Goal: Information Seeking & Learning: Compare options

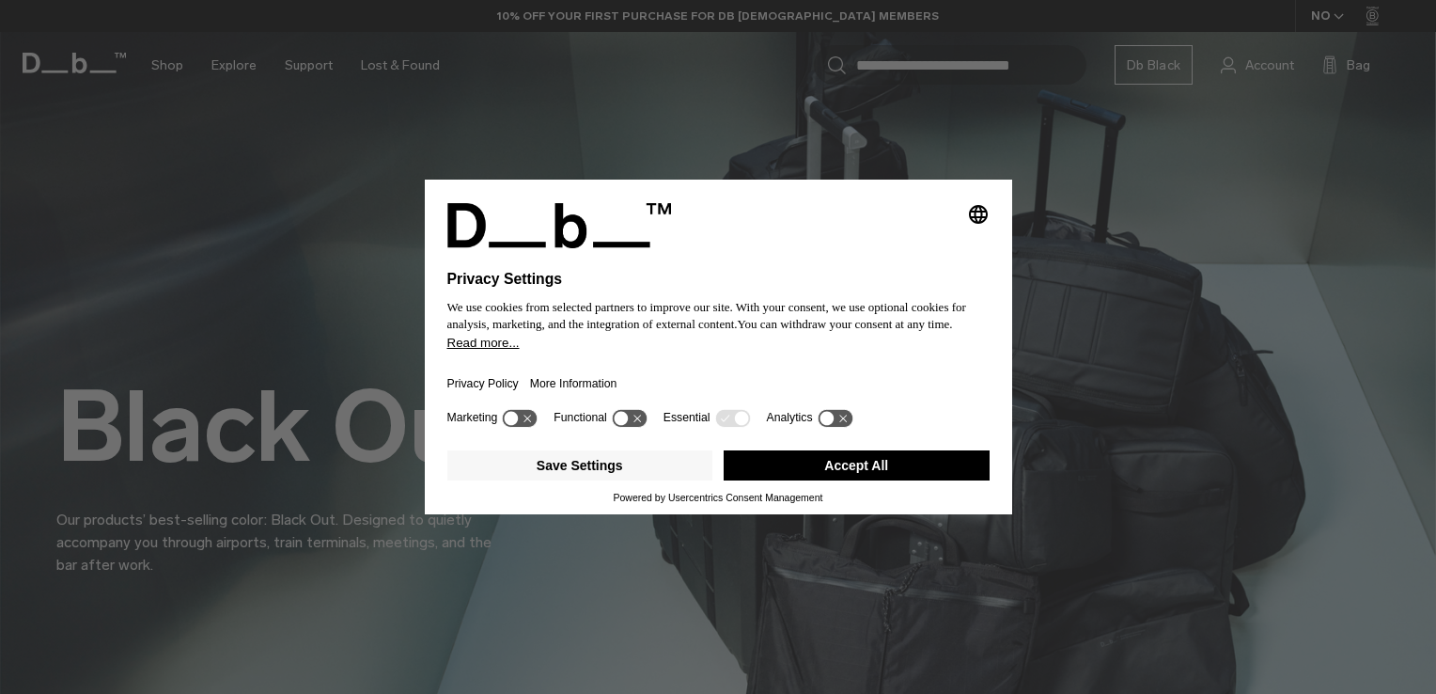
click at [839, 462] on button "Accept All" at bounding box center [857, 465] width 266 height 30
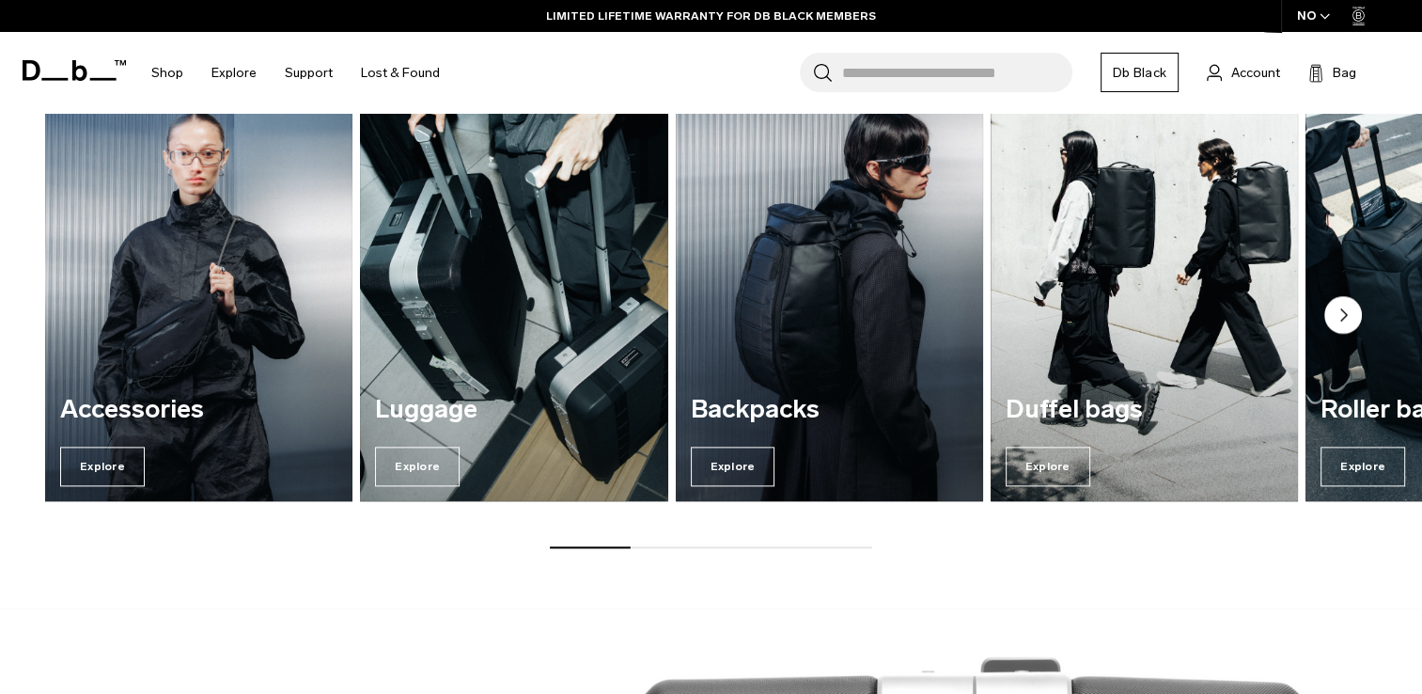
scroll to position [2256, 0]
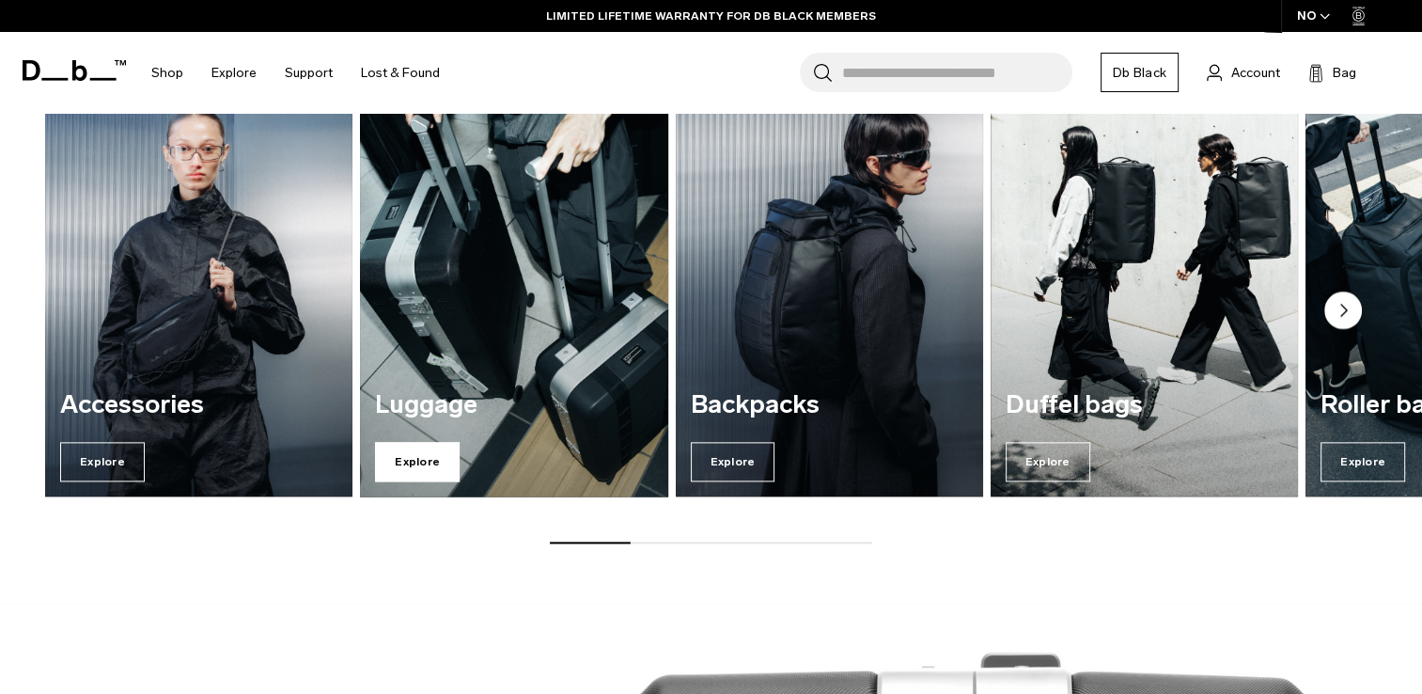
click at [417, 448] on span "Explore" at bounding box center [417, 461] width 85 height 39
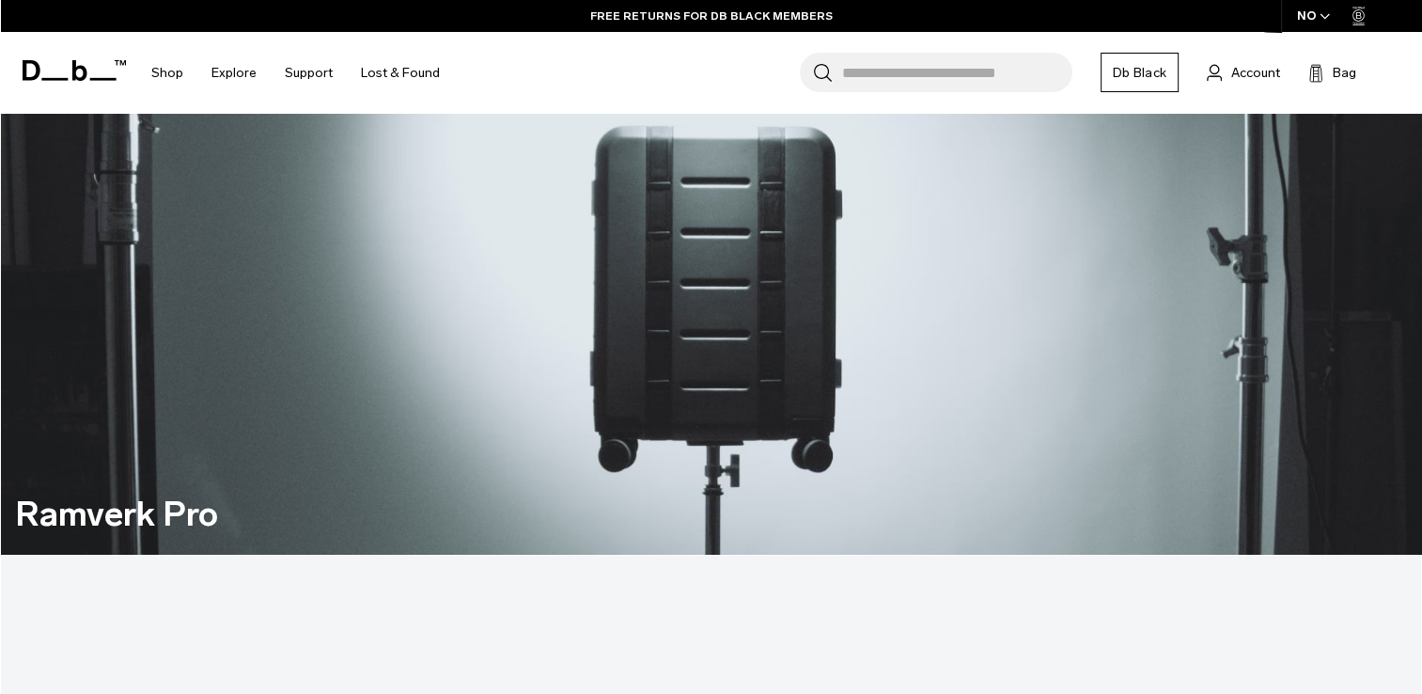
scroll to position [1598, 0]
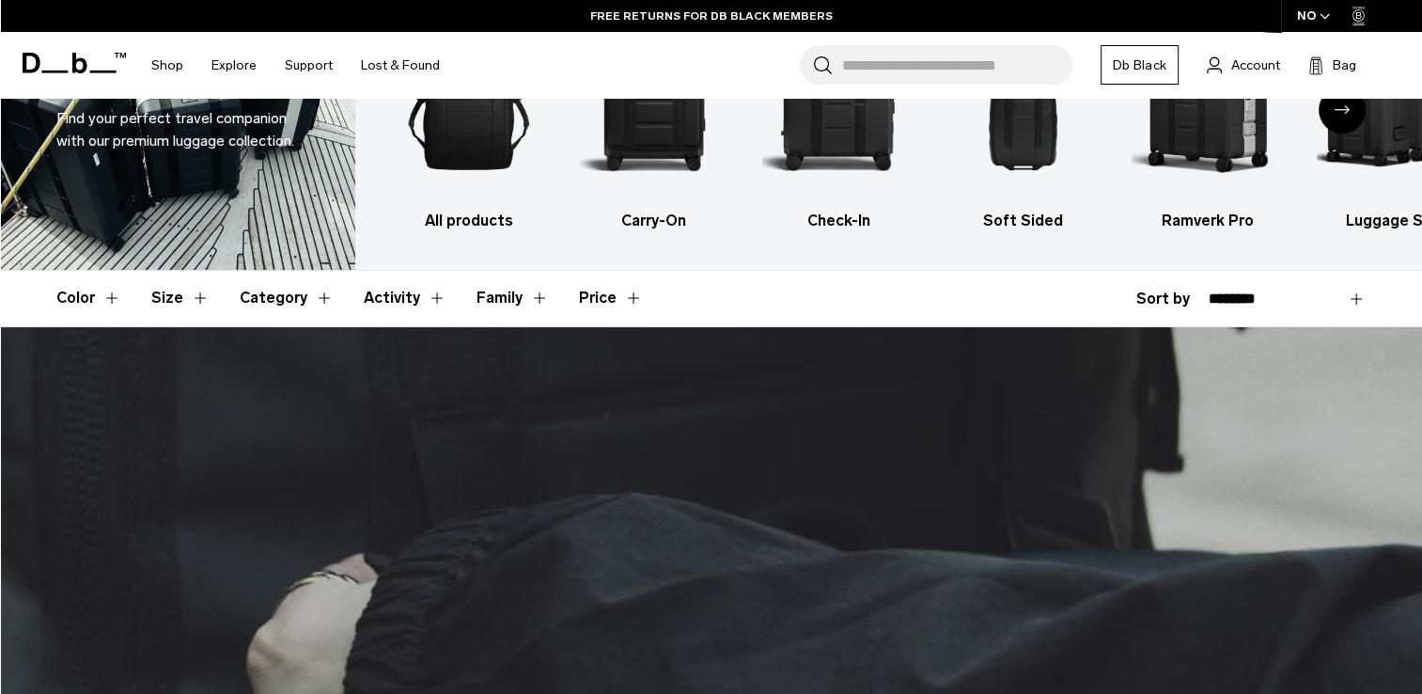
scroll to position [0, 0]
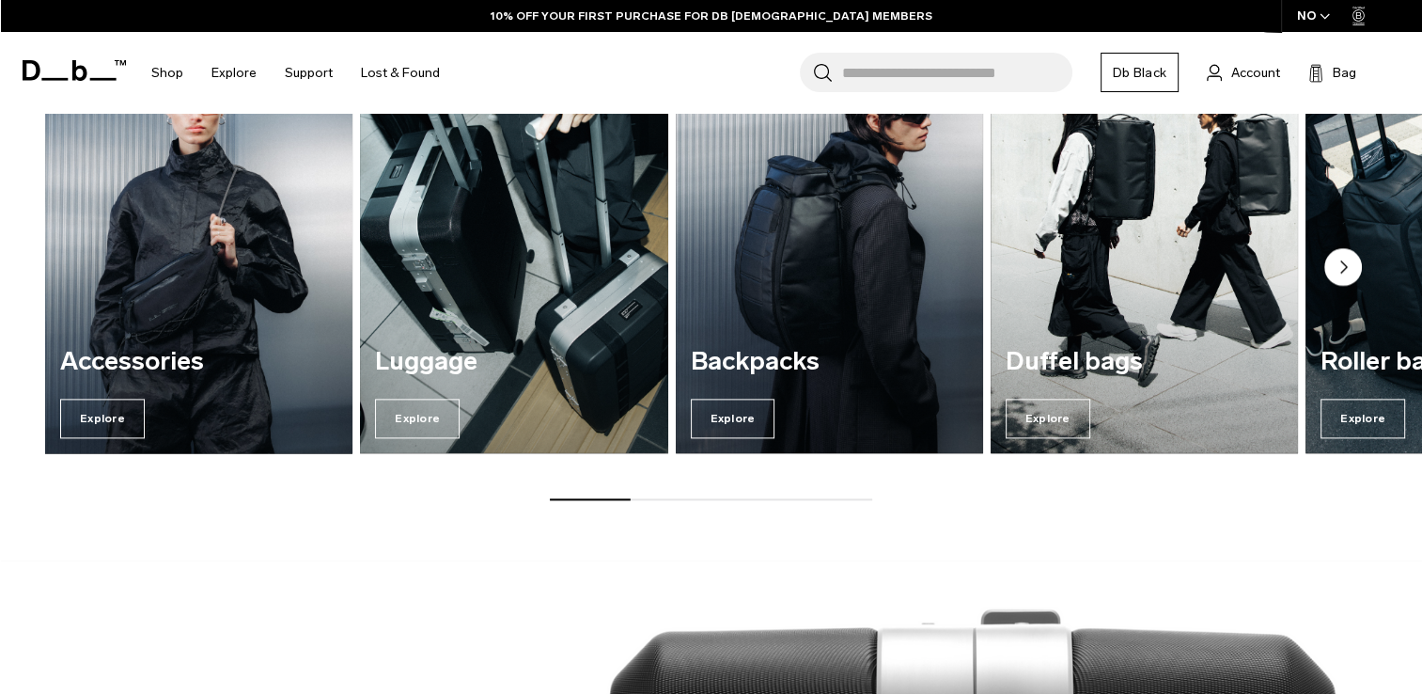
scroll to position [2249, 0]
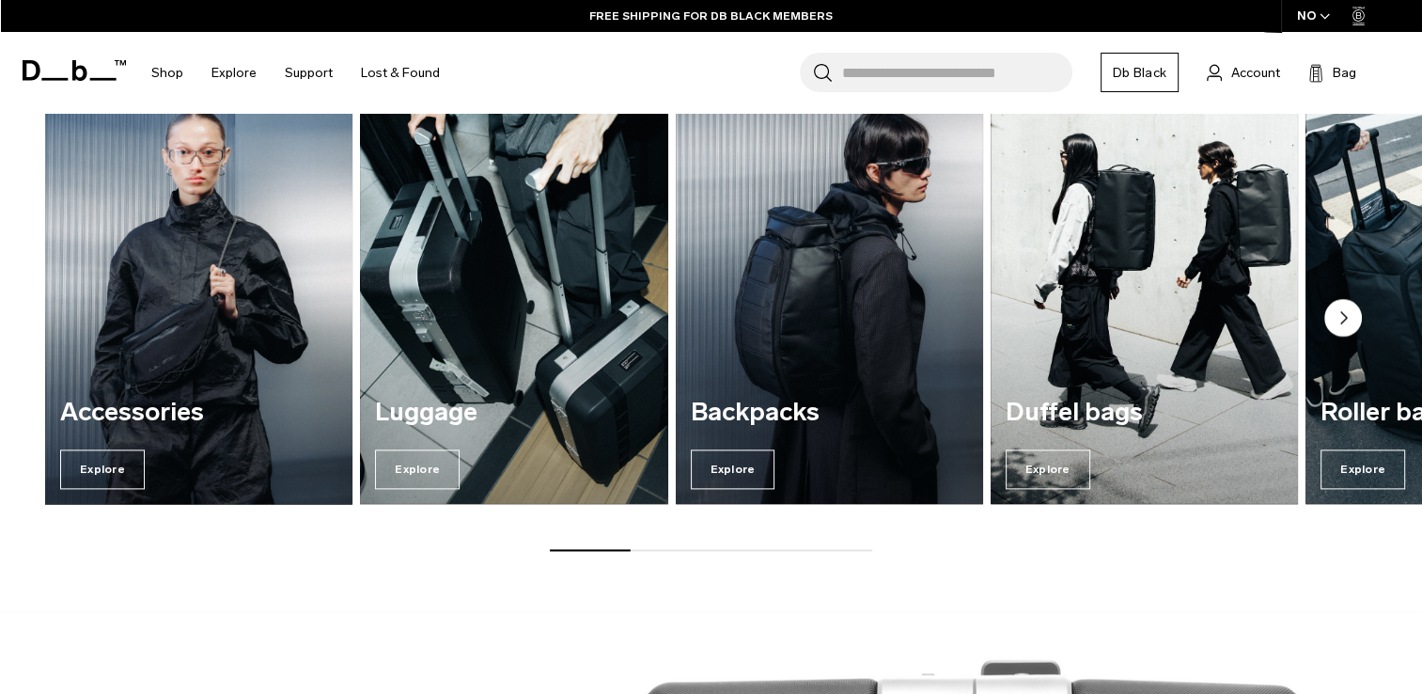
click at [199, 314] on img "1 / 7" at bounding box center [198, 296] width 317 height 428
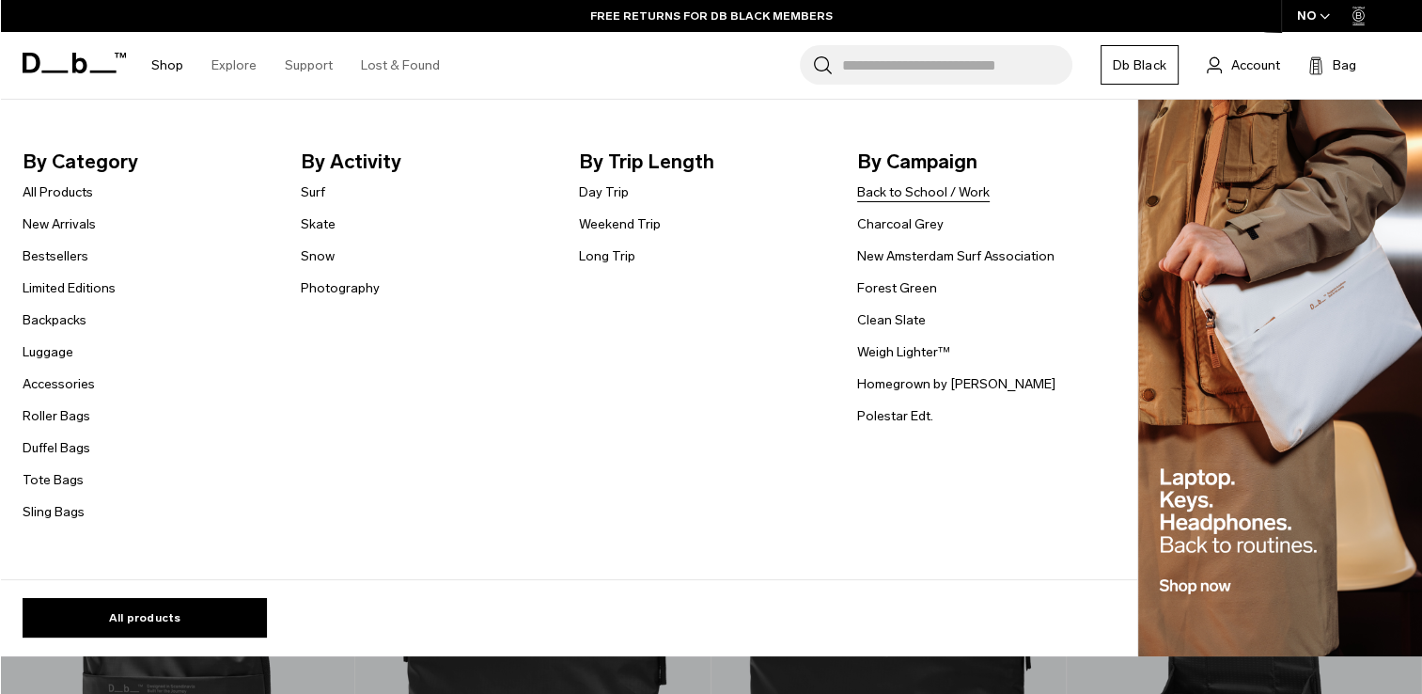
click at [917, 195] on link "Back to School / Work" at bounding box center [923, 192] width 133 height 20
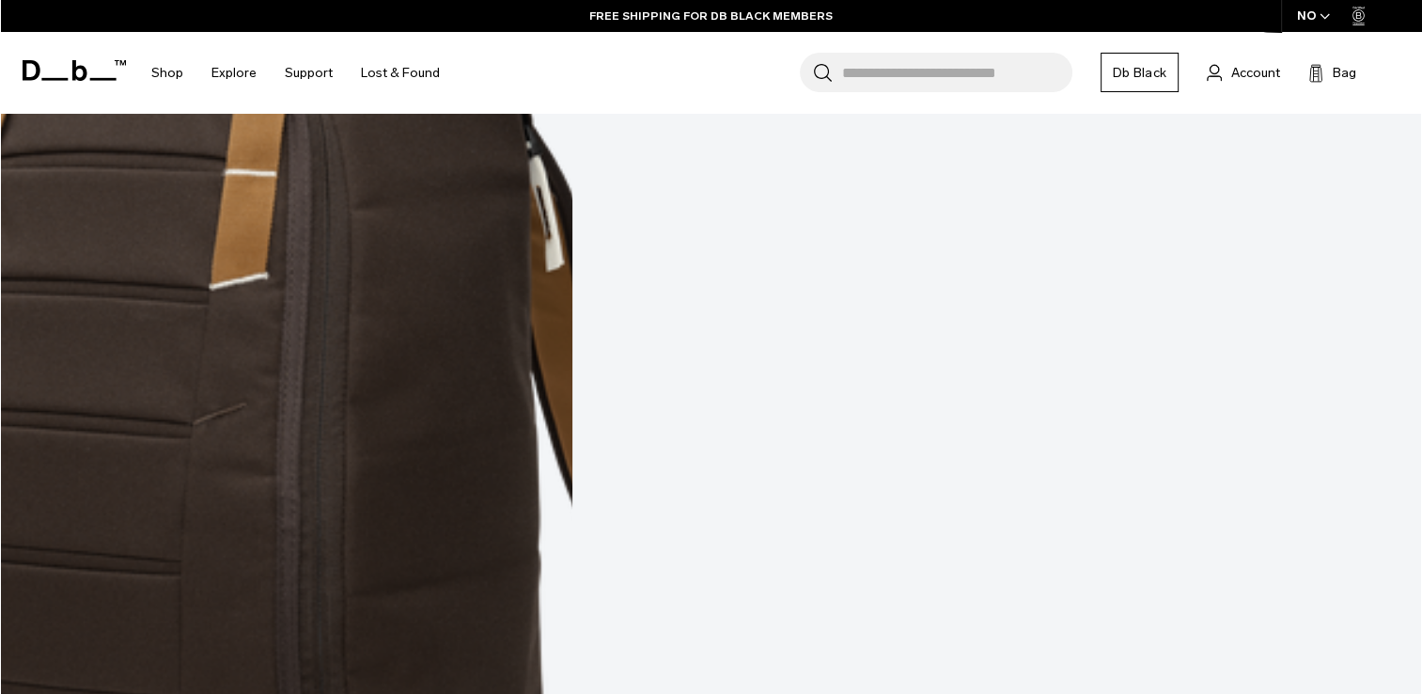
scroll to position [4136, 0]
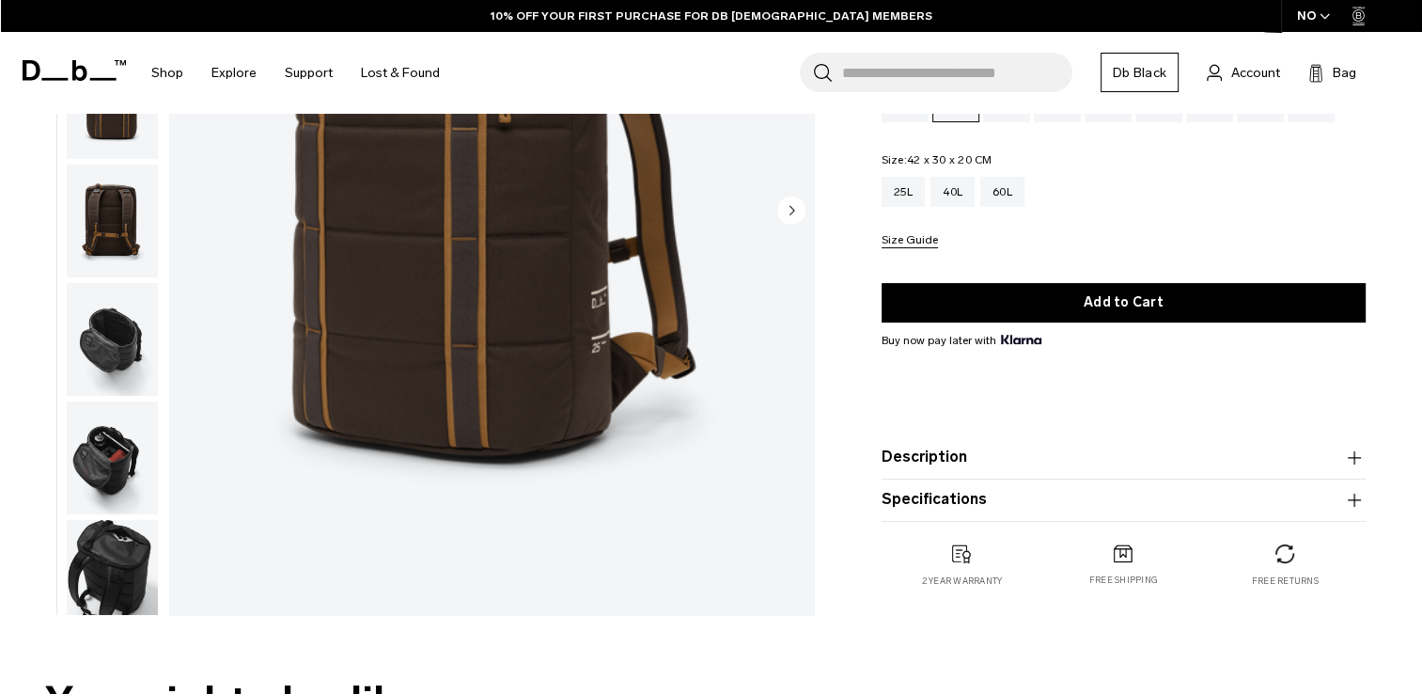
scroll to position [188, 0]
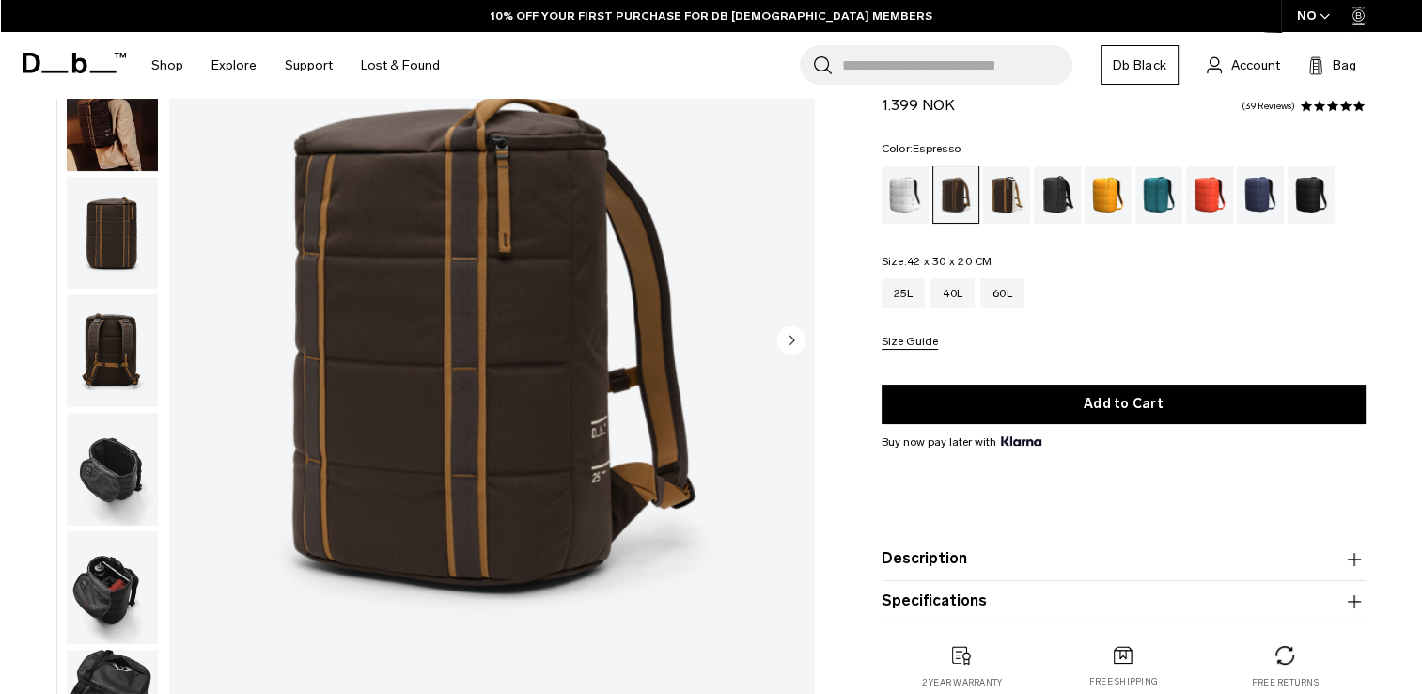
click at [792, 337] on icon "Next slide" at bounding box center [791, 339] width 28 height 28
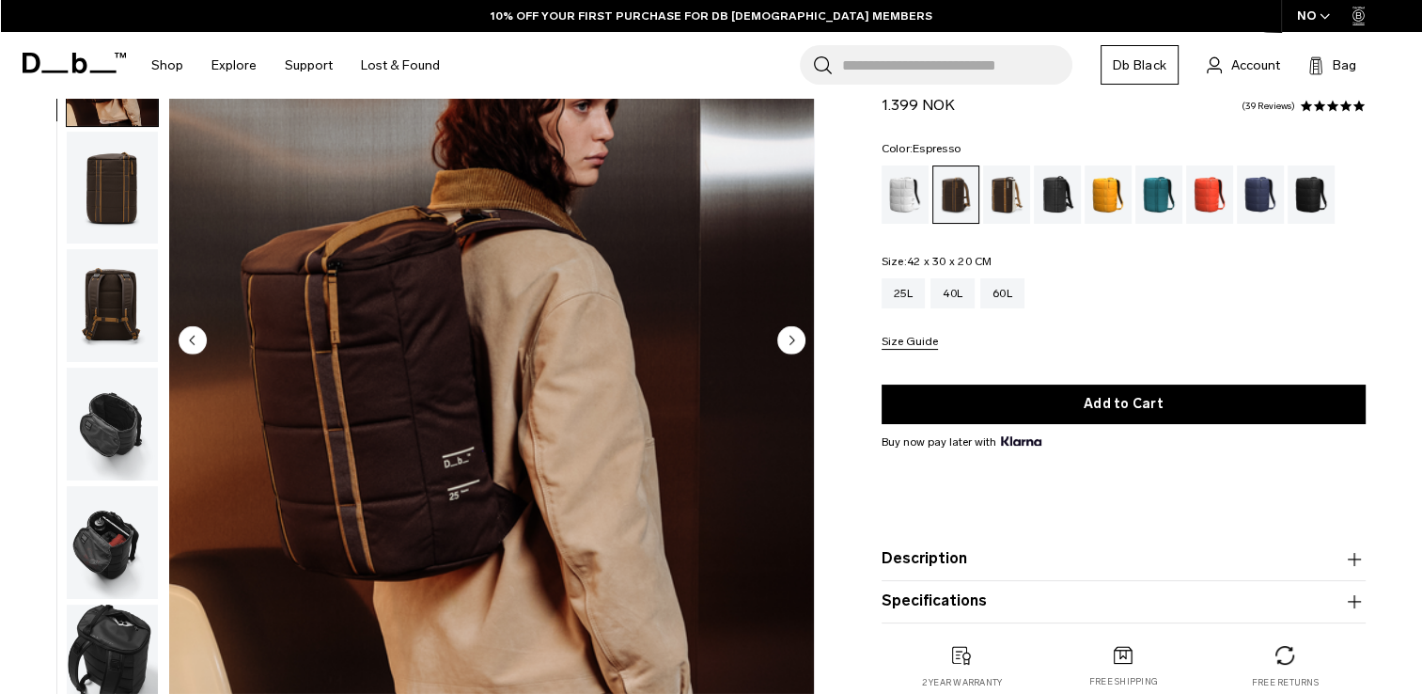
scroll to position [118, 0]
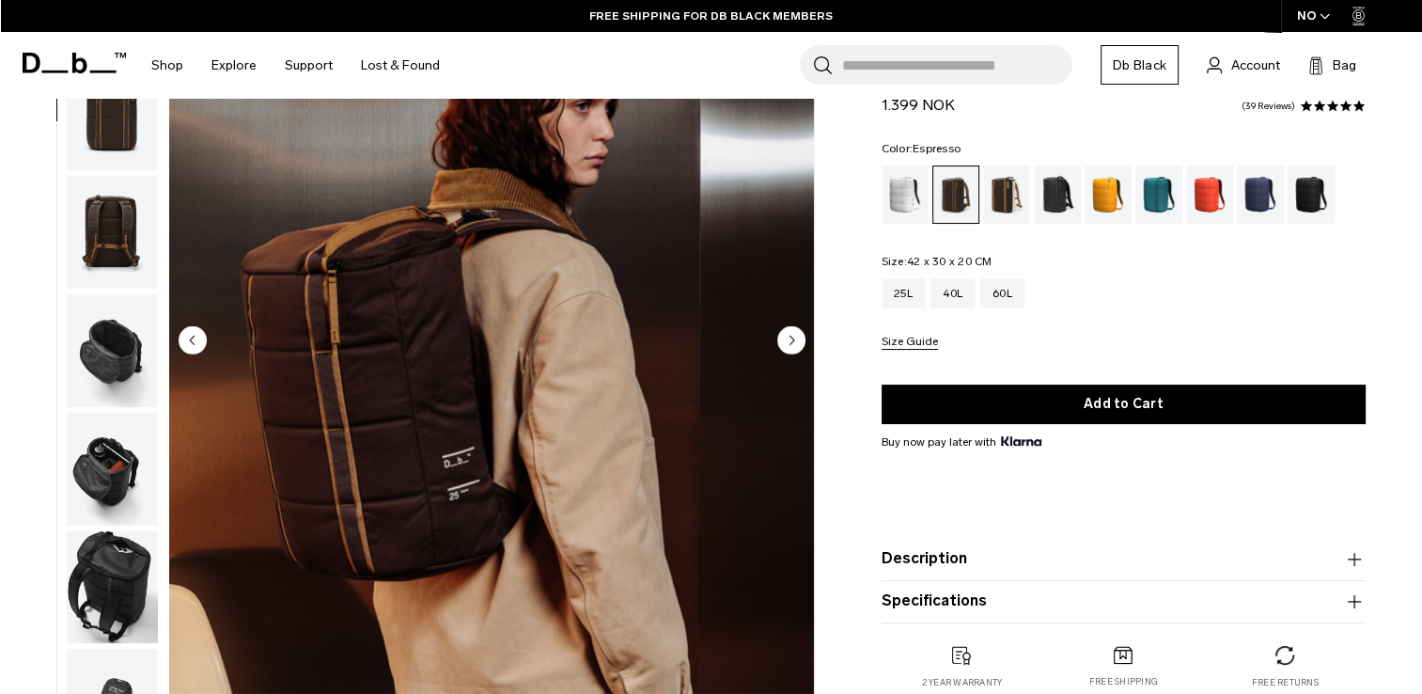
click at [792, 337] on circle "Next slide" at bounding box center [791, 339] width 28 height 28
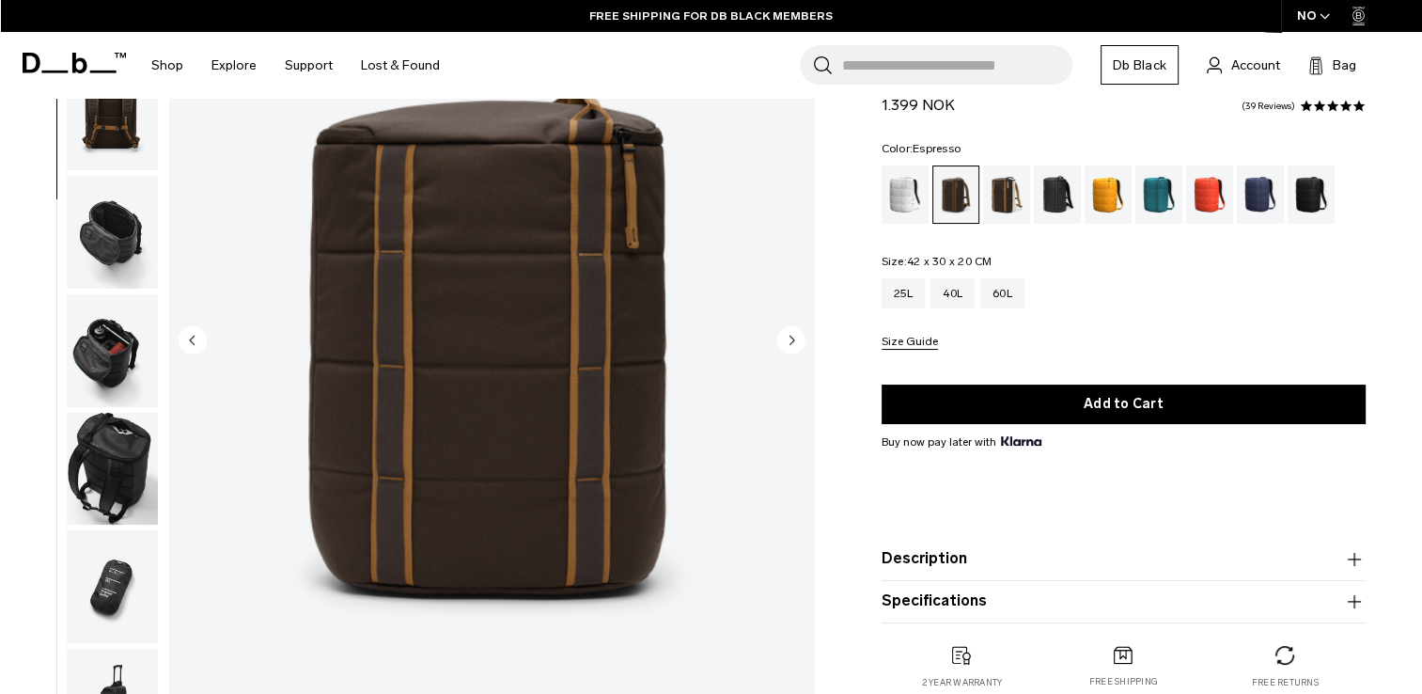
click at [792, 337] on circle "Next slide" at bounding box center [791, 339] width 28 height 28
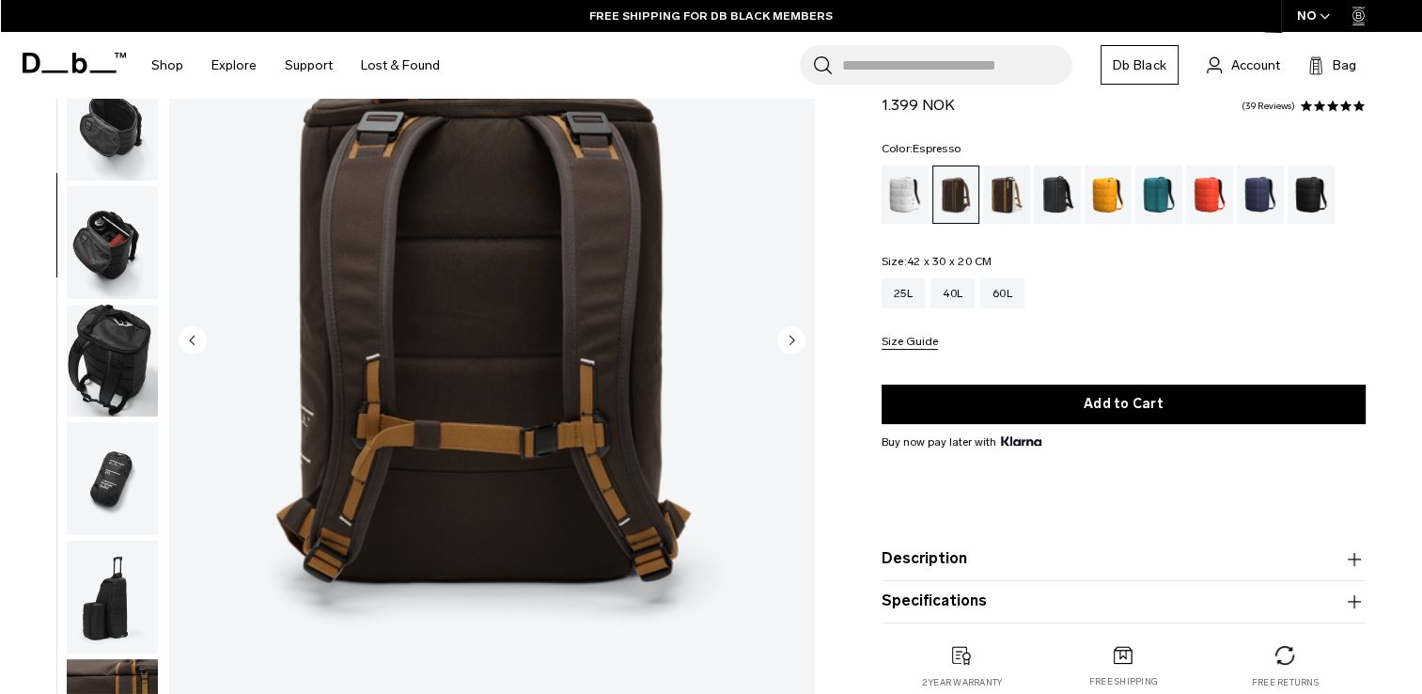
scroll to position [355, 0]
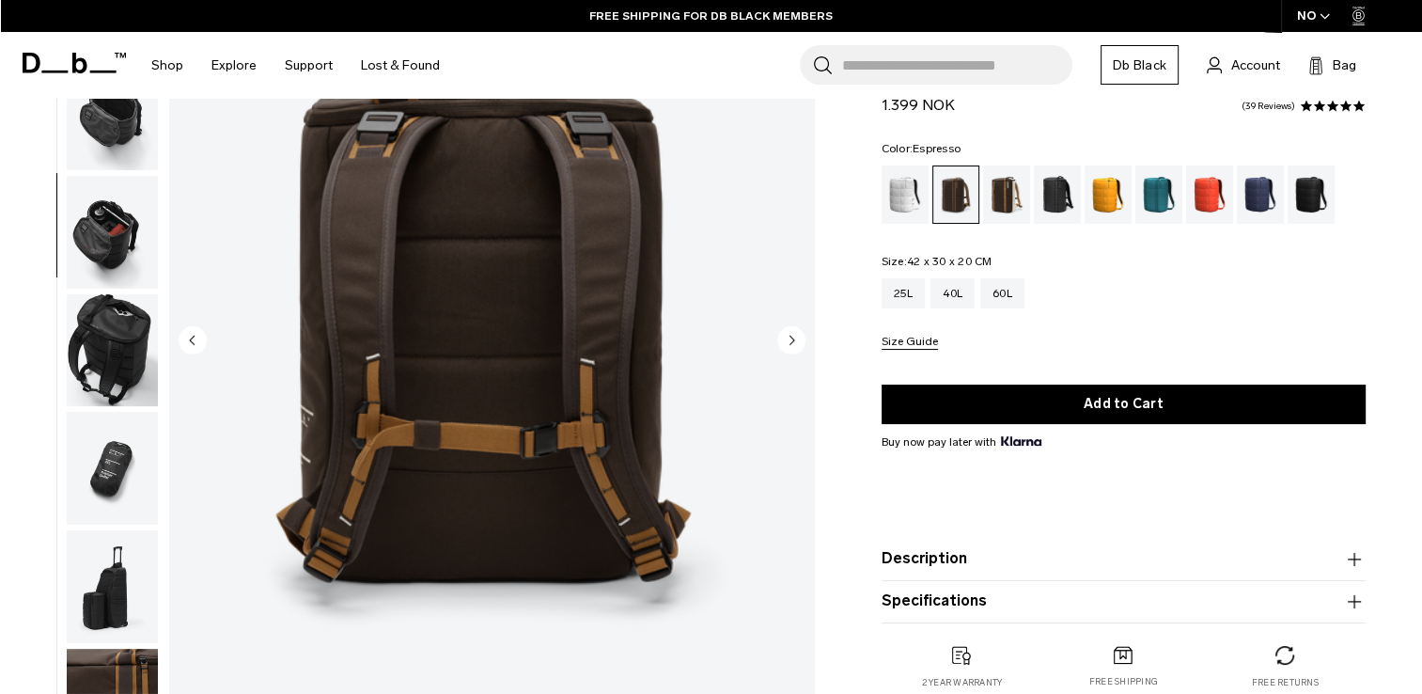
click at [792, 337] on circle "Next slide" at bounding box center [791, 339] width 28 height 28
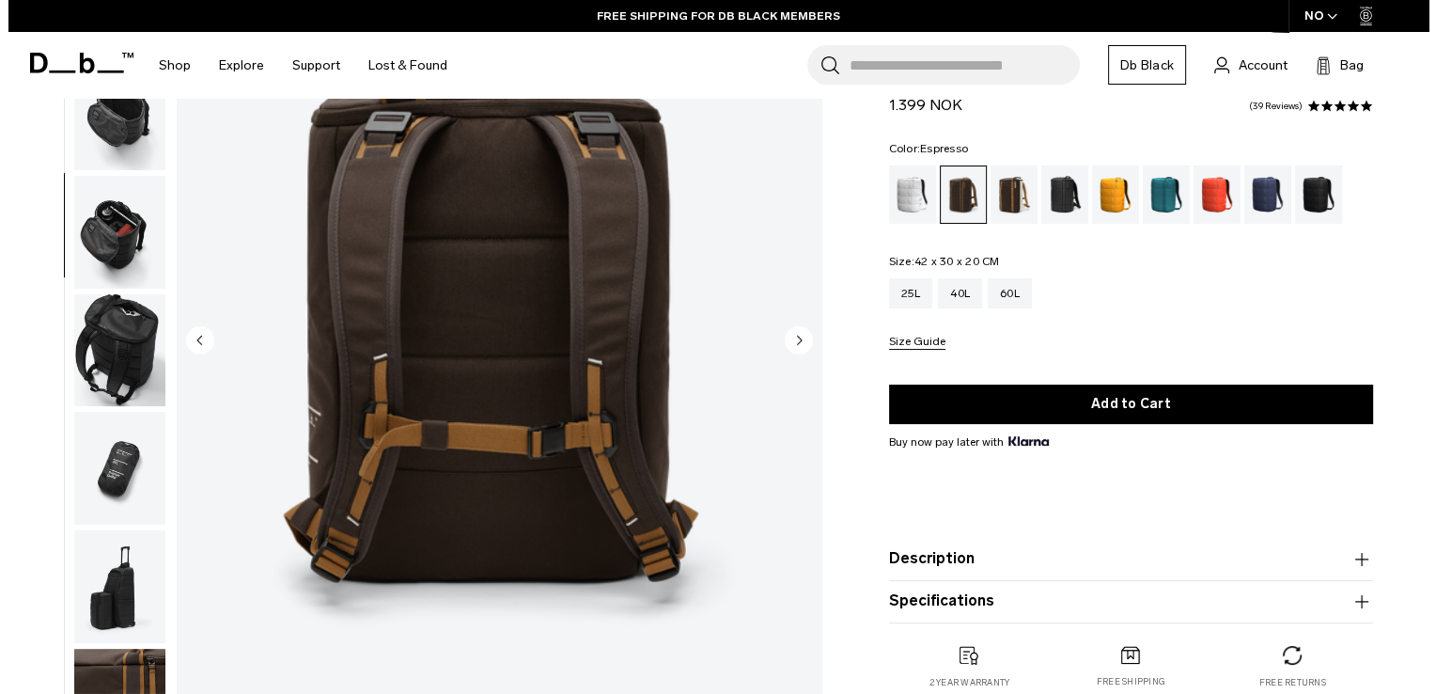
scroll to position [374, 0]
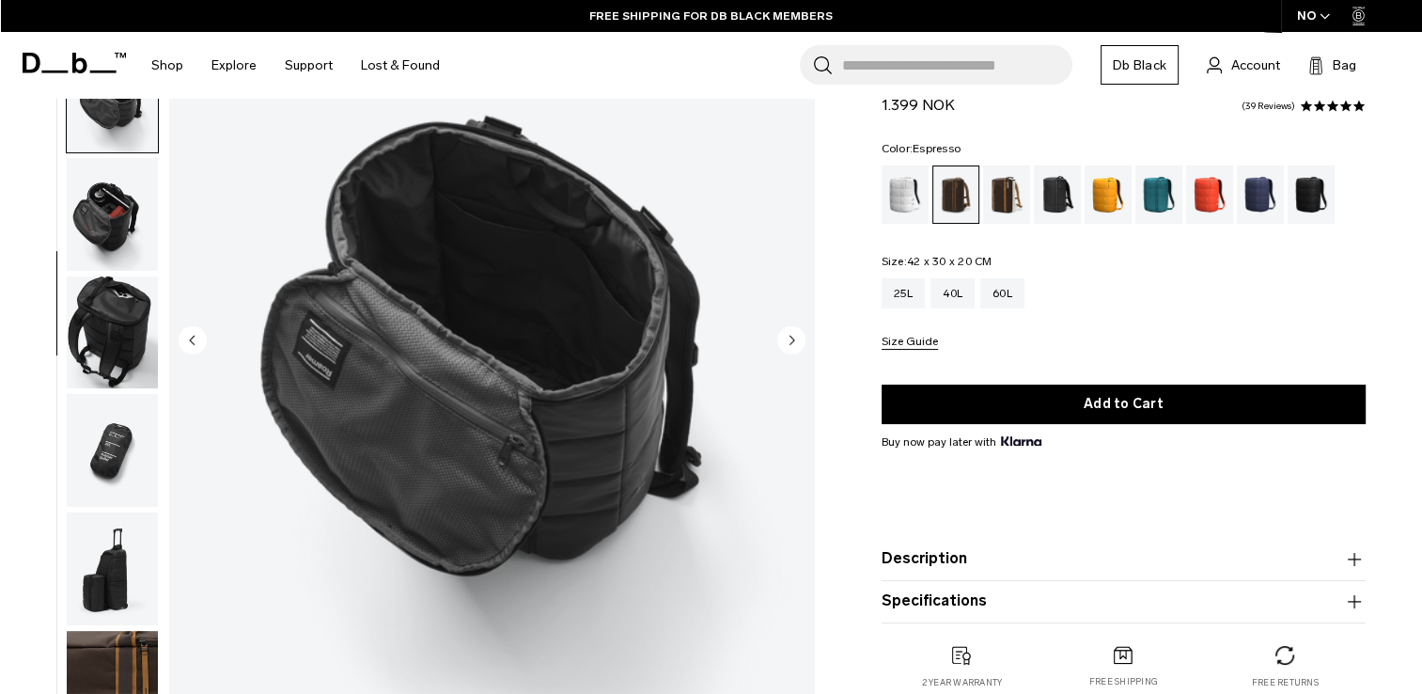
click at [792, 337] on circle "Next slide" at bounding box center [791, 339] width 28 height 28
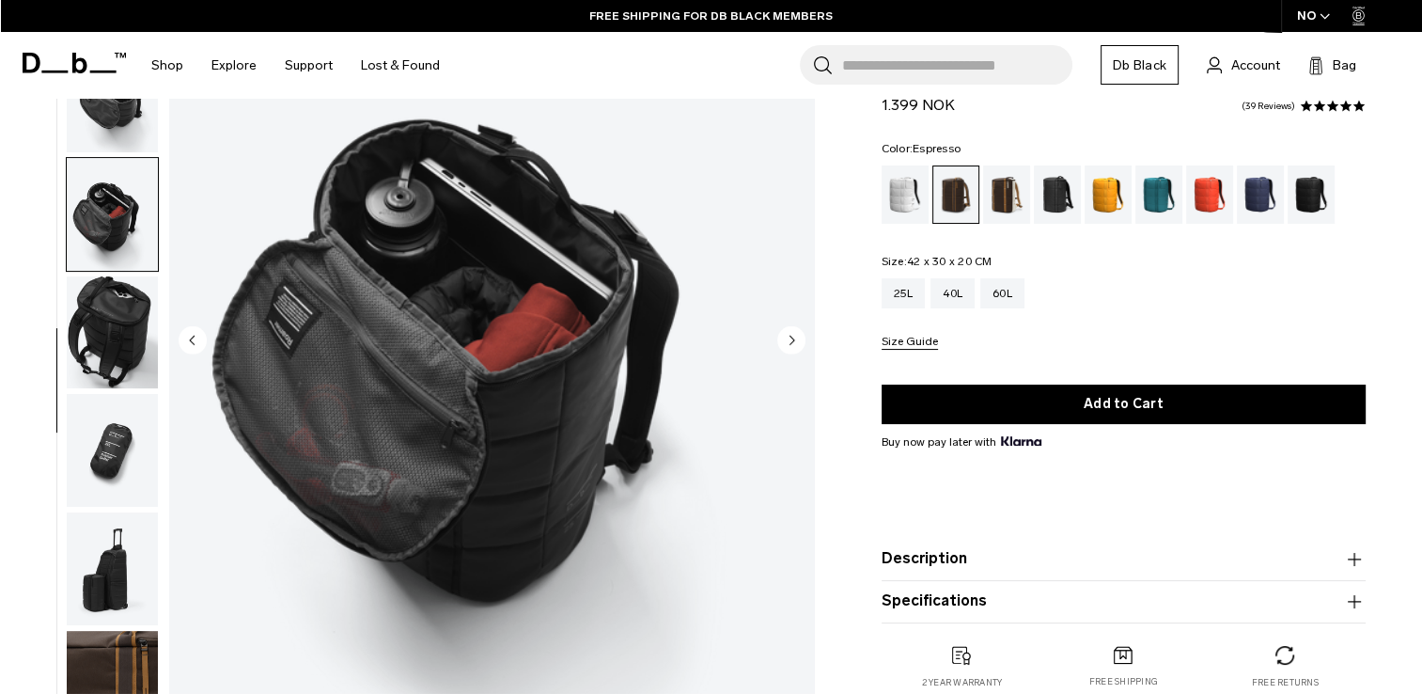
click at [792, 337] on circle "Next slide" at bounding box center [791, 339] width 28 height 28
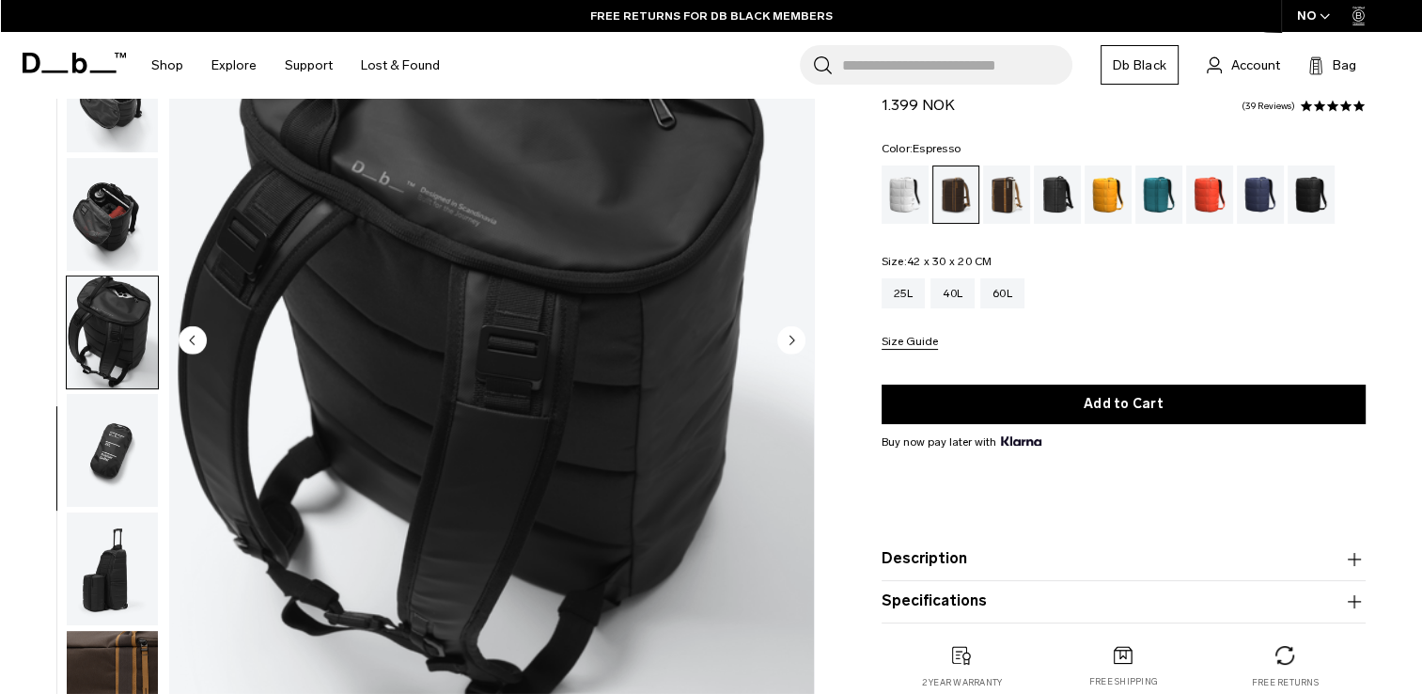
click at [792, 337] on circle "Next slide" at bounding box center [791, 339] width 28 height 28
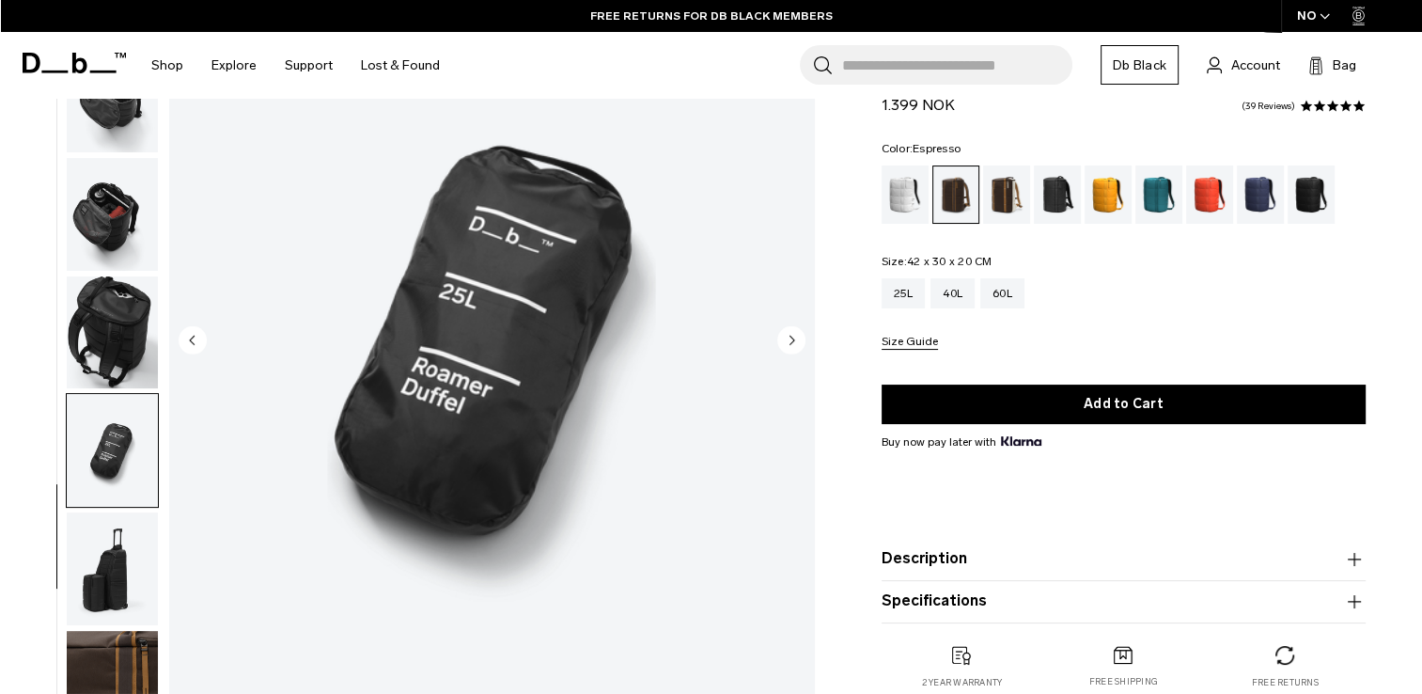
click at [792, 337] on circle "Next slide" at bounding box center [791, 339] width 28 height 28
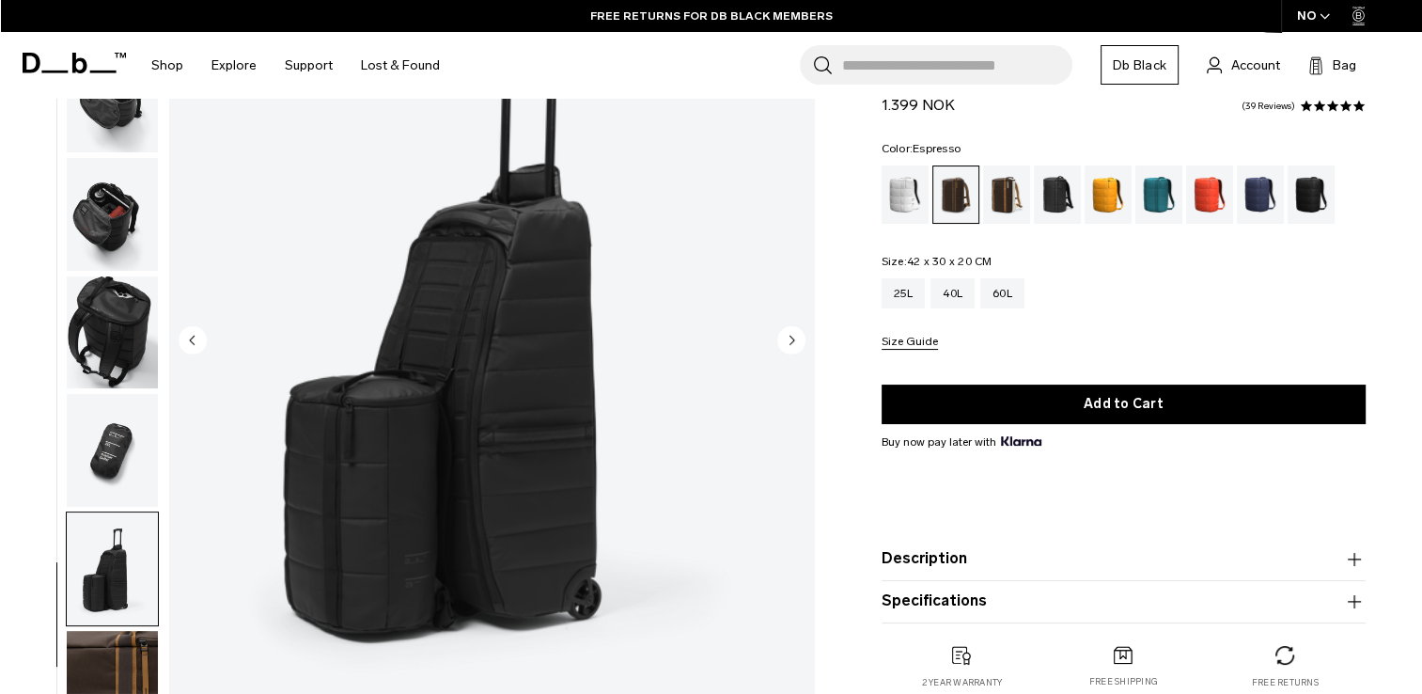
click at [792, 337] on circle "Next slide" at bounding box center [791, 339] width 28 height 28
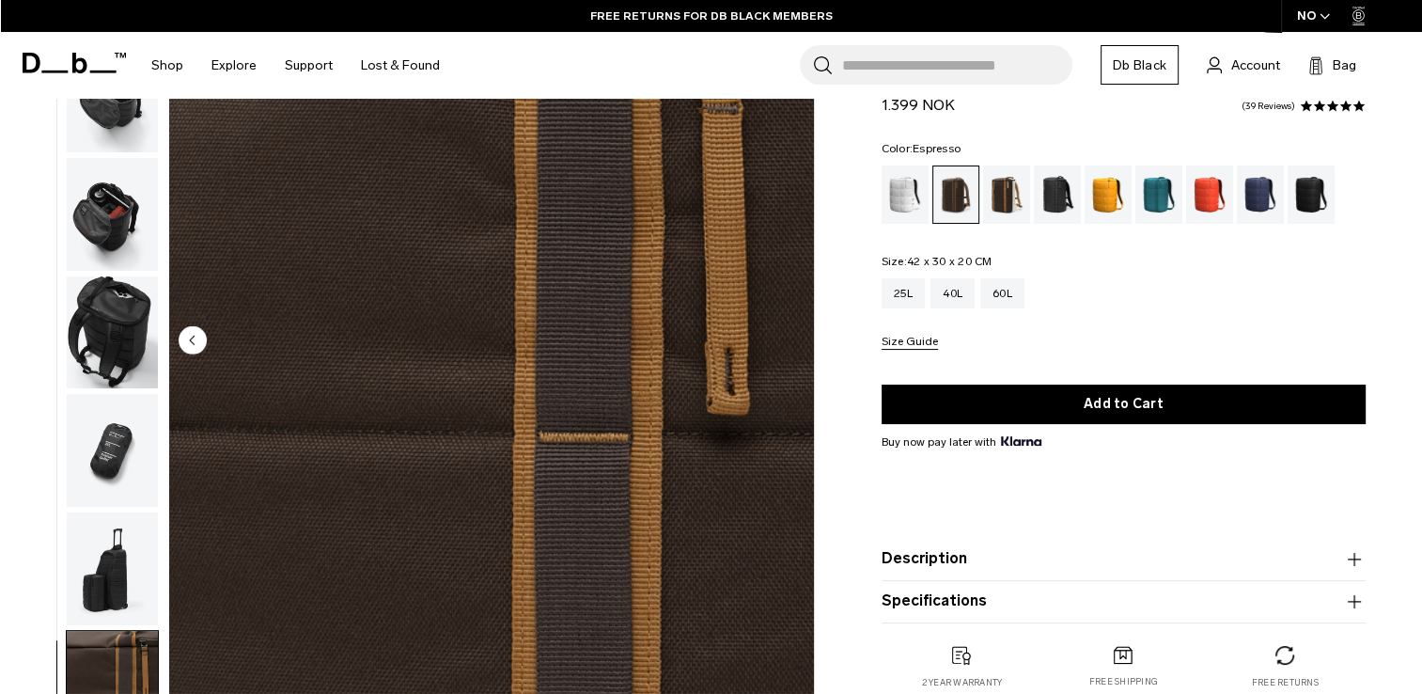
click at [792, 337] on img "10 / 10" at bounding box center [491, 342] width 645 height 806
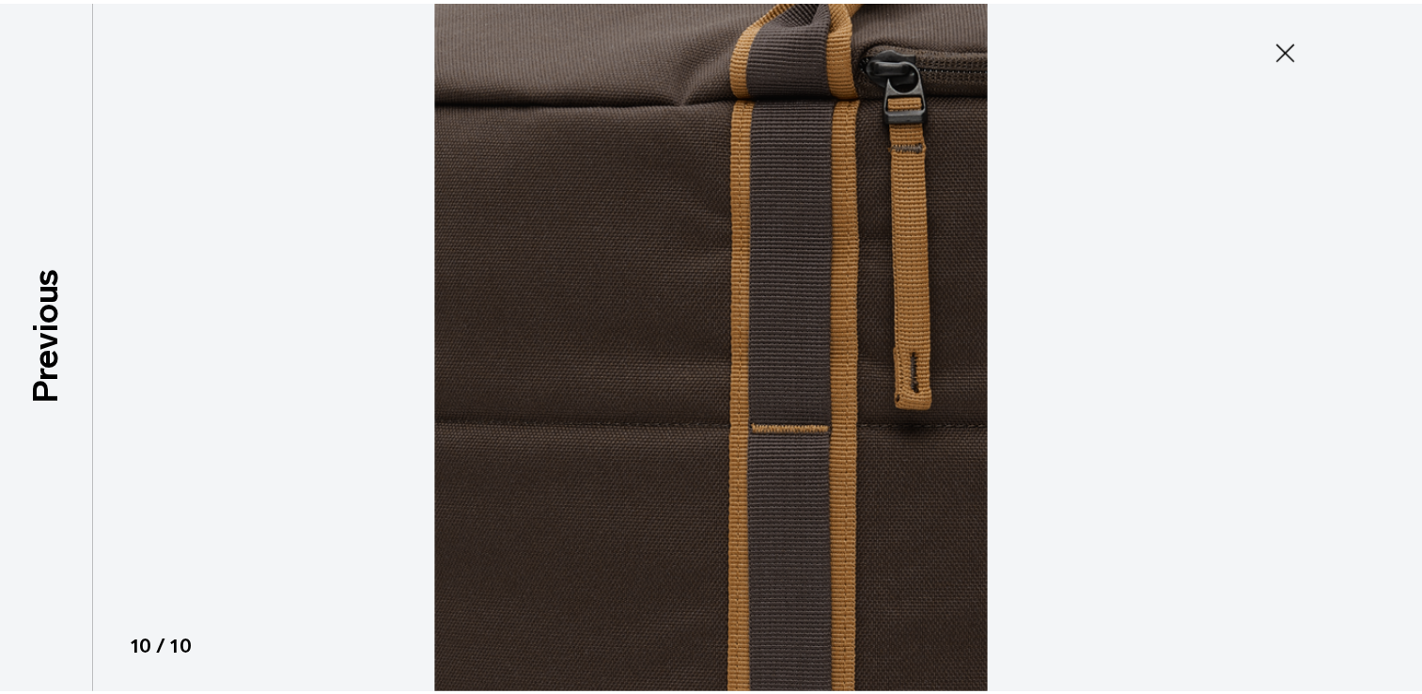
scroll to position [364, 0]
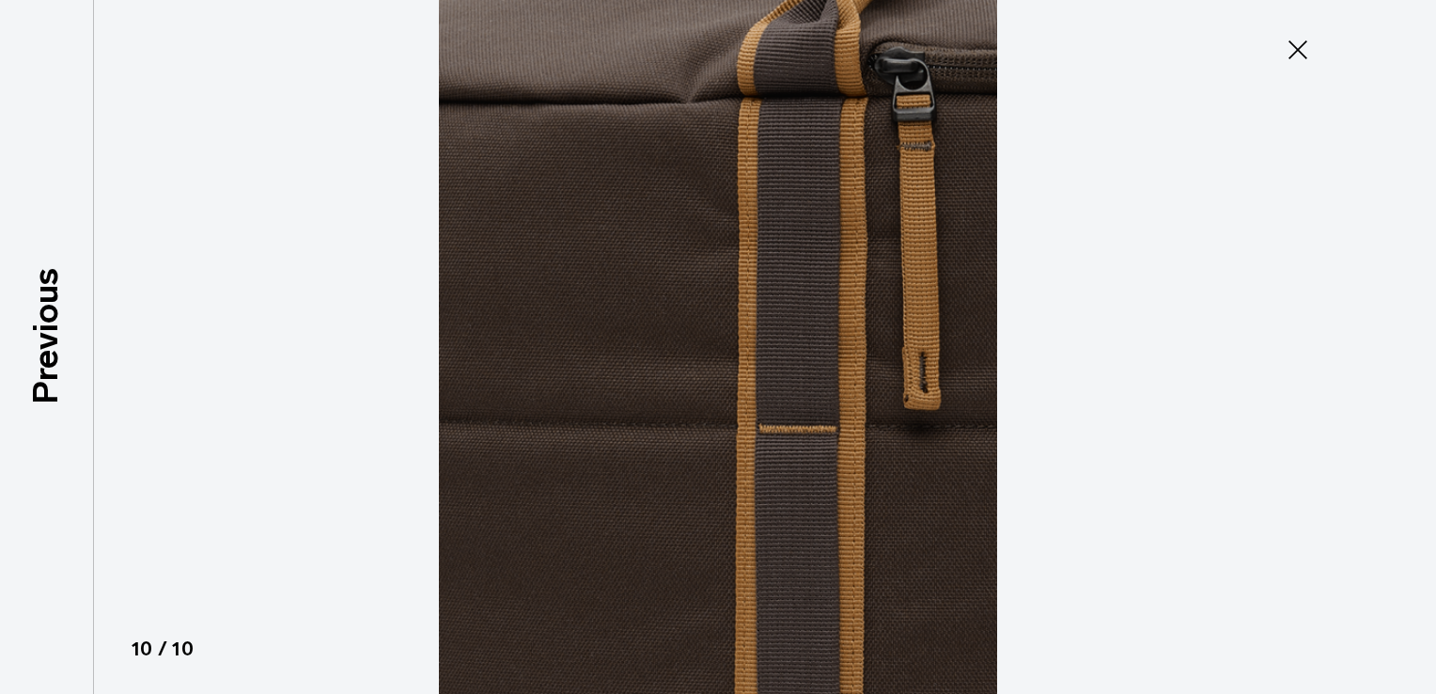
click at [792, 337] on img at bounding box center [718, 347] width 846 height 694
click at [205, 349] on div at bounding box center [718, 347] width 1436 height 694
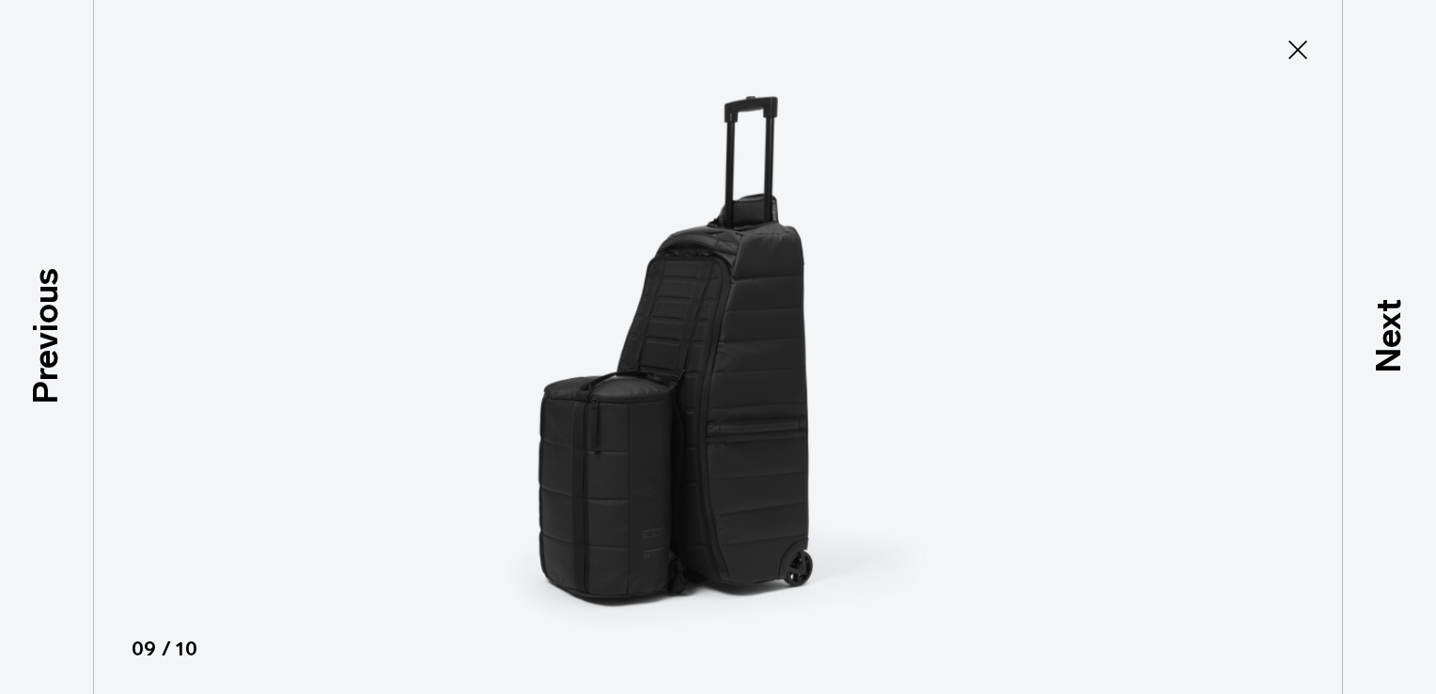
click at [205, 350] on div at bounding box center [718, 347] width 1436 height 694
click at [259, 349] on div at bounding box center [718, 347] width 1436 height 694
click at [170, 359] on div at bounding box center [718, 347] width 1436 height 694
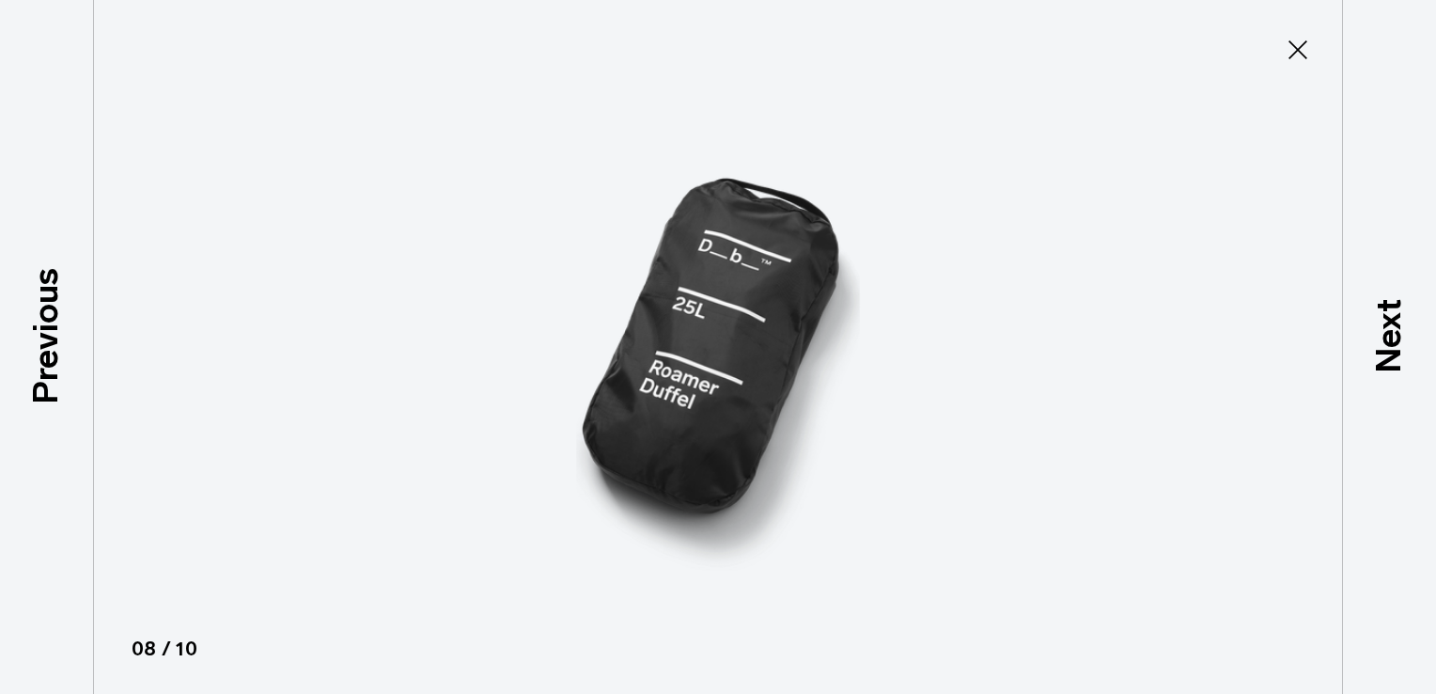
click at [235, 372] on div at bounding box center [718, 347] width 1436 height 694
click at [129, 318] on div at bounding box center [718, 347] width 1436 height 694
click at [113, 337] on div at bounding box center [718, 347] width 1436 height 694
drag, startPoint x: 147, startPoint y: 649, endPoint x: 162, endPoint y: 630, distance: 24.1
click at [148, 645] on p "08 / 10" at bounding box center [850, 649] width 1436 height 30
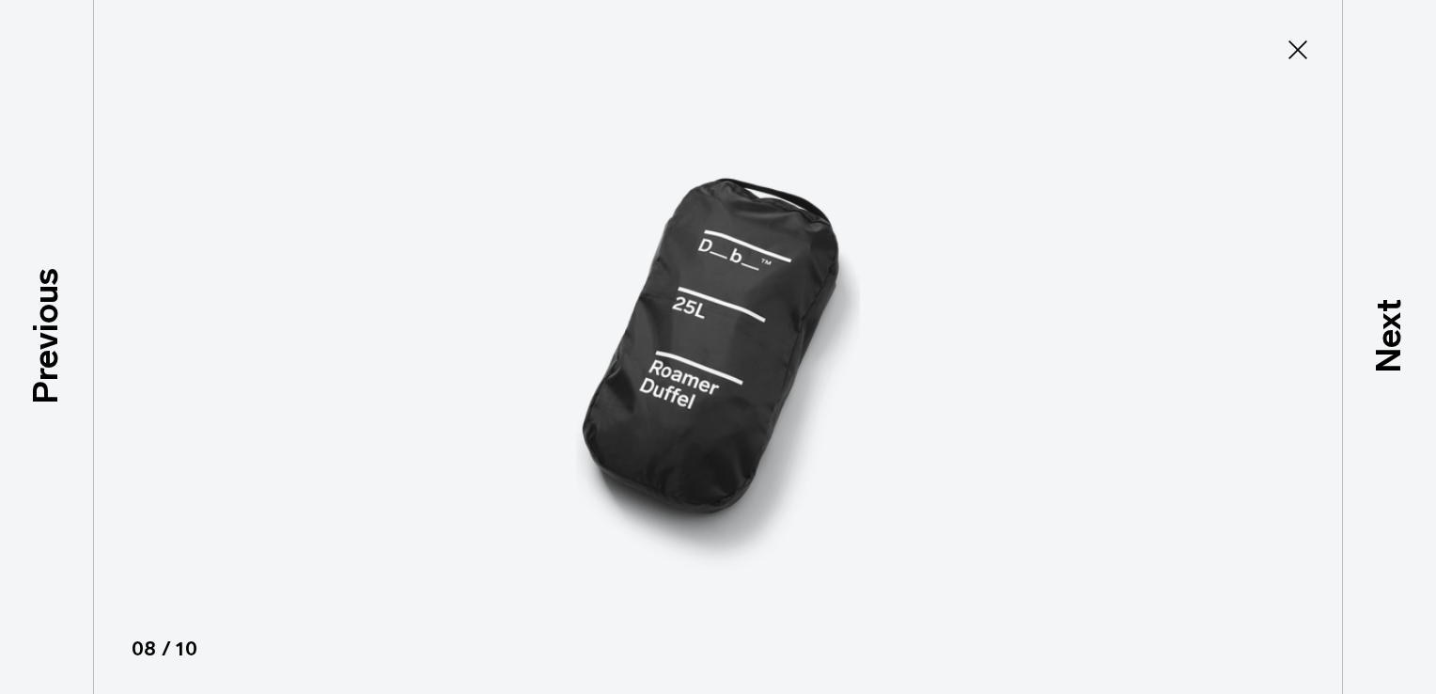
click at [535, 342] on img at bounding box center [718, 347] width 846 height 694
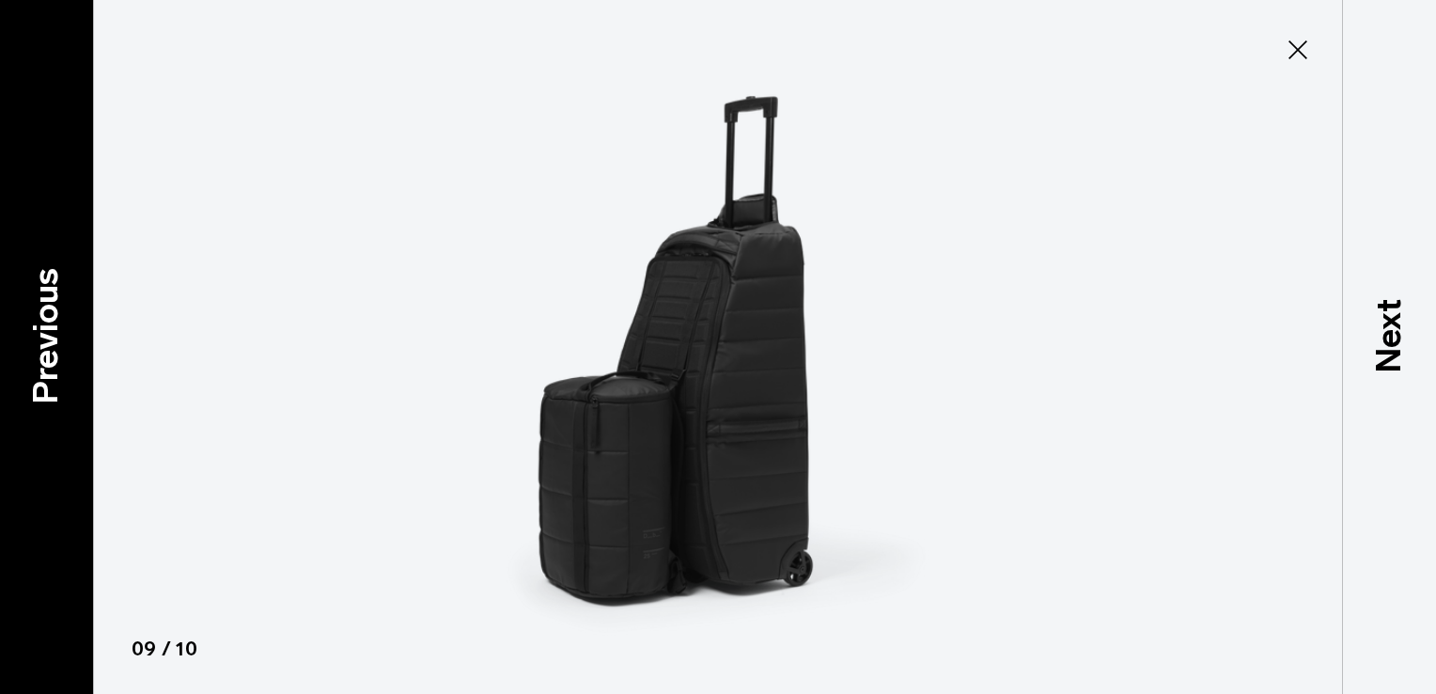
click at [43, 333] on p "Previous" at bounding box center [46, 335] width 51 height 136
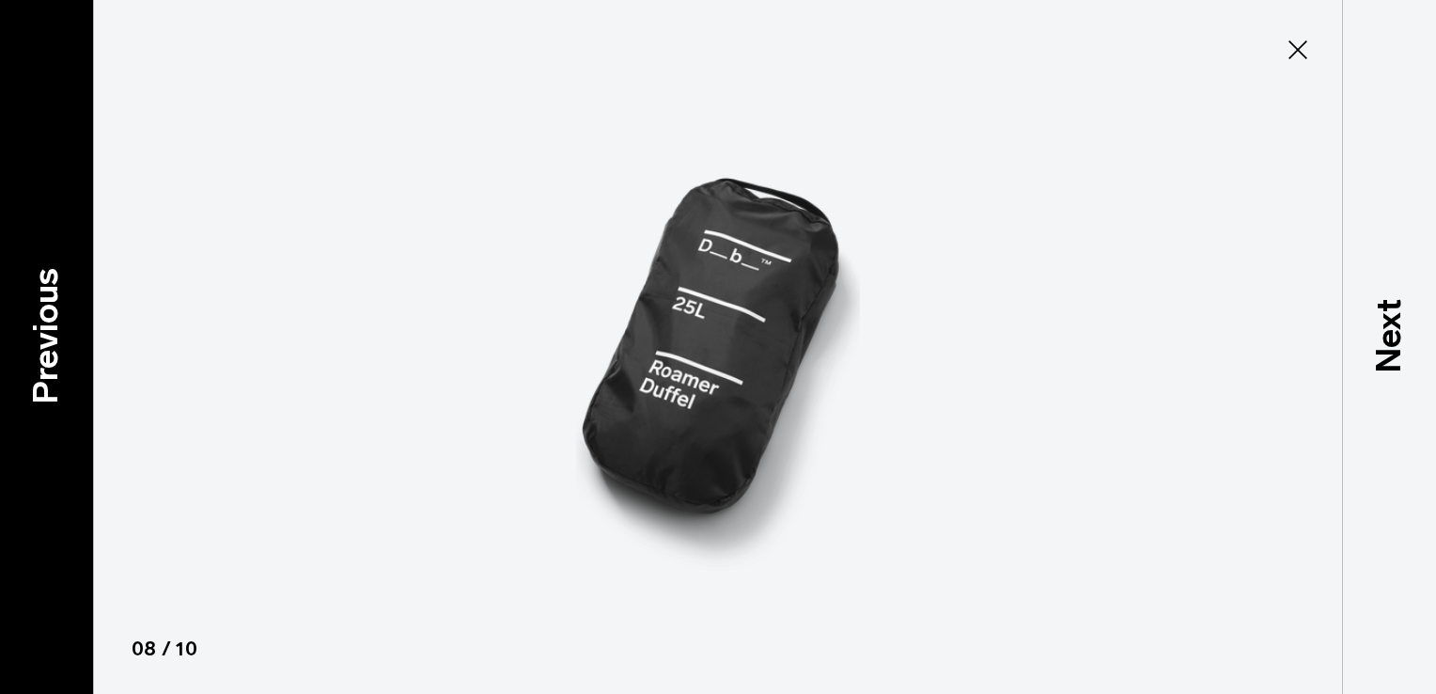
click at [43, 333] on p "Previous" at bounding box center [46, 335] width 51 height 136
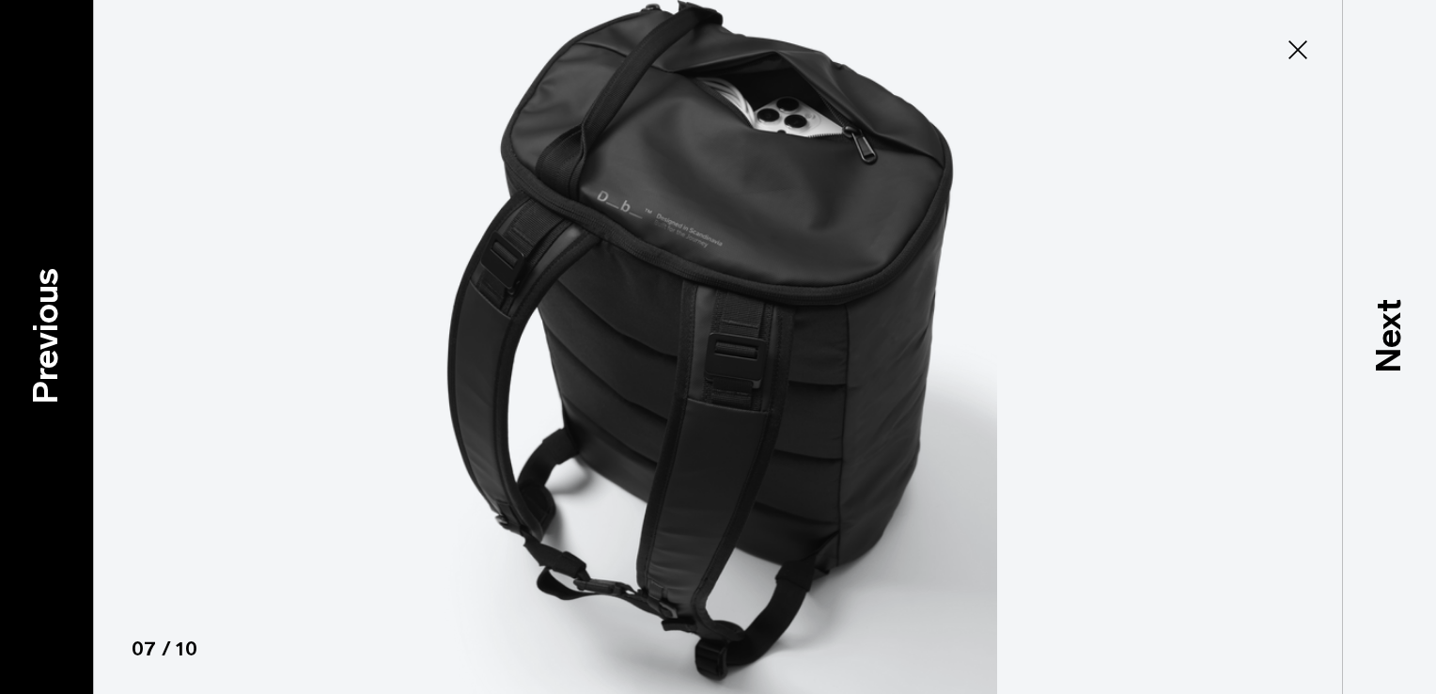
click at [43, 333] on p "Previous" at bounding box center [46, 335] width 51 height 136
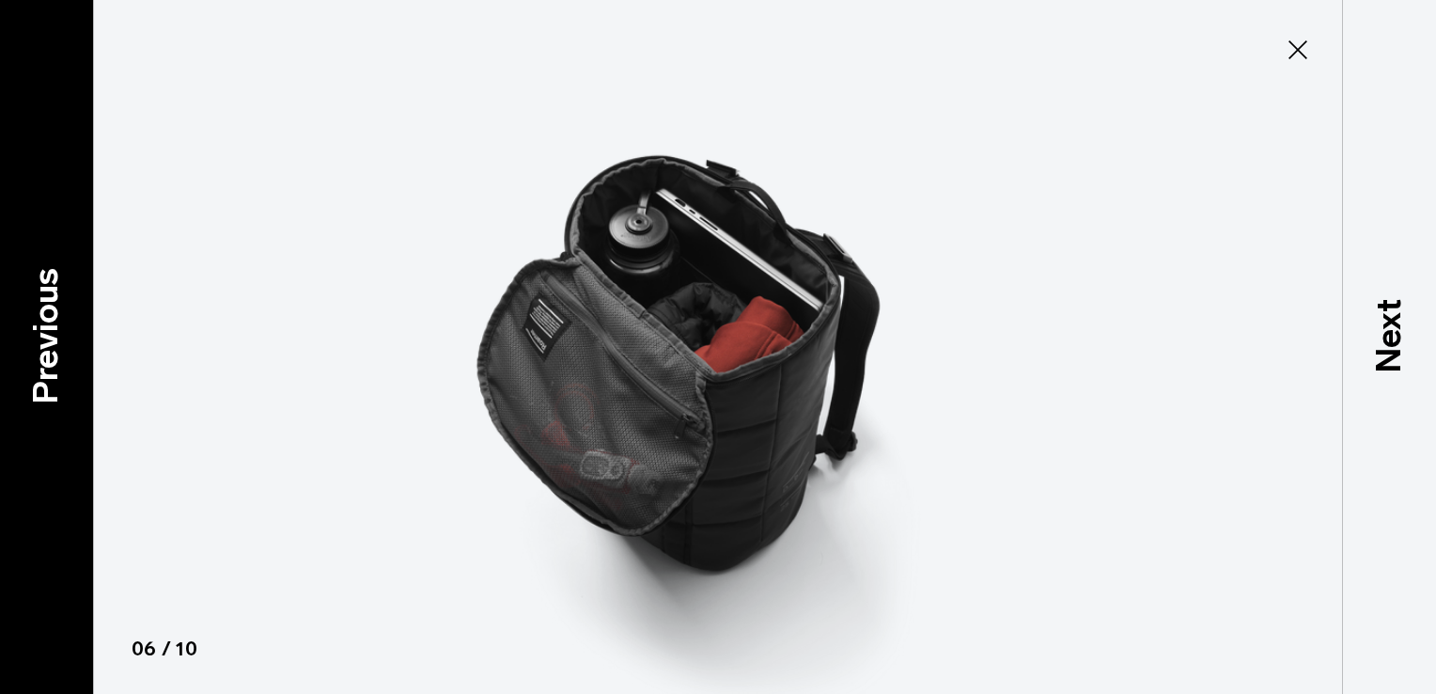
click at [43, 333] on p "Previous" at bounding box center [46, 335] width 51 height 136
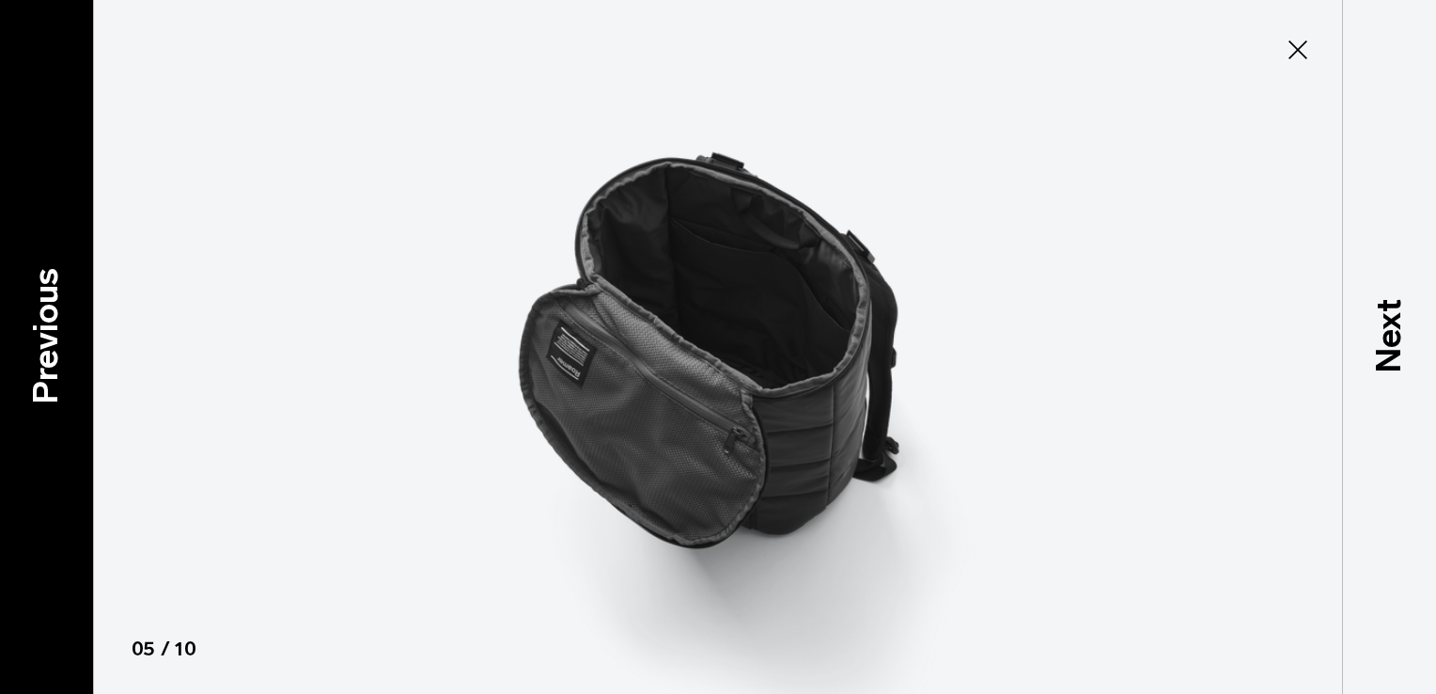
click at [43, 333] on p "Previous" at bounding box center [46, 335] width 51 height 136
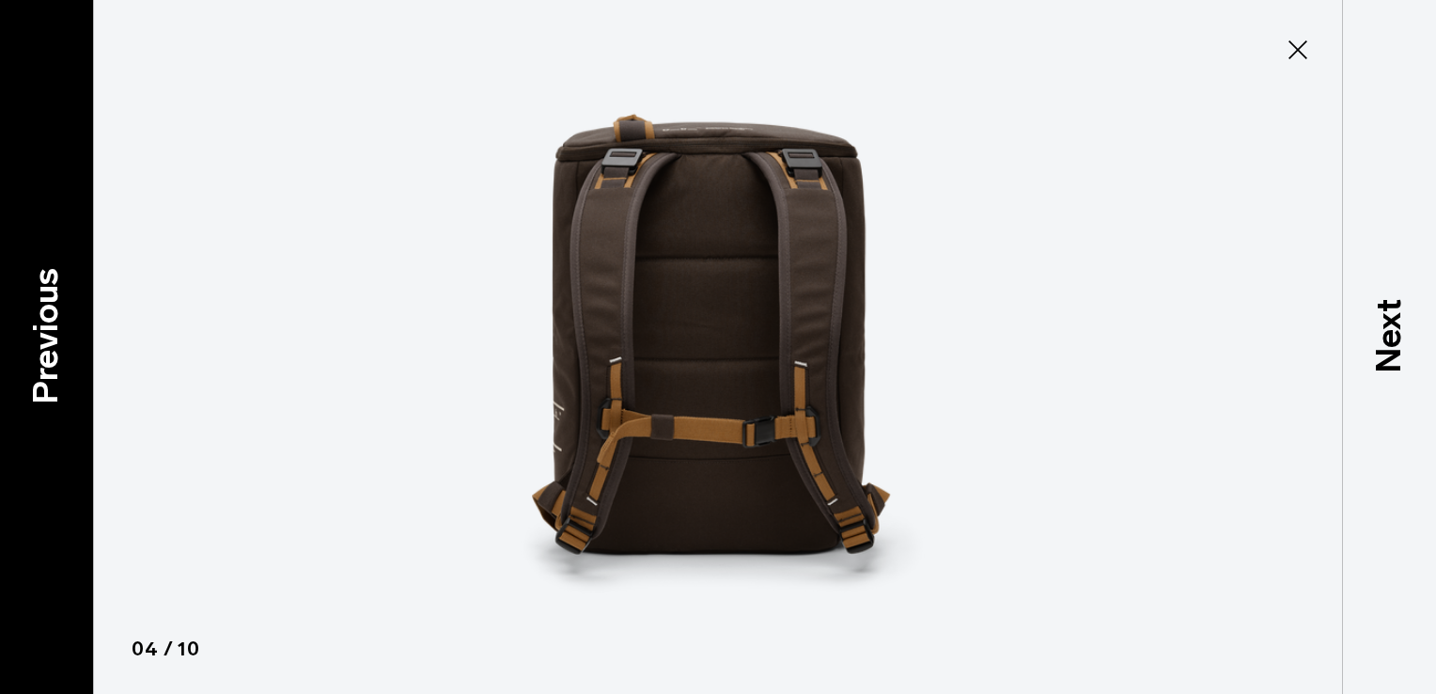
click at [43, 333] on p "Previous" at bounding box center [46, 335] width 51 height 136
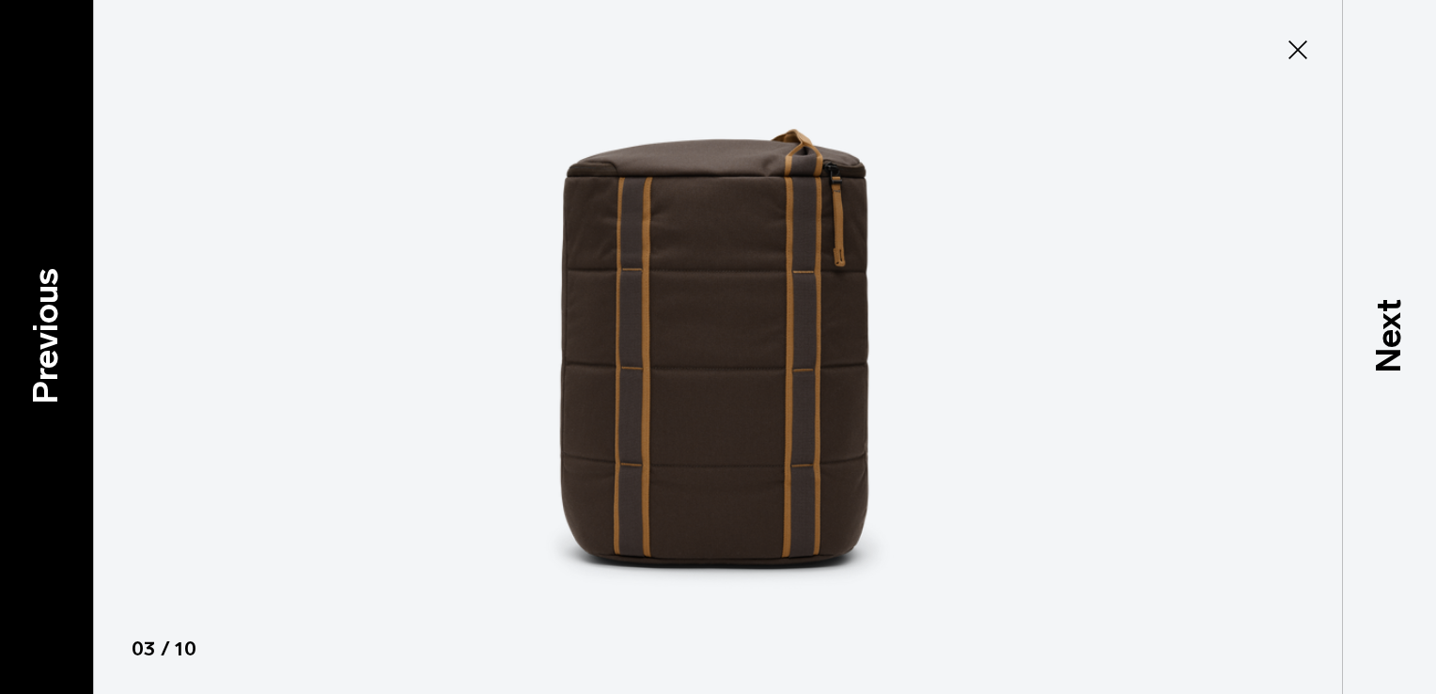
click at [43, 333] on p "Previous" at bounding box center [46, 335] width 51 height 136
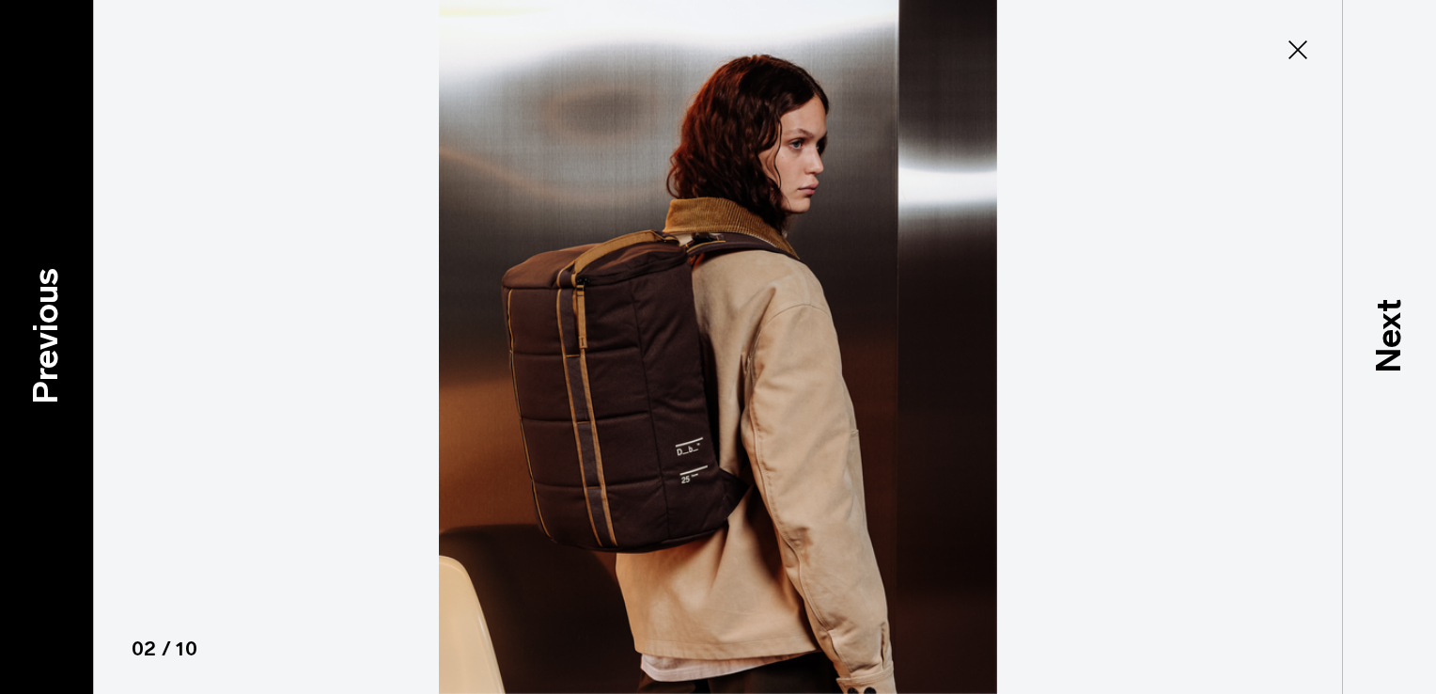
click at [43, 333] on p "Previous" at bounding box center [46, 335] width 51 height 136
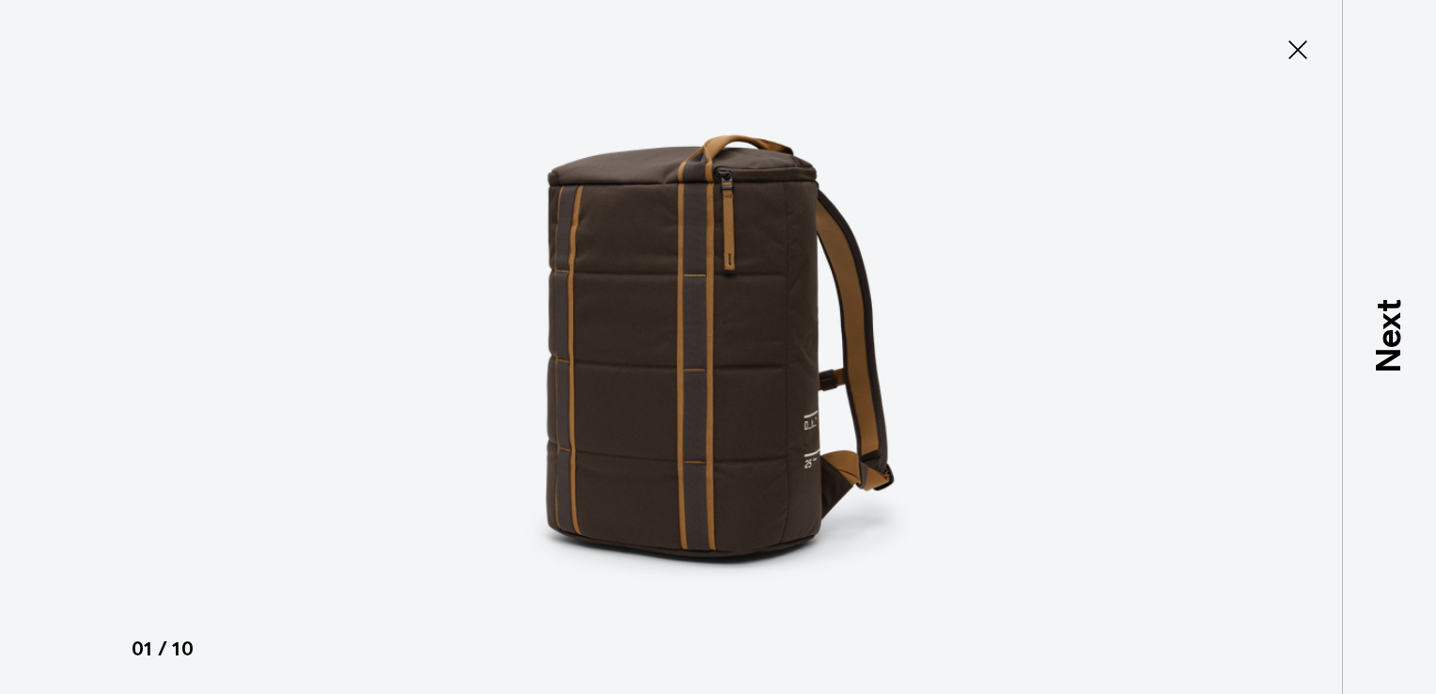
click at [43, 333] on div at bounding box center [718, 347] width 1436 height 694
click at [1298, 51] on icon at bounding box center [1298, 50] width 30 height 30
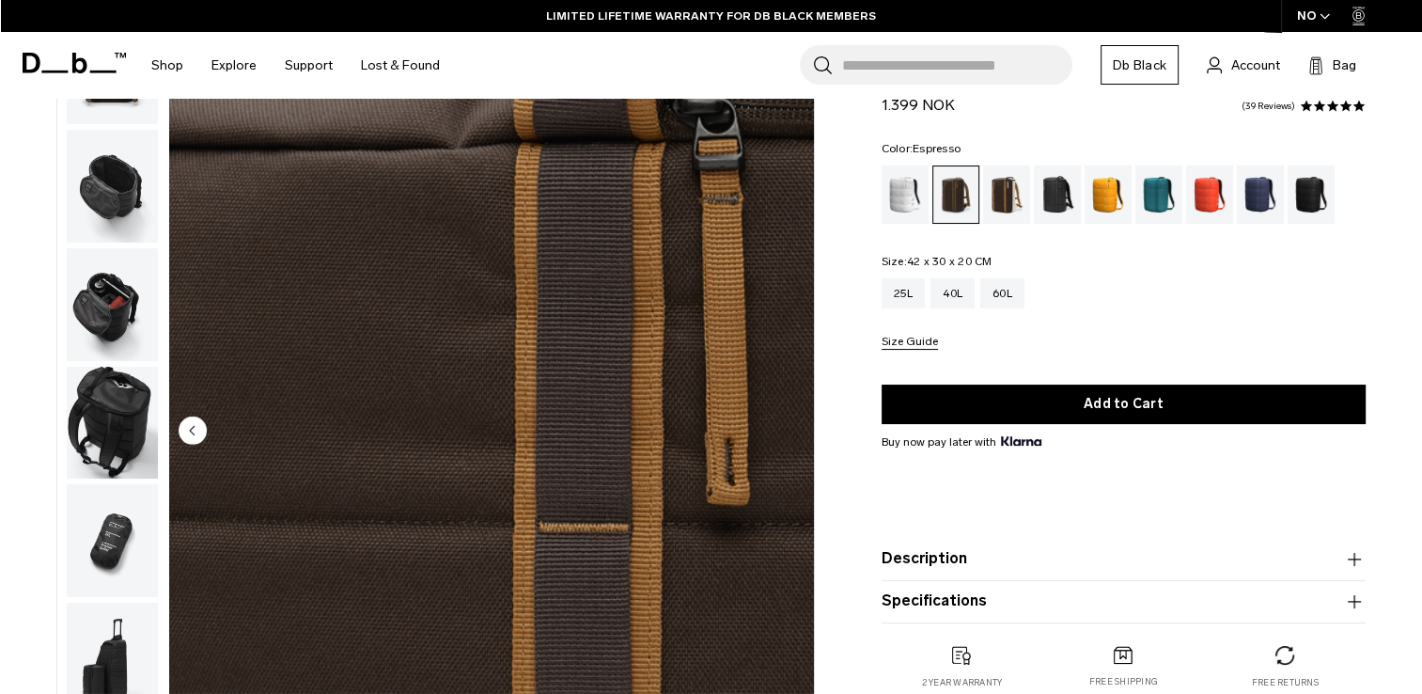
scroll to position [94, 0]
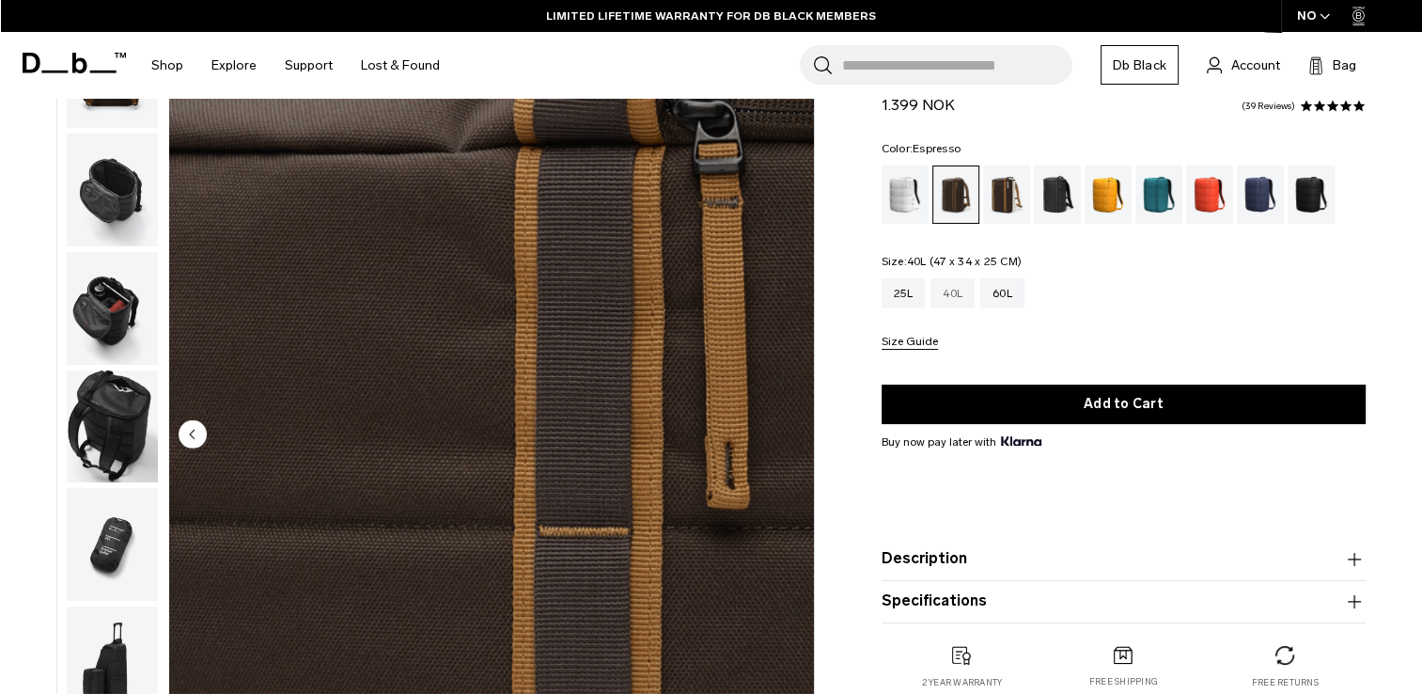
click at [954, 290] on div "40L" at bounding box center [953, 293] width 44 height 30
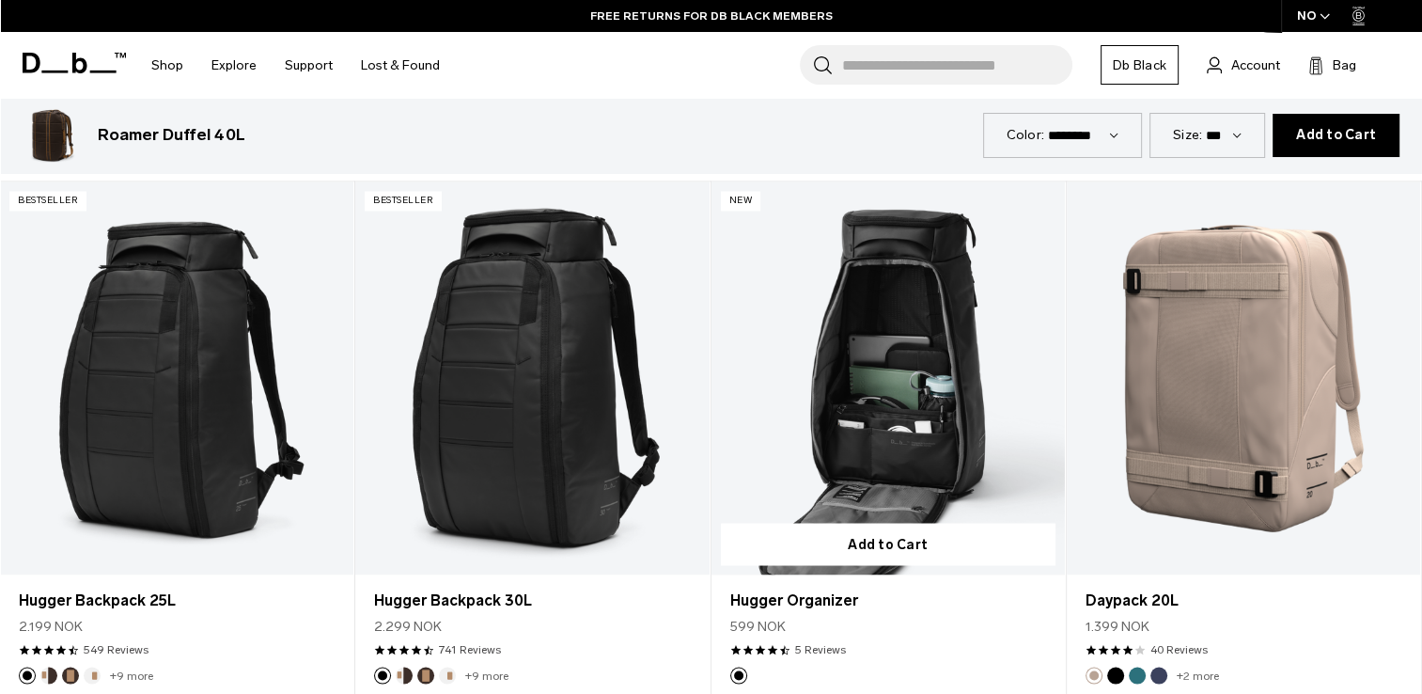
scroll to position [3196, 0]
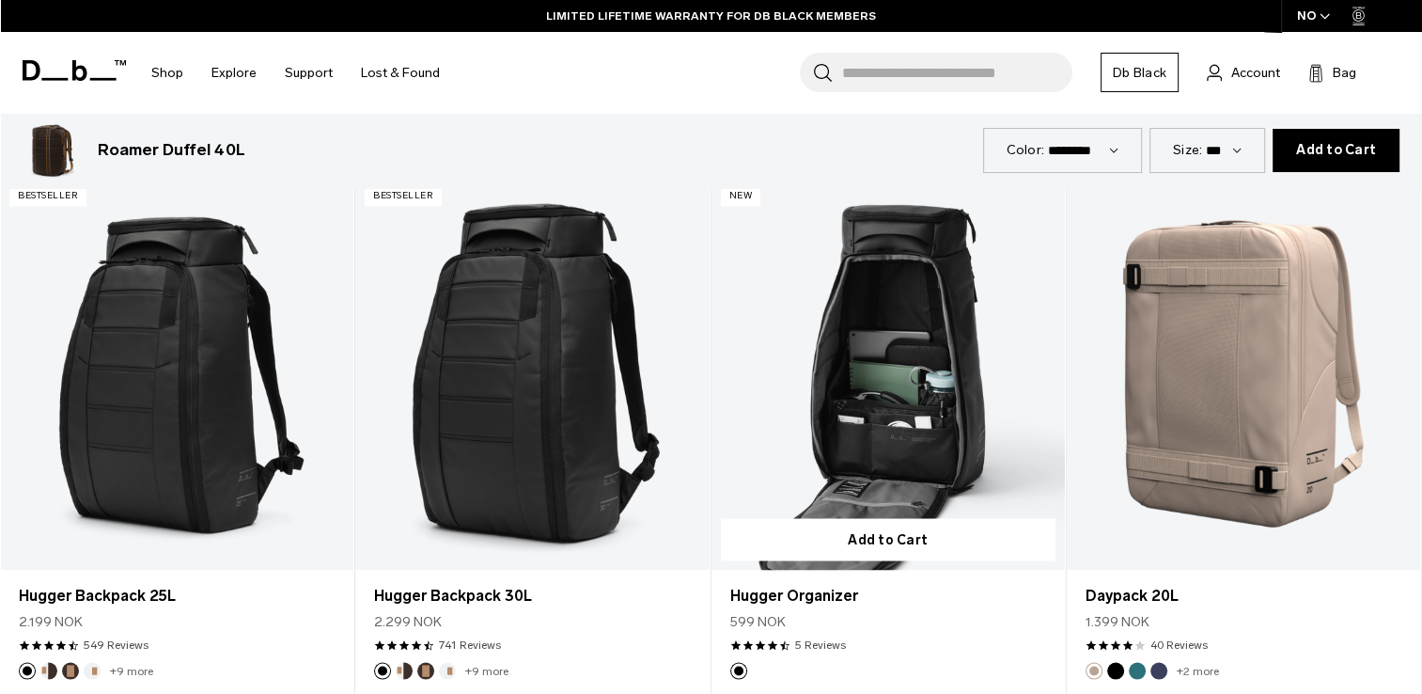
click at [885, 381] on link "Hugger Organizer" at bounding box center [888, 373] width 353 height 393
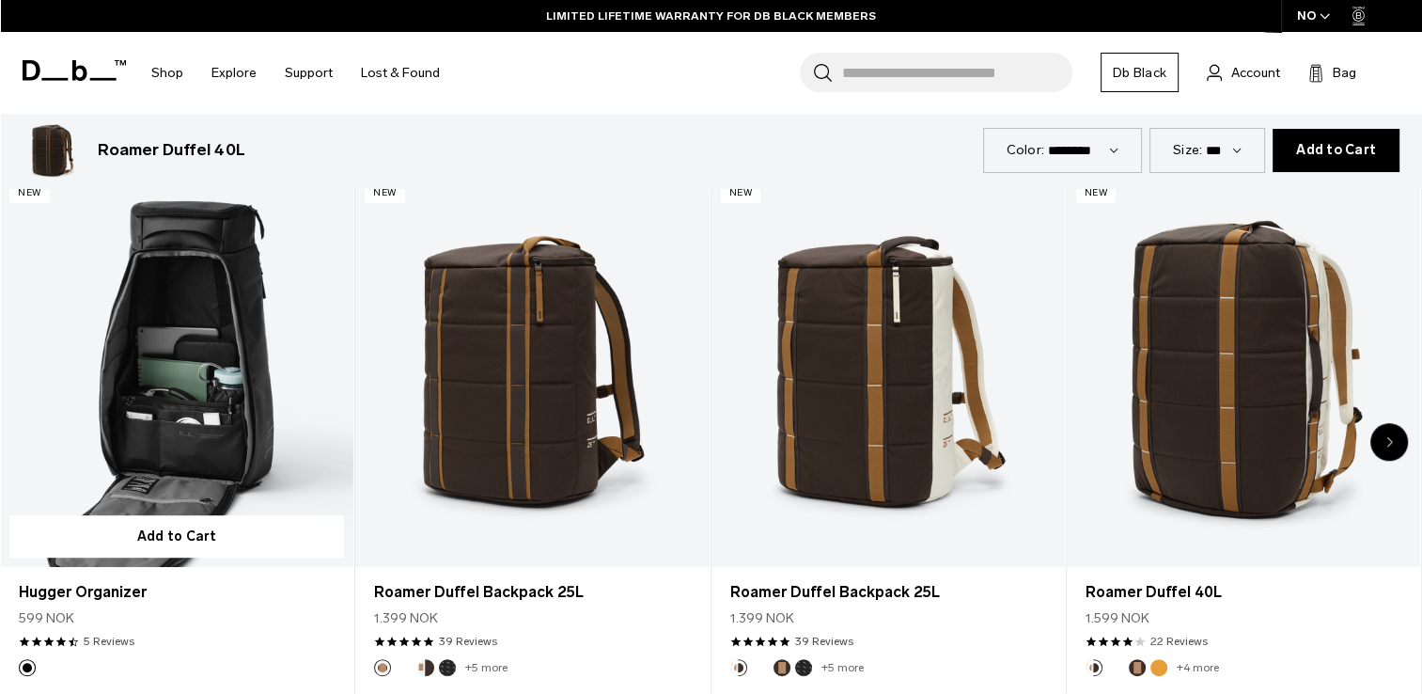
scroll to position [917, 0]
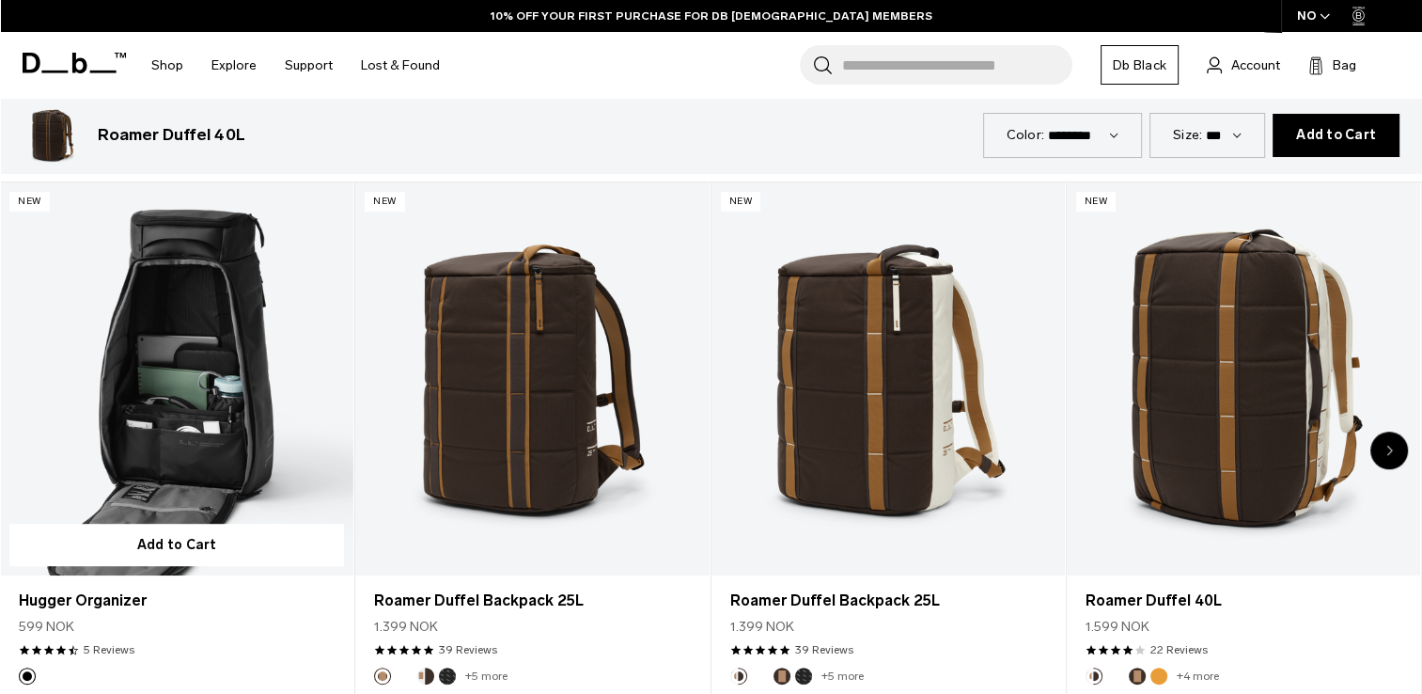
click at [201, 397] on link "Hugger Organizer" at bounding box center [176, 378] width 353 height 393
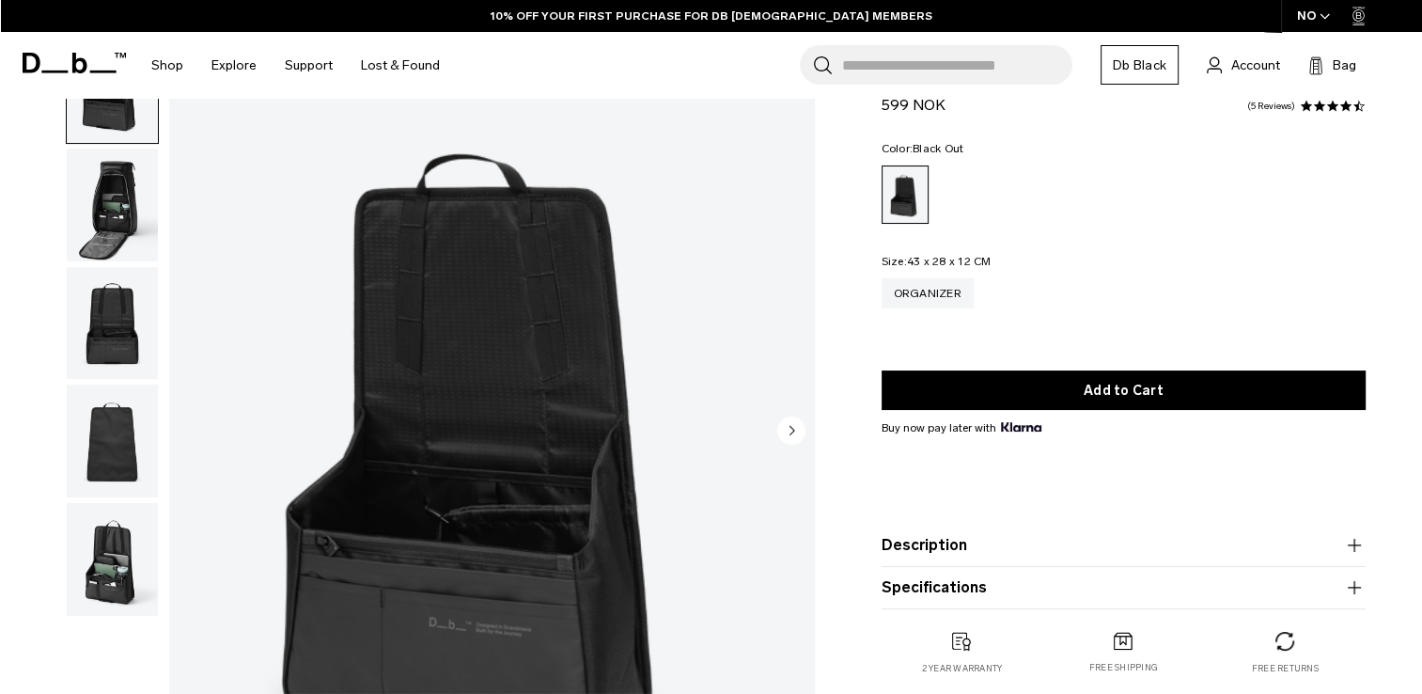
scroll to position [94, 0]
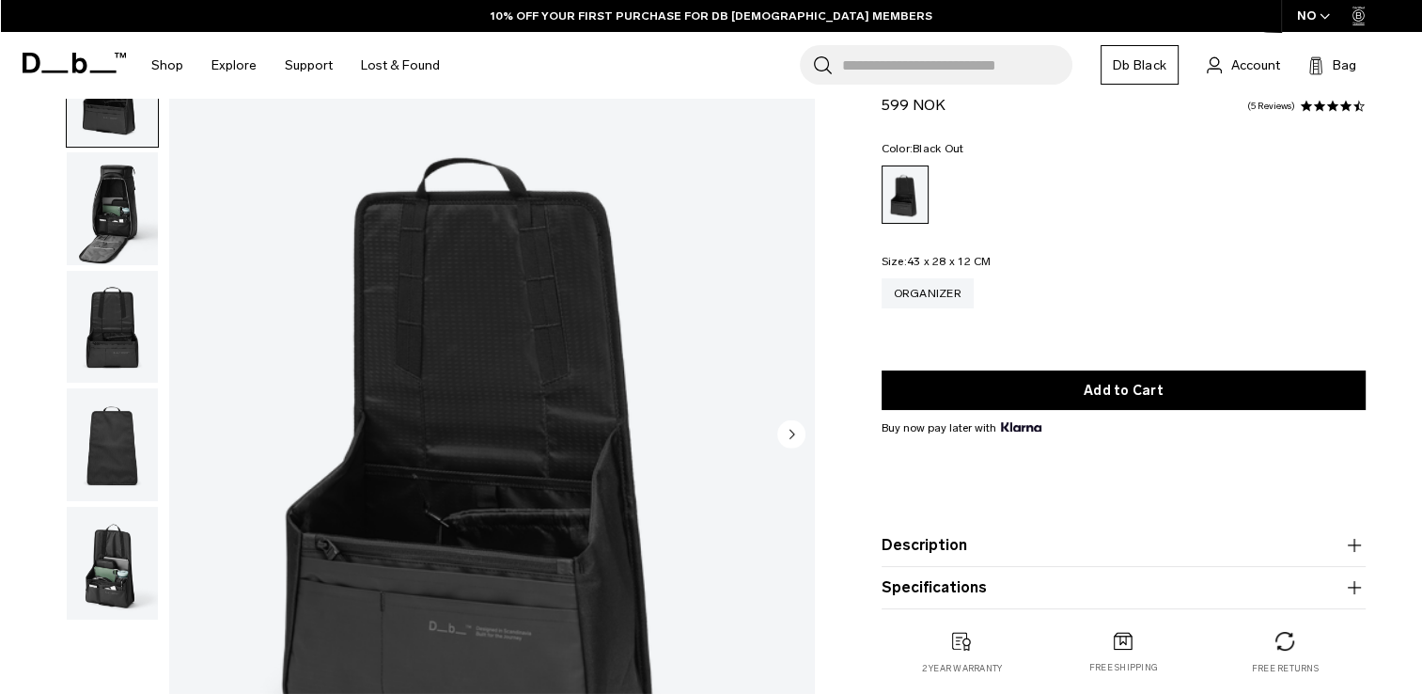
click at [117, 207] on img "button" at bounding box center [112, 208] width 91 height 113
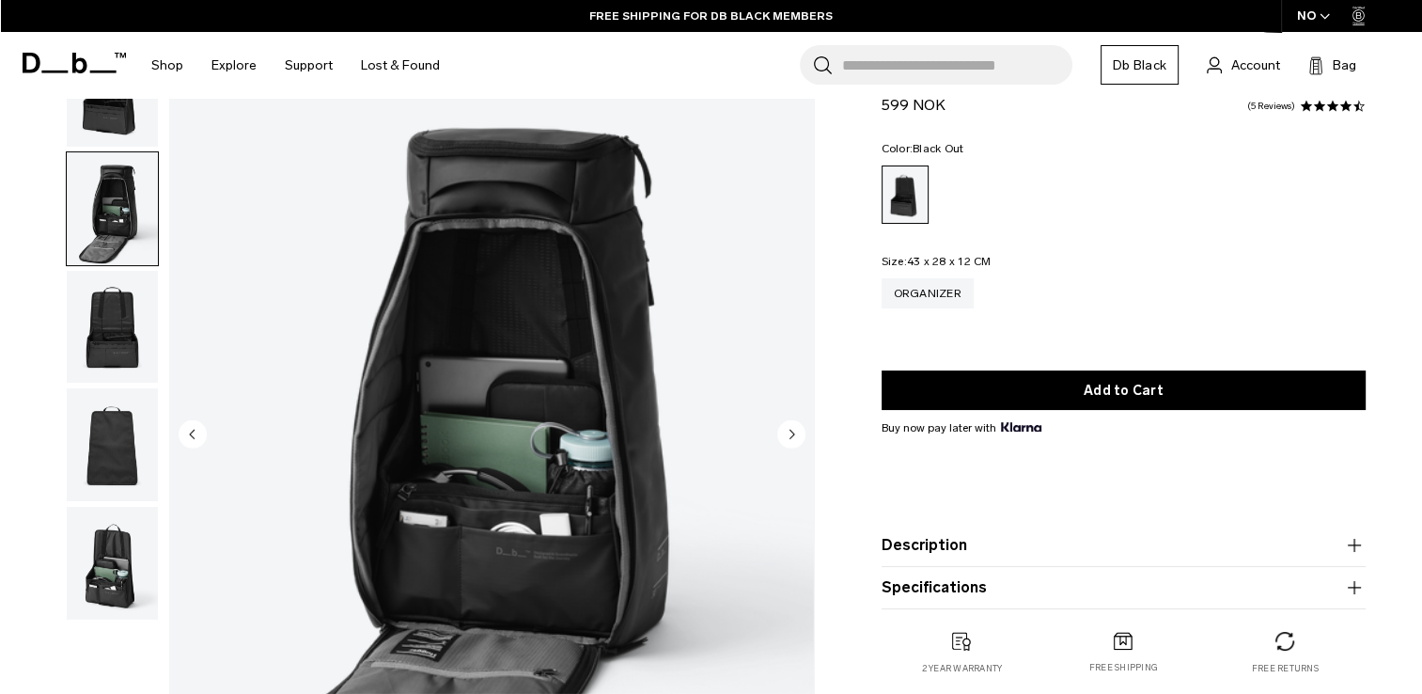
click at [574, 393] on img "2 / 5" at bounding box center [491, 436] width 645 height 806
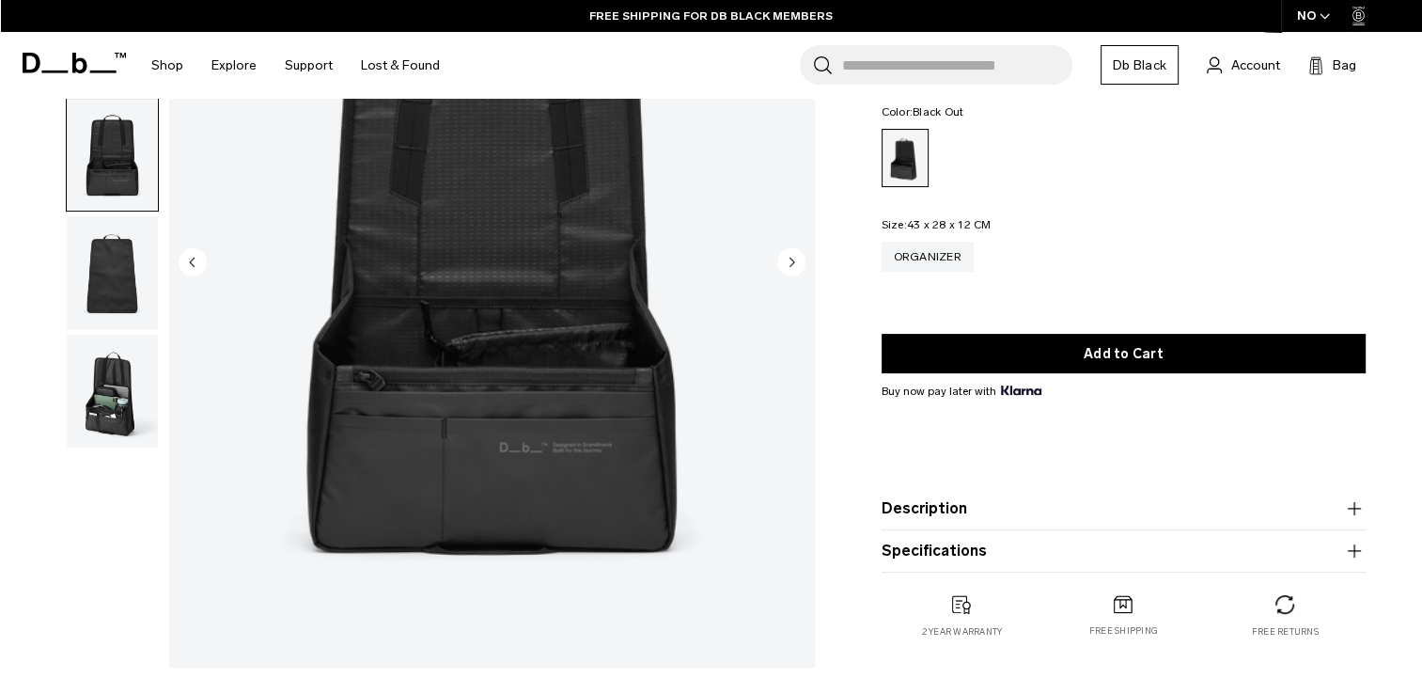
scroll to position [282, 0]
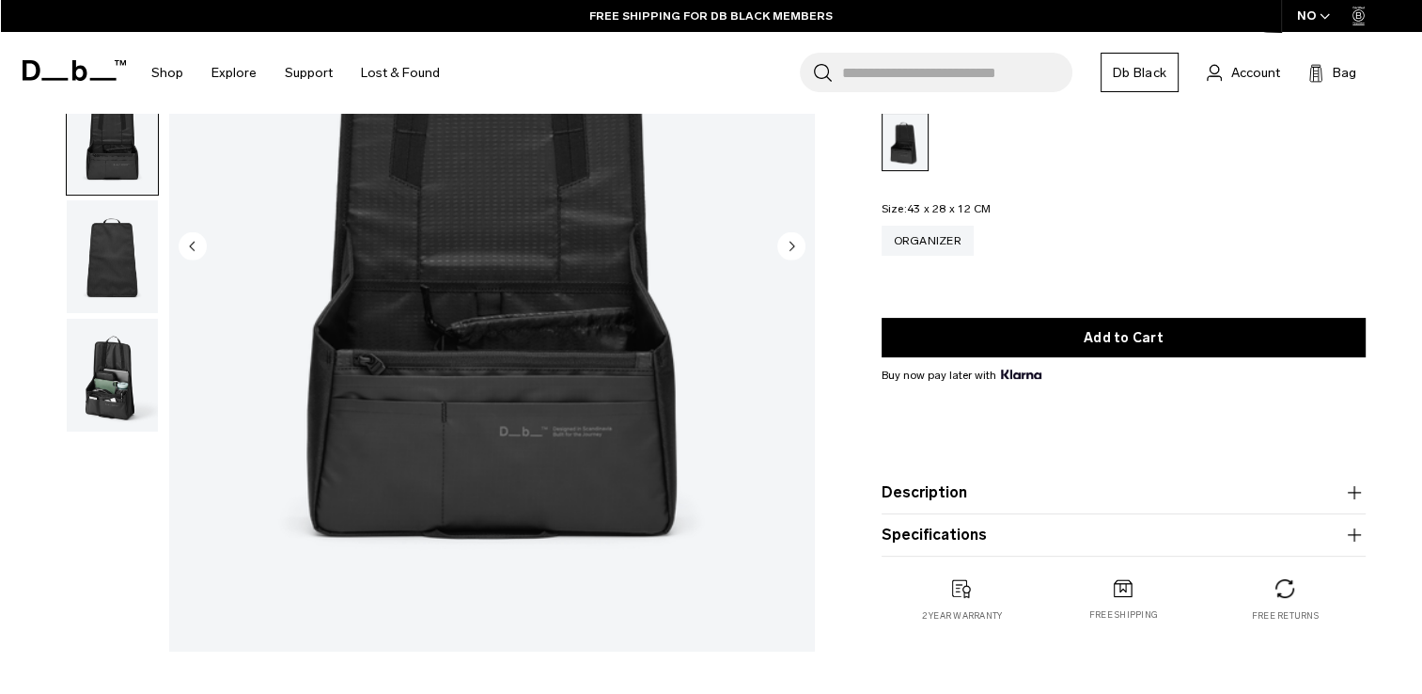
click at [786, 241] on circle "Next slide" at bounding box center [791, 245] width 28 height 28
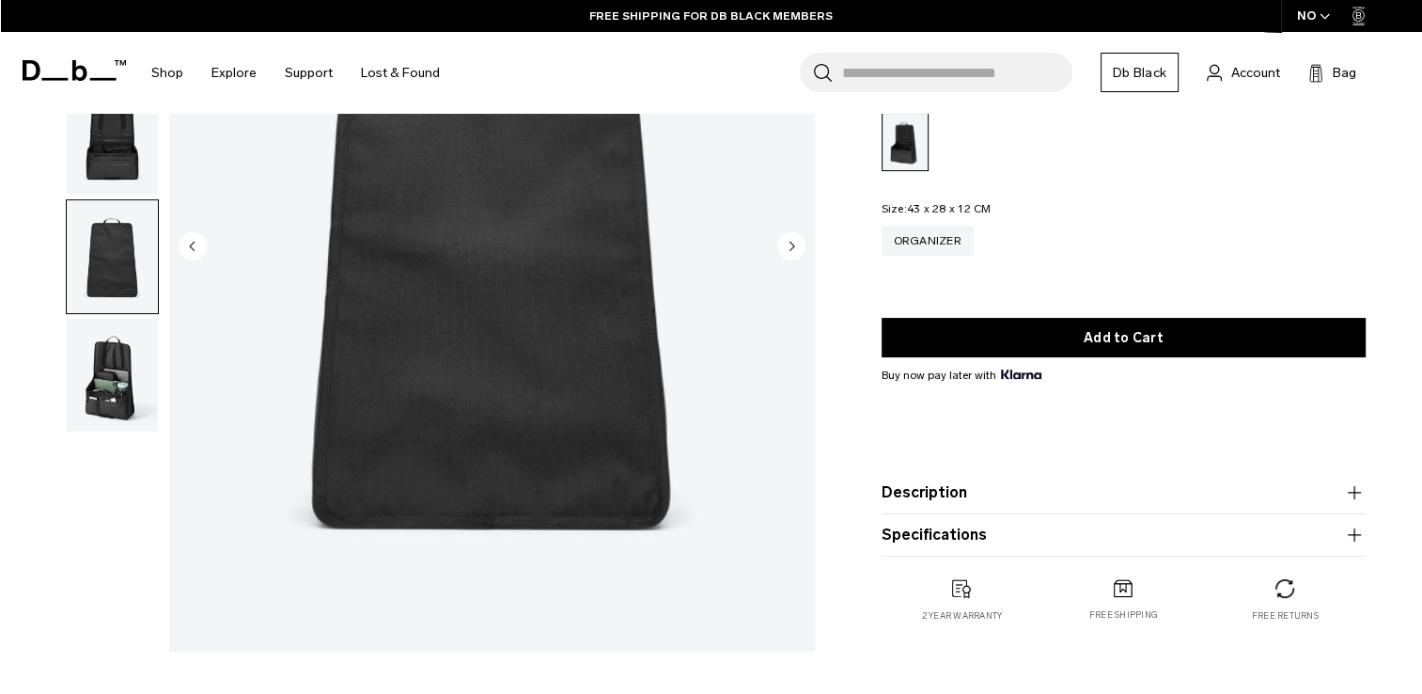
click at [786, 240] on circle "Next slide" at bounding box center [791, 245] width 28 height 28
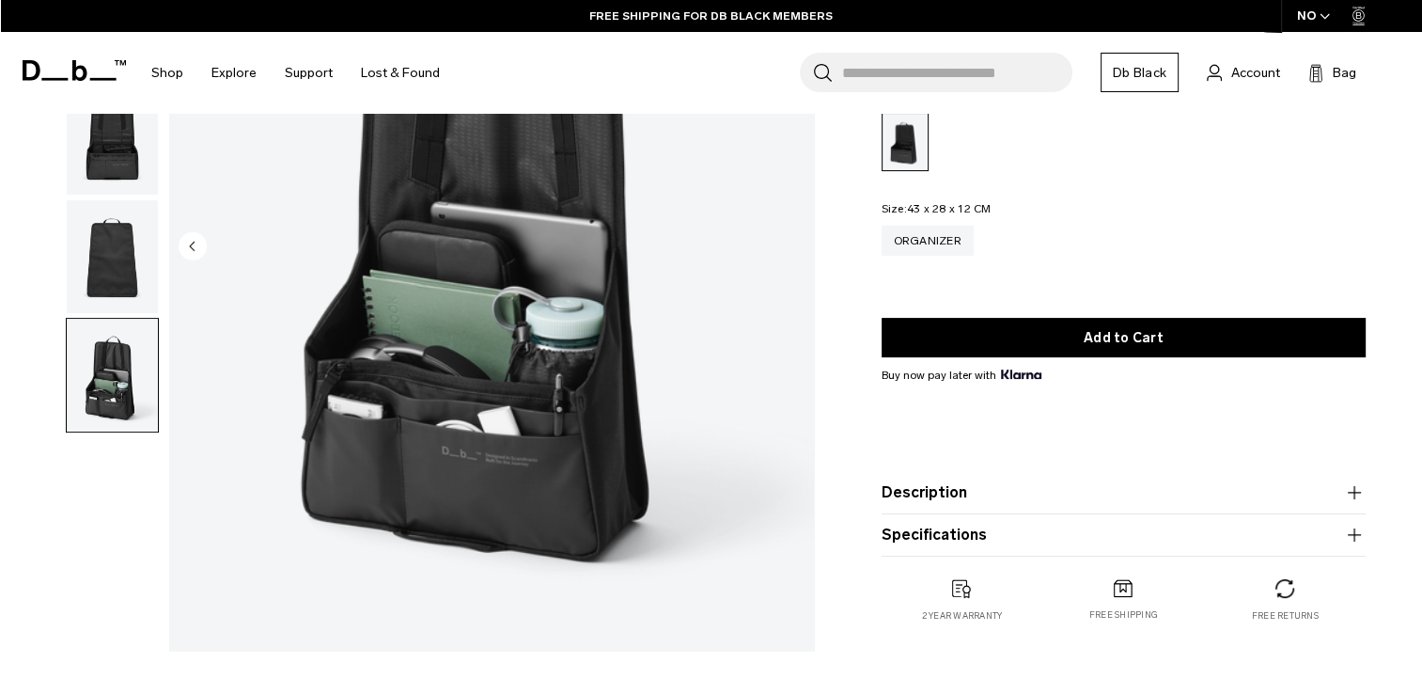
click at [786, 240] on img "5 / 5" at bounding box center [491, 248] width 645 height 806
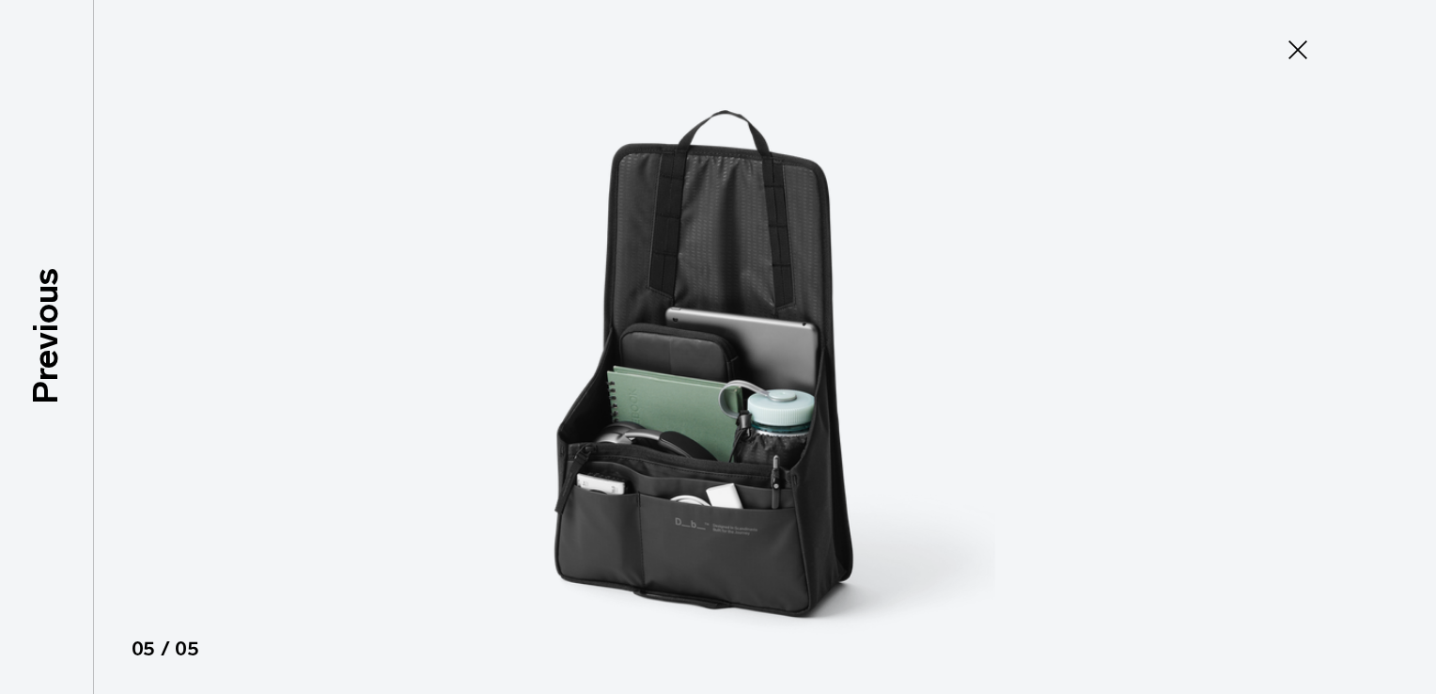
click at [786, 240] on img at bounding box center [718, 347] width 846 height 694
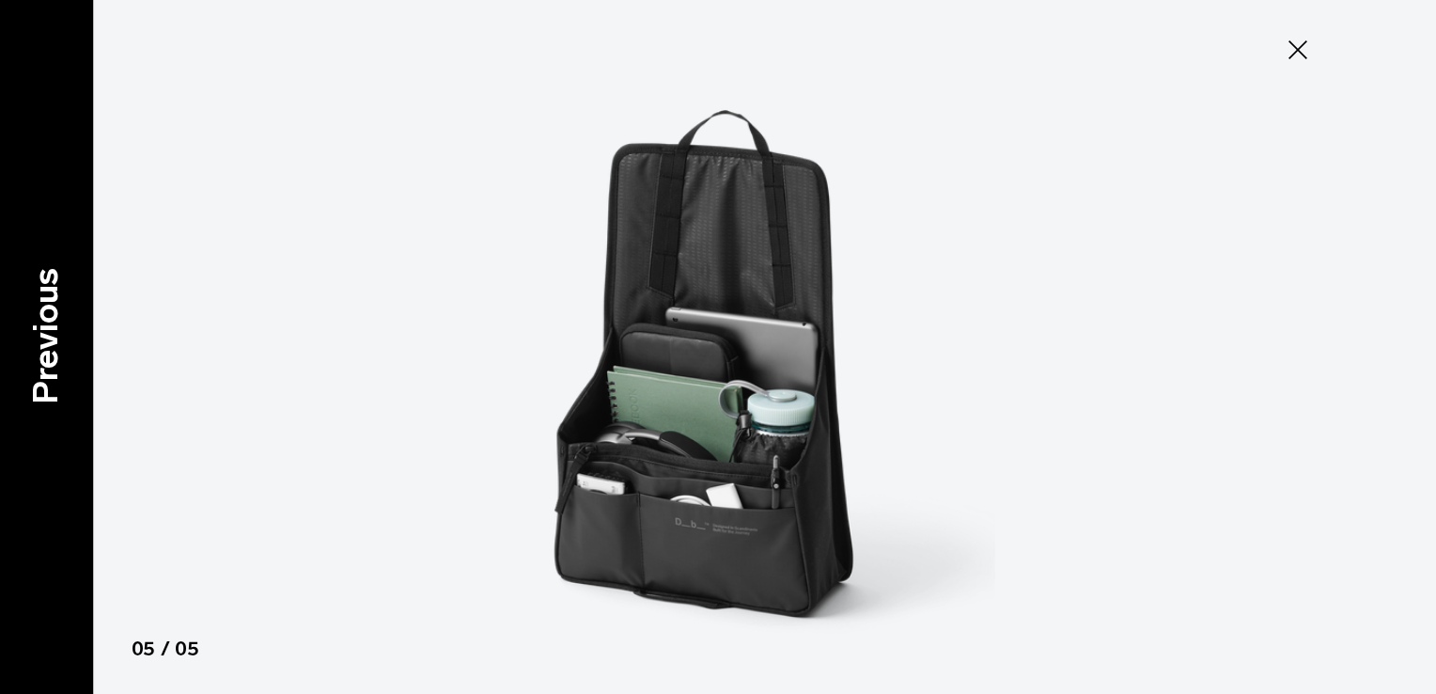
click at [40, 340] on p "Previous" at bounding box center [46, 335] width 51 height 136
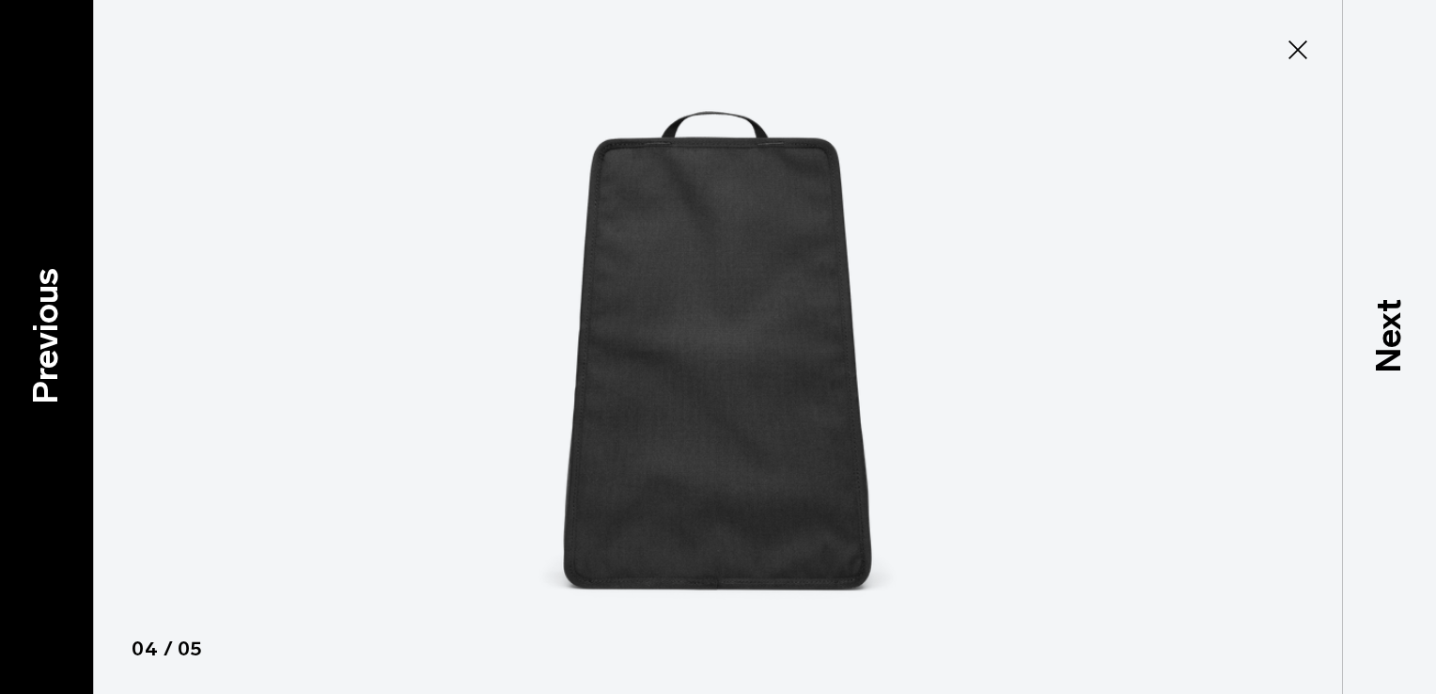
click at [40, 340] on p "Previous" at bounding box center [46, 335] width 51 height 136
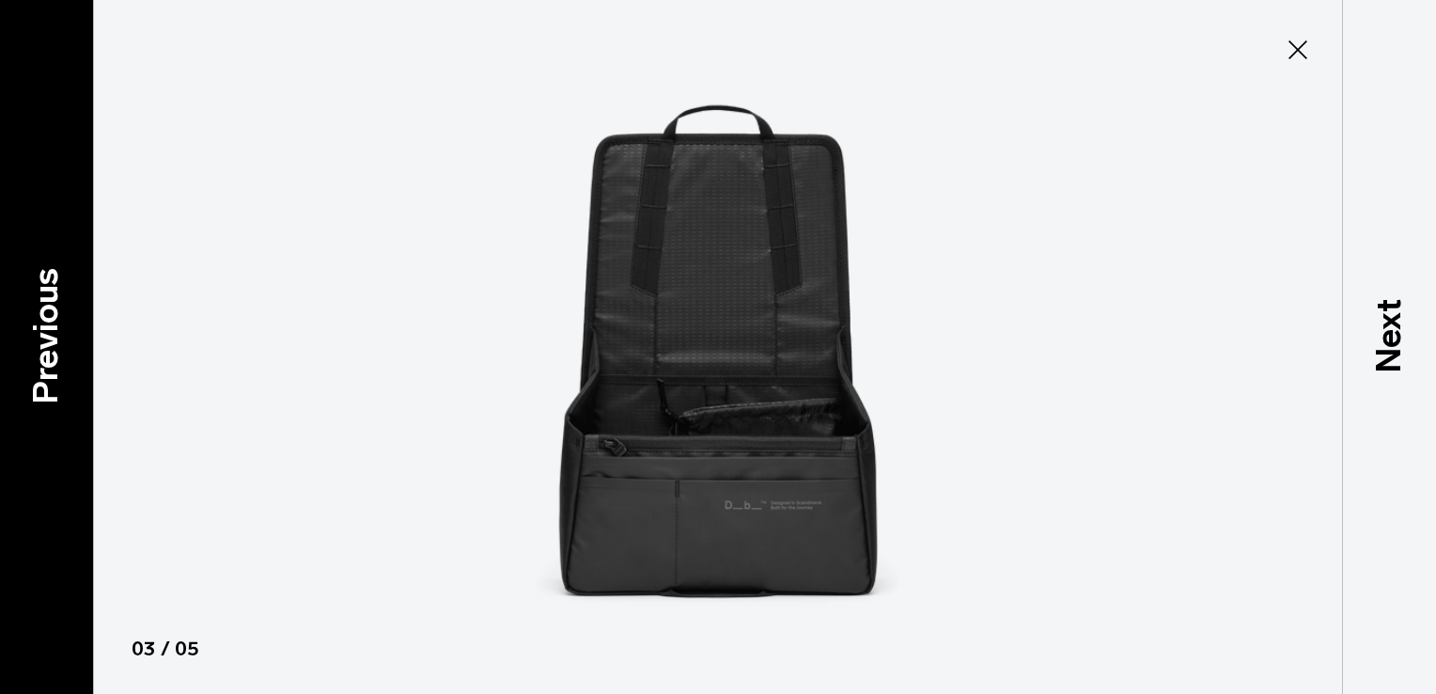
click at [40, 340] on p "Previous" at bounding box center [46, 335] width 51 height 136
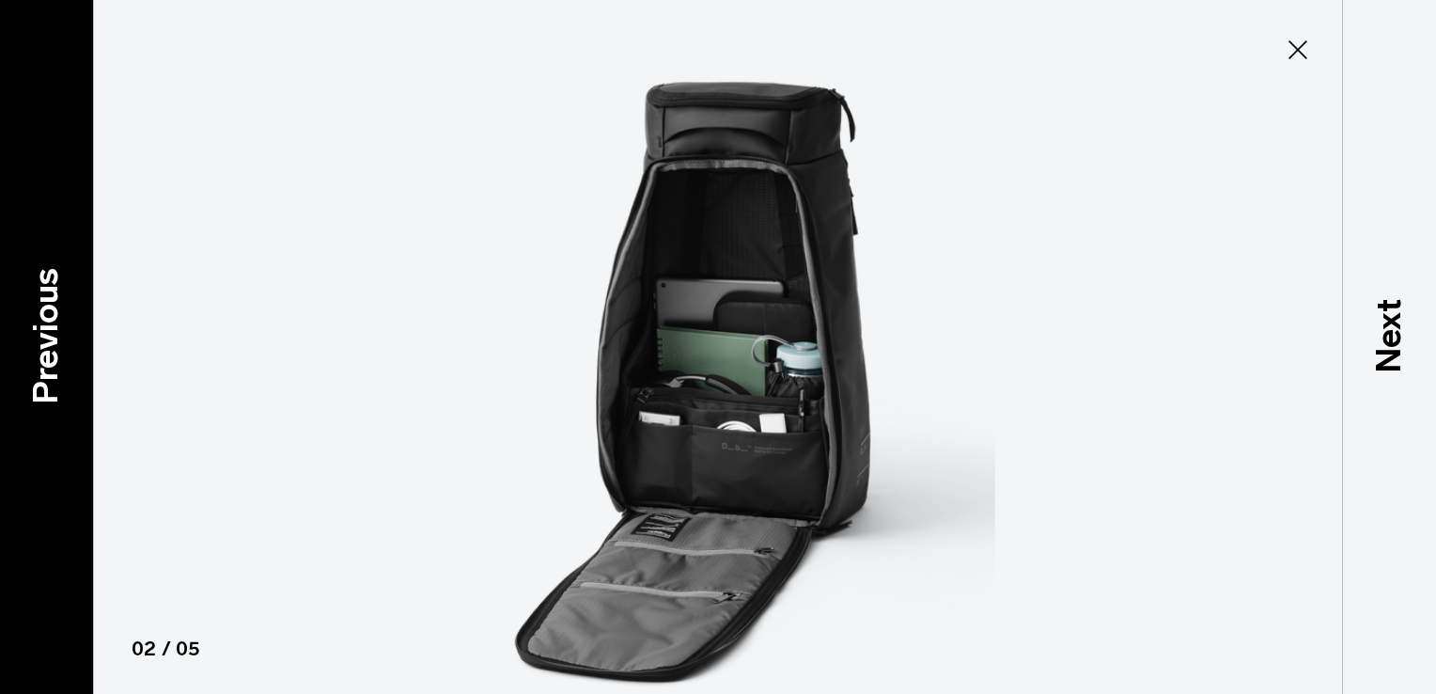
click at [42, 338] on p "Previous" at bounding box center [46, 335] width 51 height 136
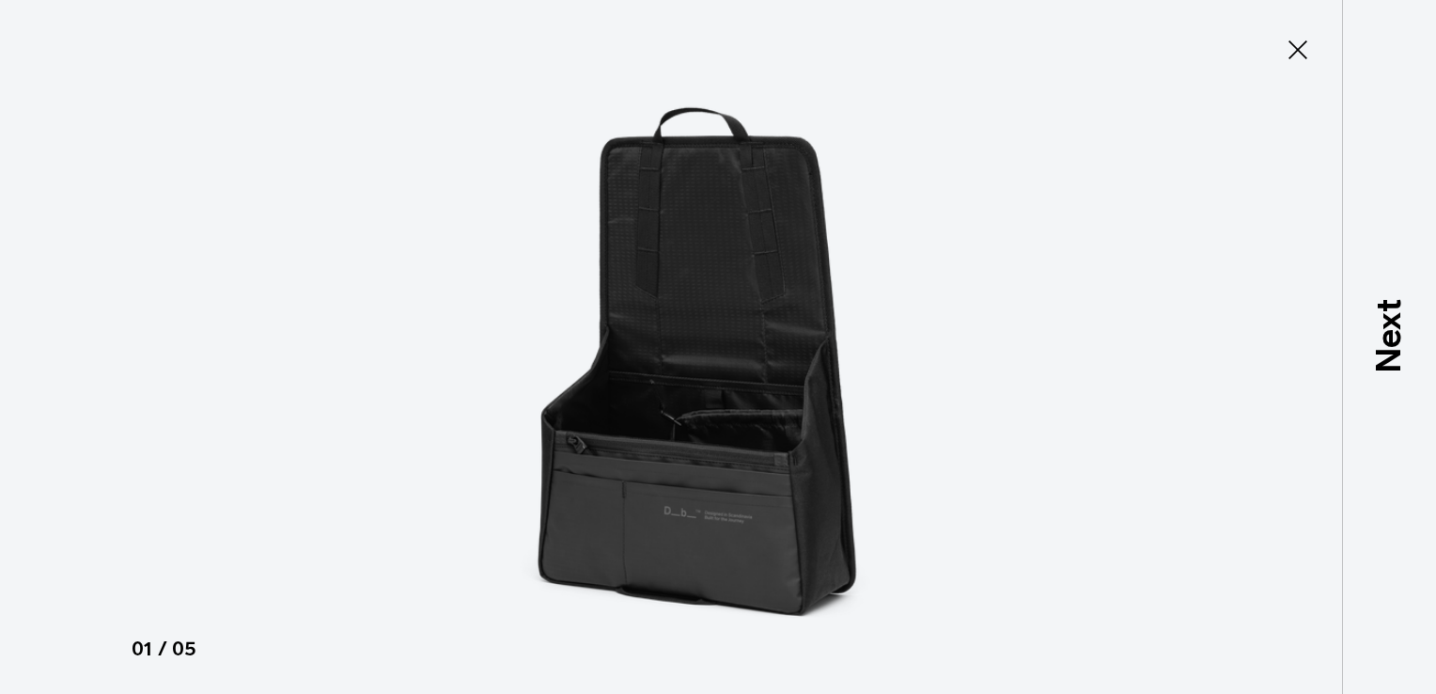
click at [42, 338] on div at bounding box center [718, 347] width 1436 height 694
click at [1297, 51] on icon at bounding box center [1298, 50] width 30 height 30
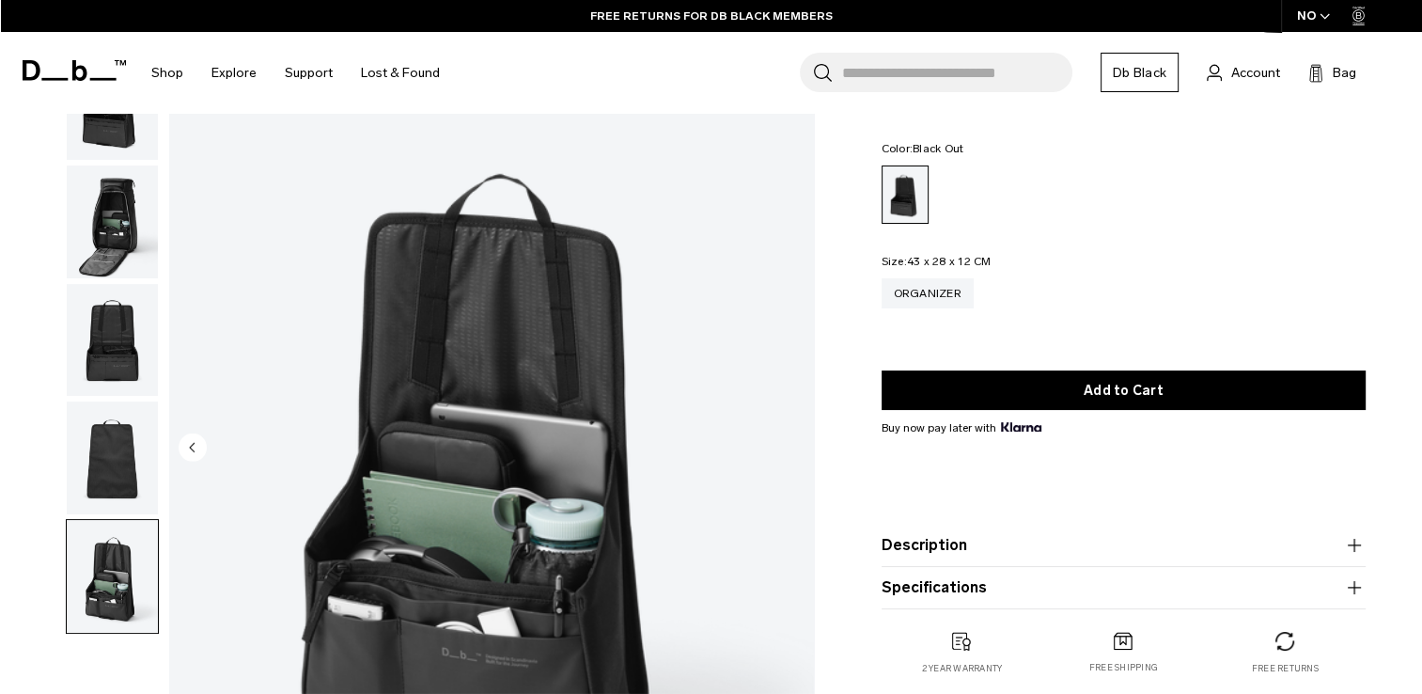
scroll to position [0, 0]
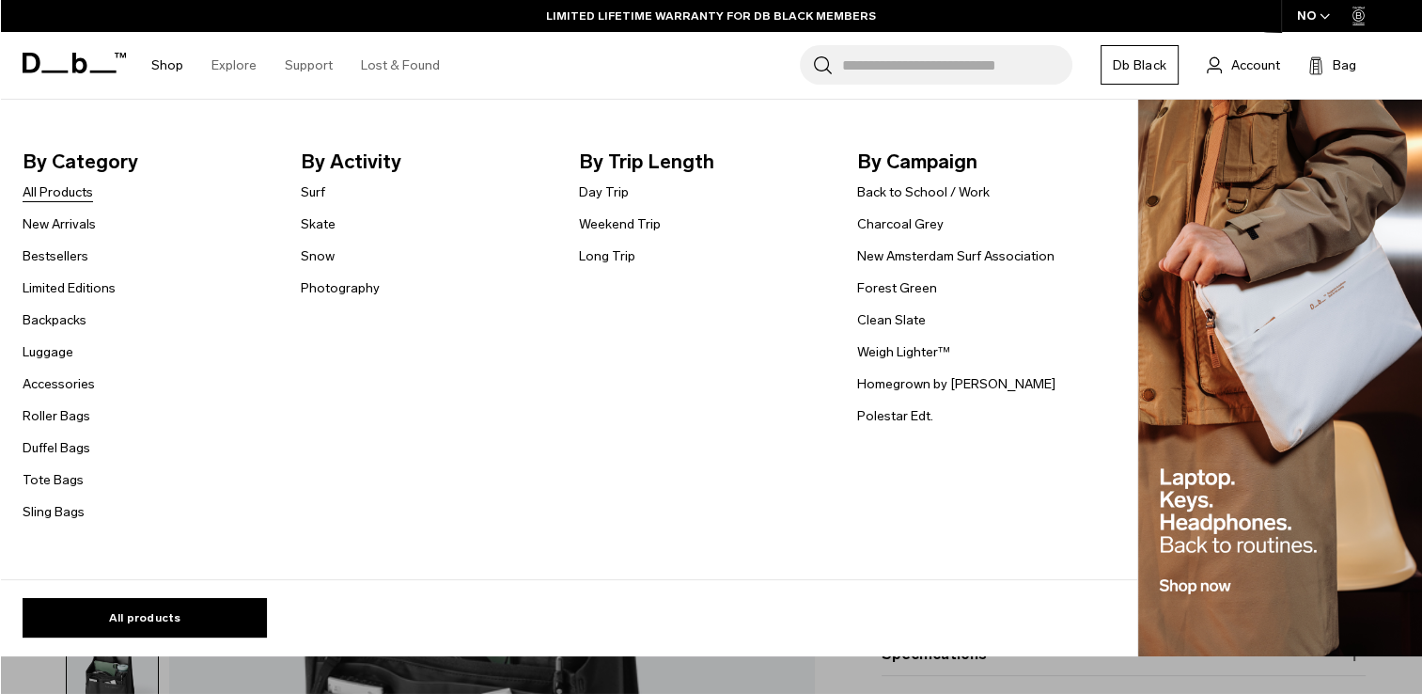
click at [68, 190] on link "All Products" at bounding box center [58, 192] width 71 height 20
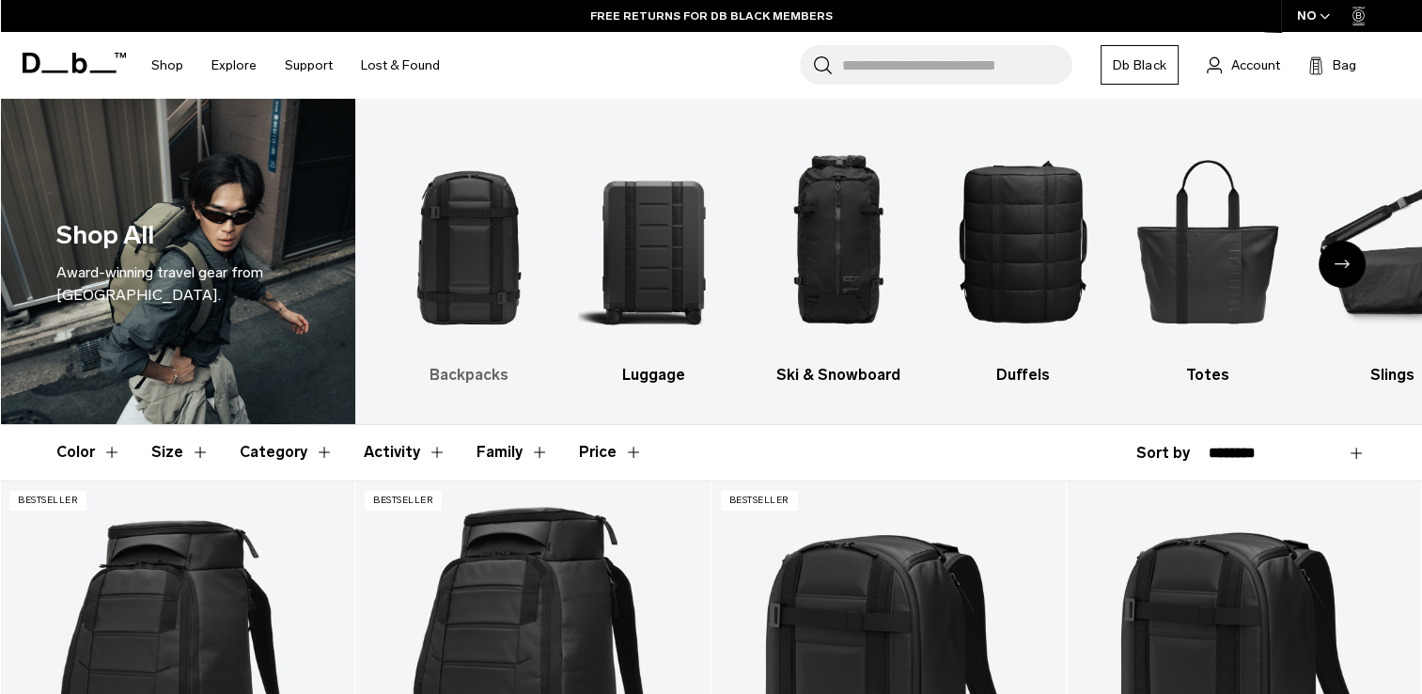
click at [467, 283] on img "1 / 10" at bounding box center [469, 240] width 152 height 227
click at [470, 378] on h3 "Backpacks" at bounding box center [469, 375] width 152 height 23
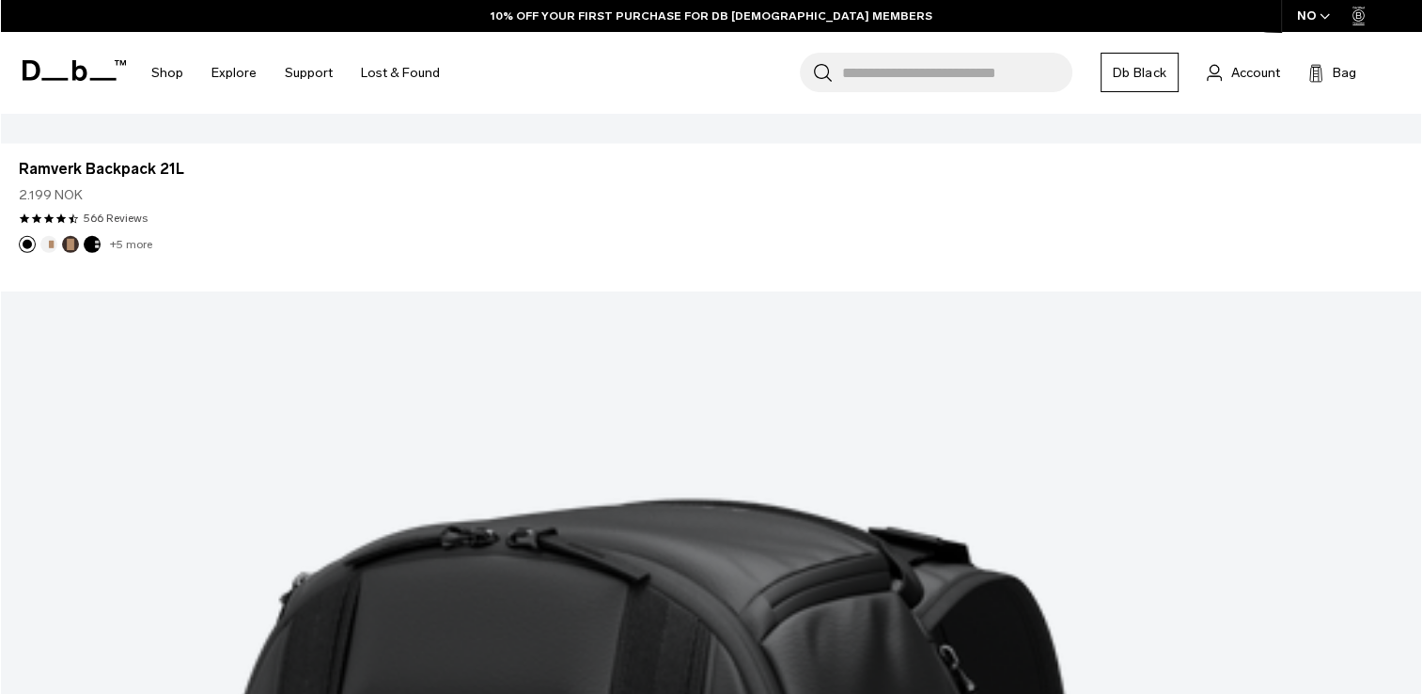
scroll to position [5640, 0]
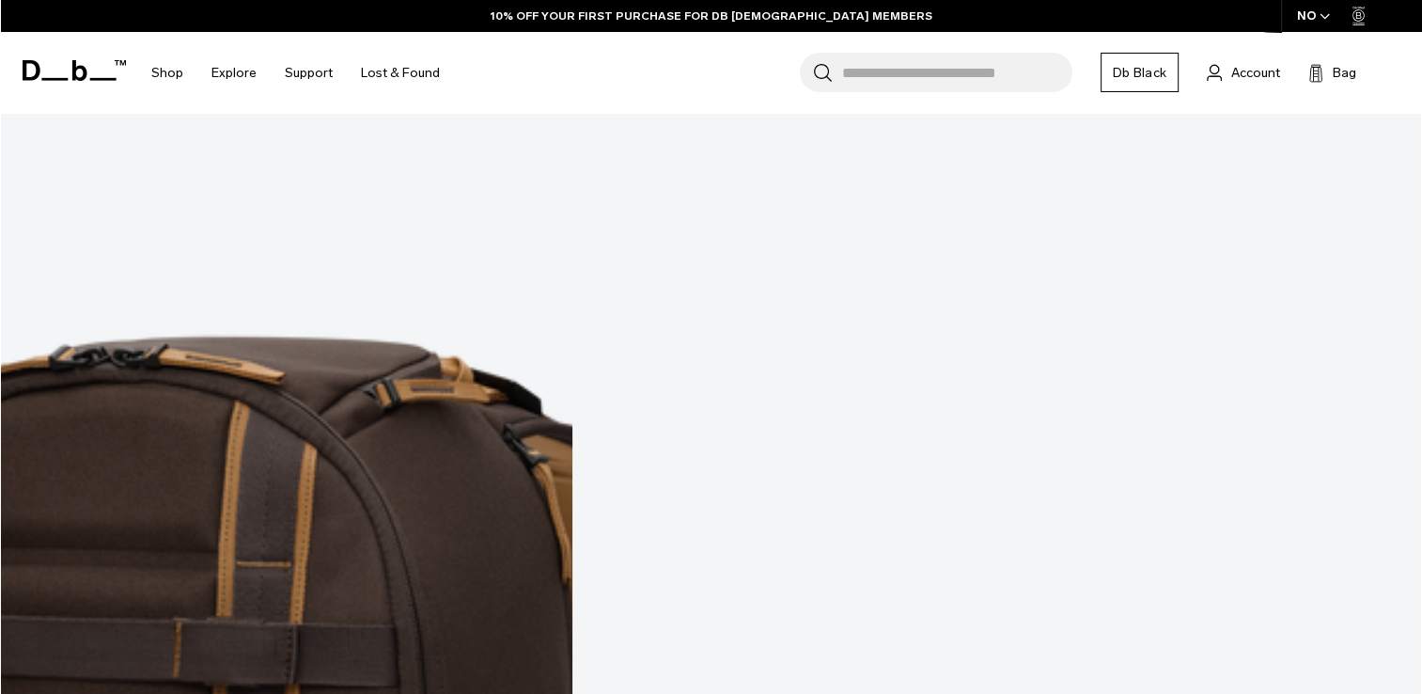
scroll to position [9075, 0]
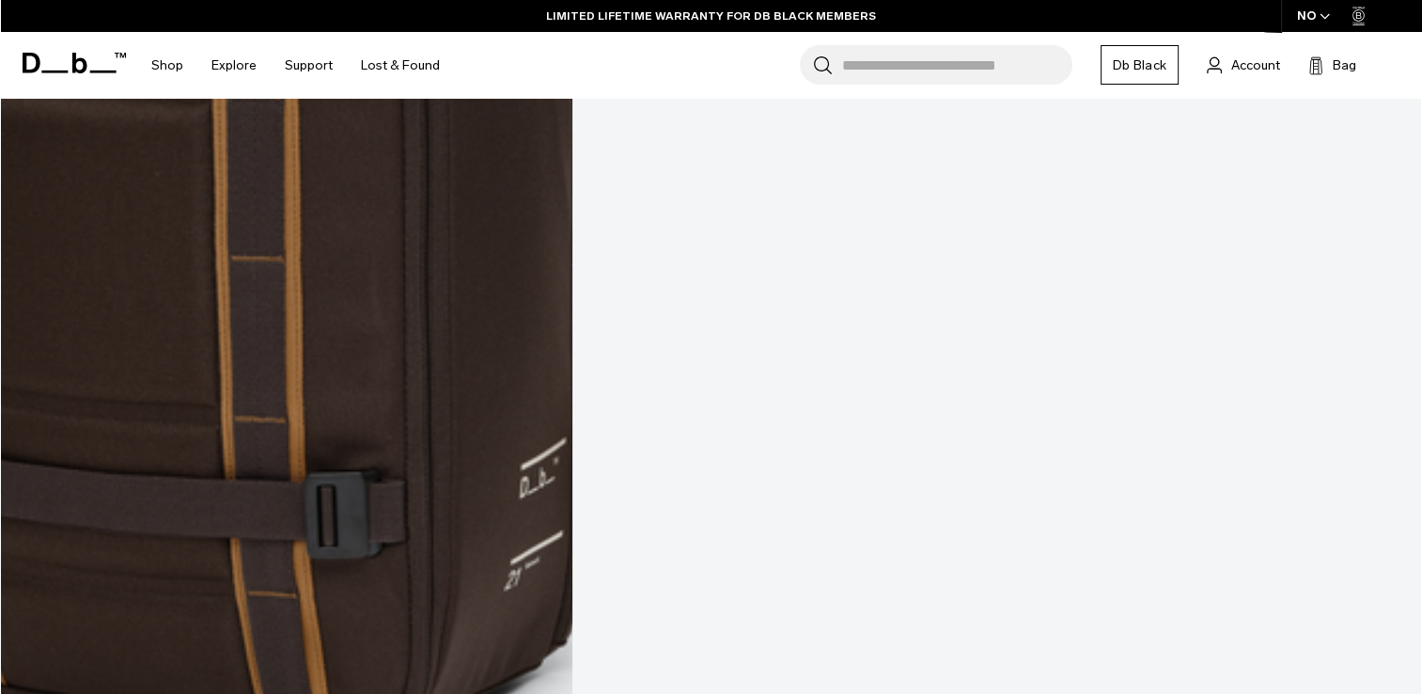
scroll to position [9733, 0]
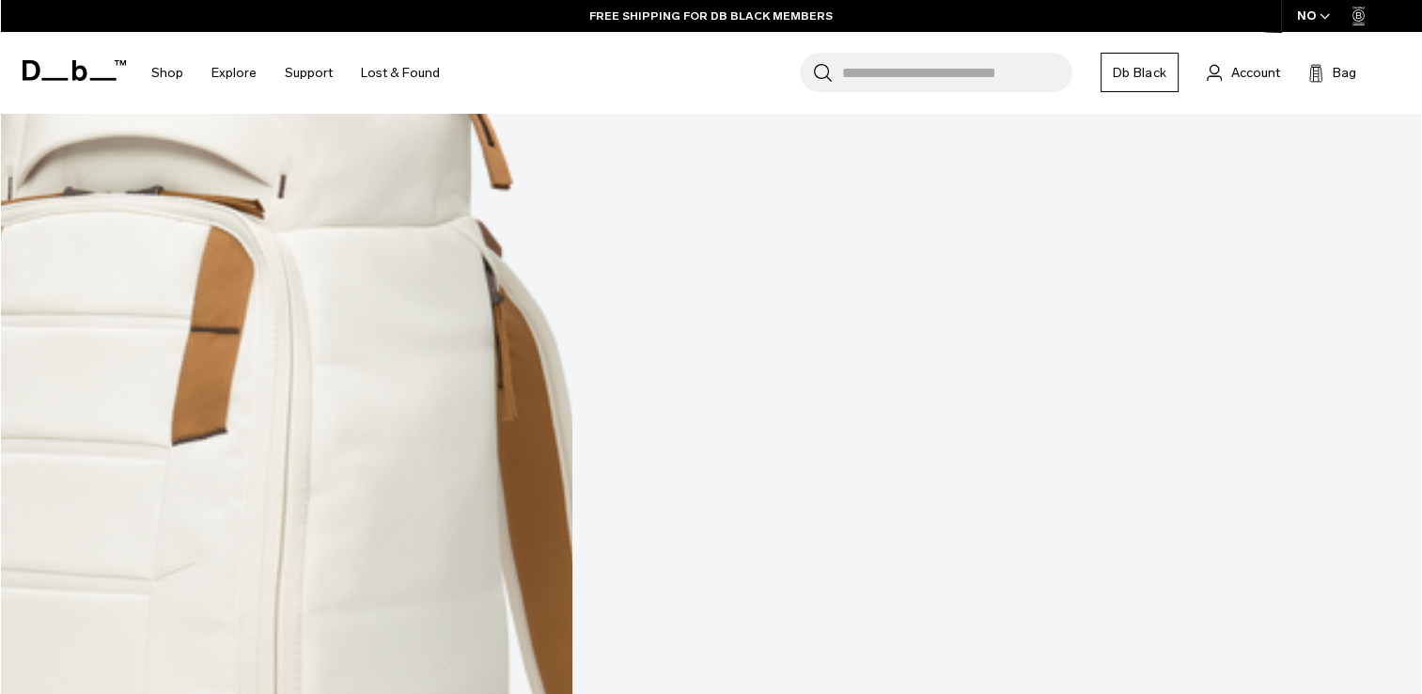
scroll to position [11143, 0]
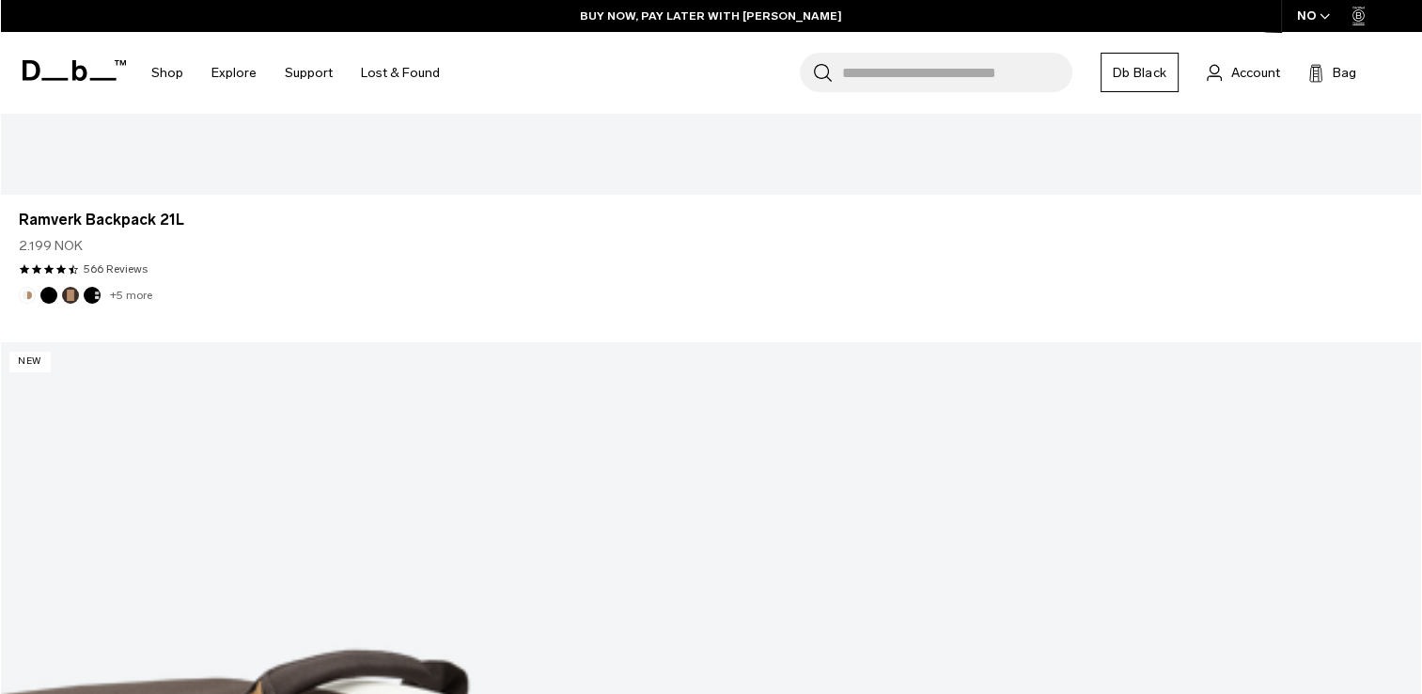
scroll to position [13963, 0]
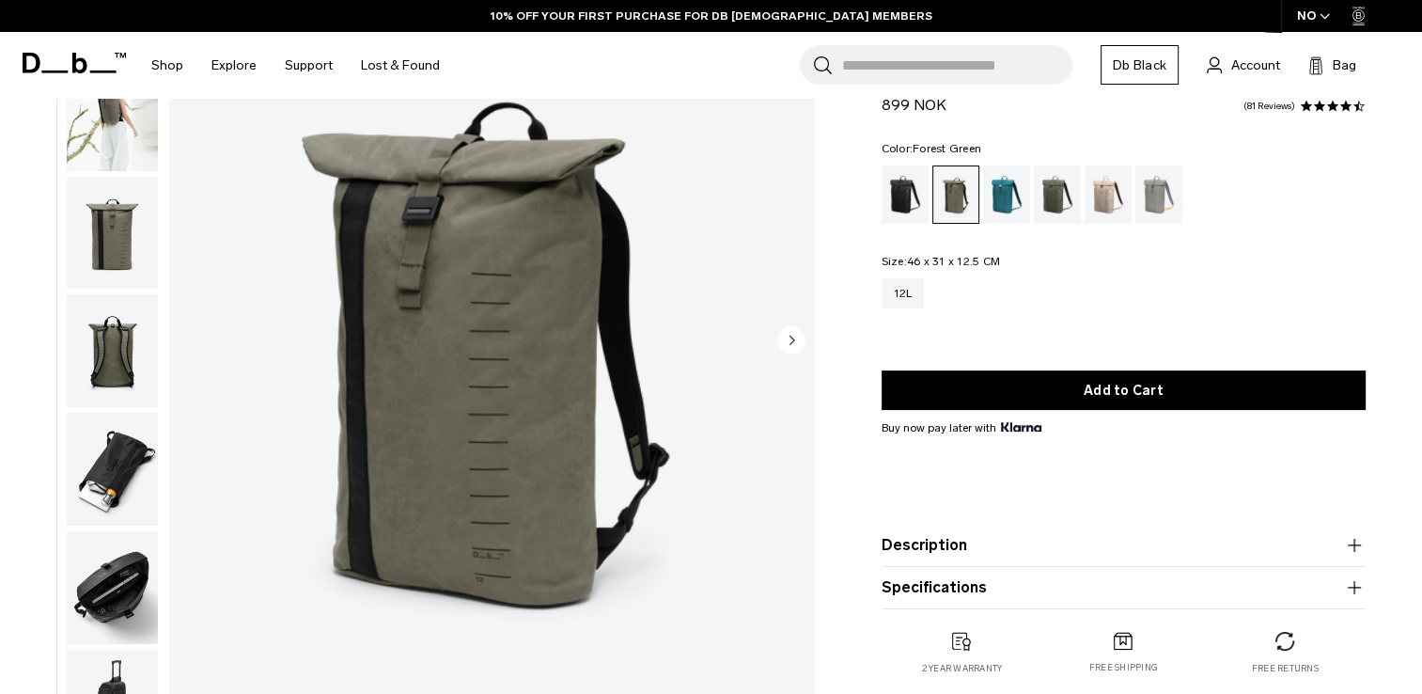
click at [518, 356] on img "1 / 8" at bounding box center [491, 342] width 645 height 806
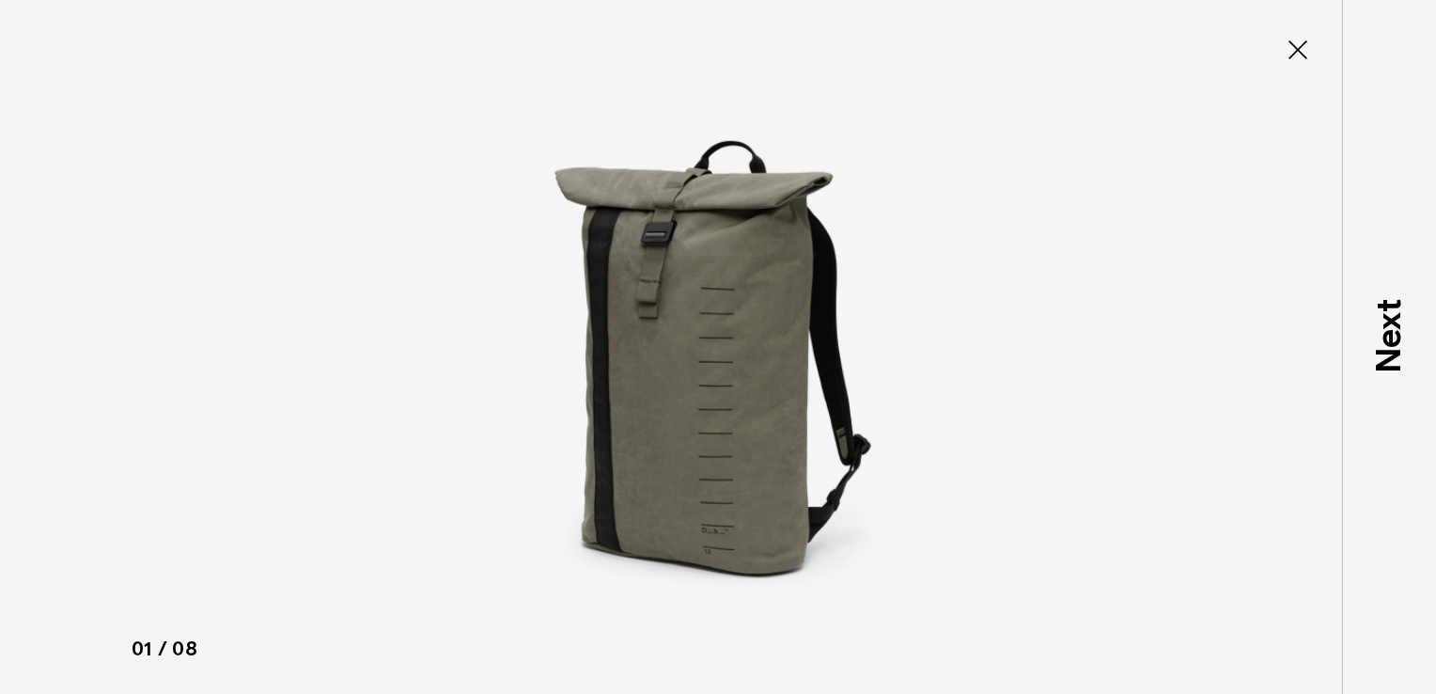
click at [886, 331] on img at bounding box center [718, 347] width 846 height 694
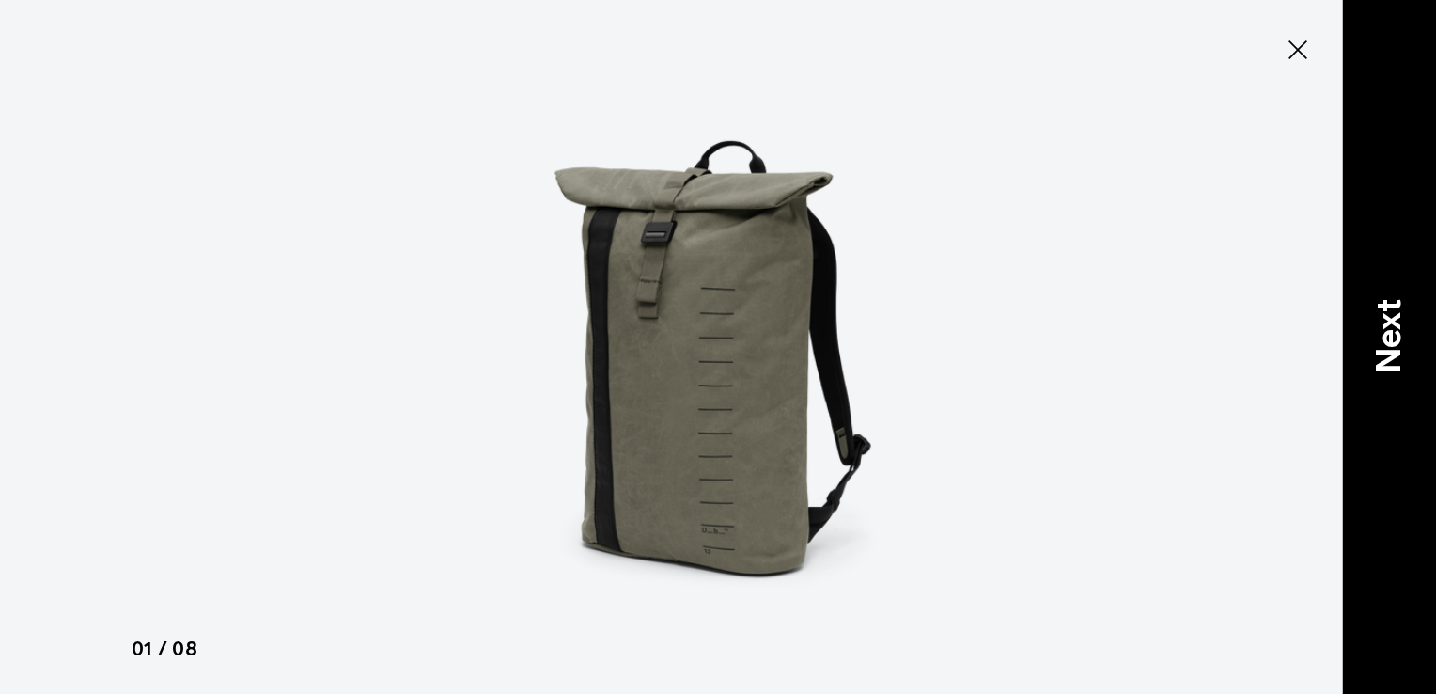
click at [1384, 329] on p "Next" at bounding box center [1389, 335] width 51 height 74
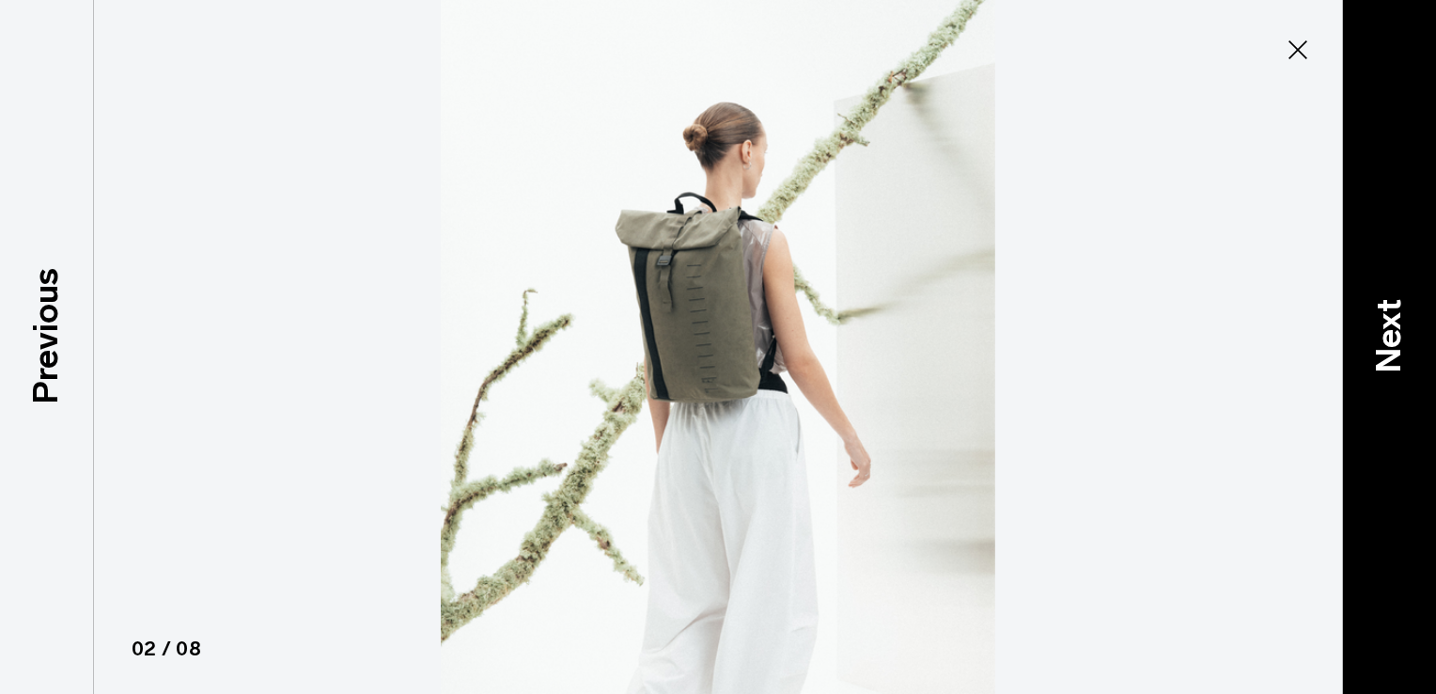
click at [1384, 329] on p "Next" at bounding box center [1389, 335] width 51 height 74
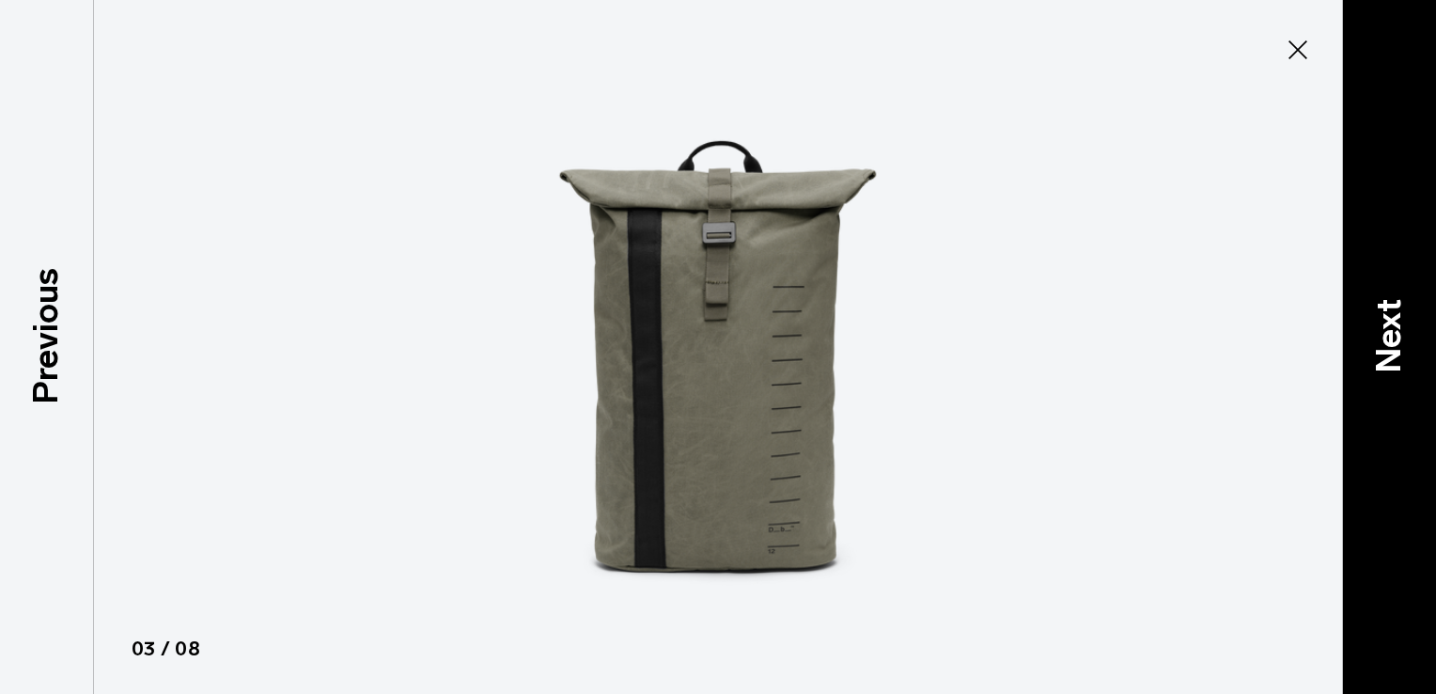
click at [1384, 329] on p "Next" at bounding box center [1389, 335] width 51 height 74
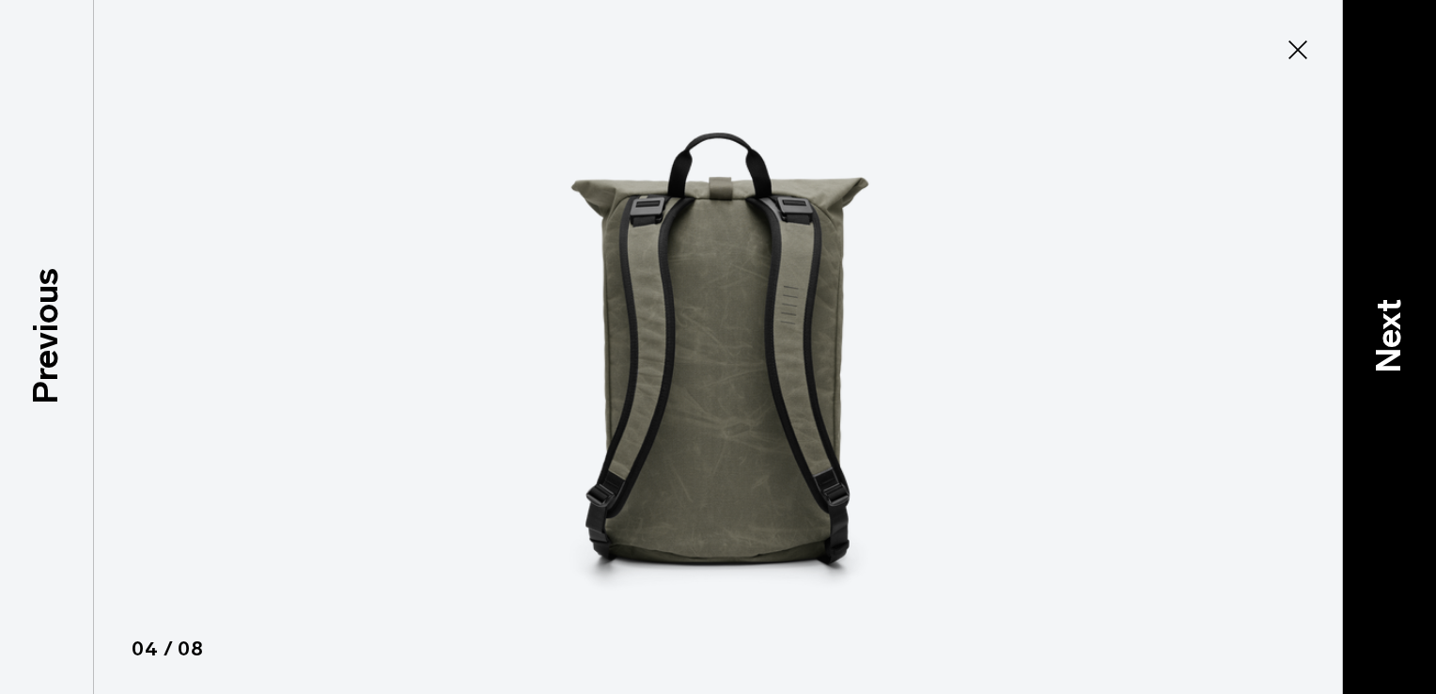
click at [1384, 329] on p "Next" at bounding box center [1389, 335] width 51 height 74
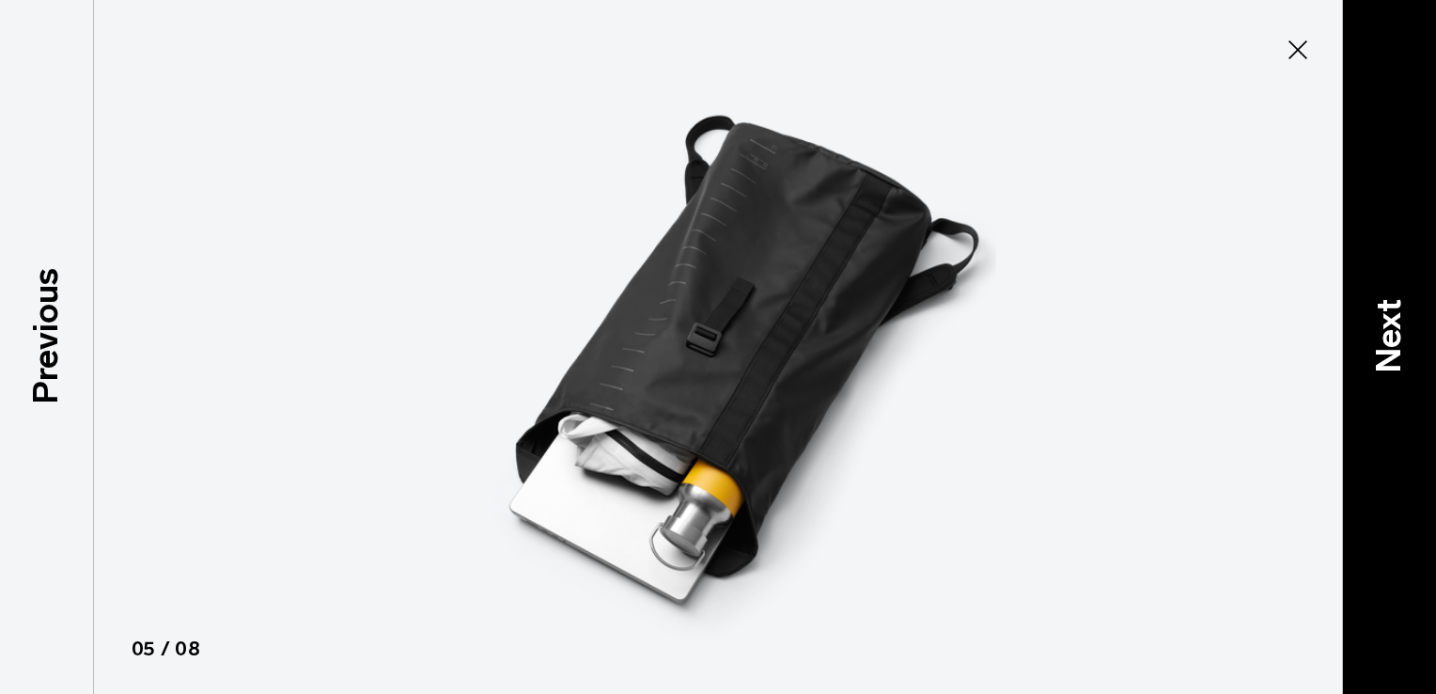
click at [1384, 329] on p "Next" at bounding box center [1389, 335] width 51 height 74
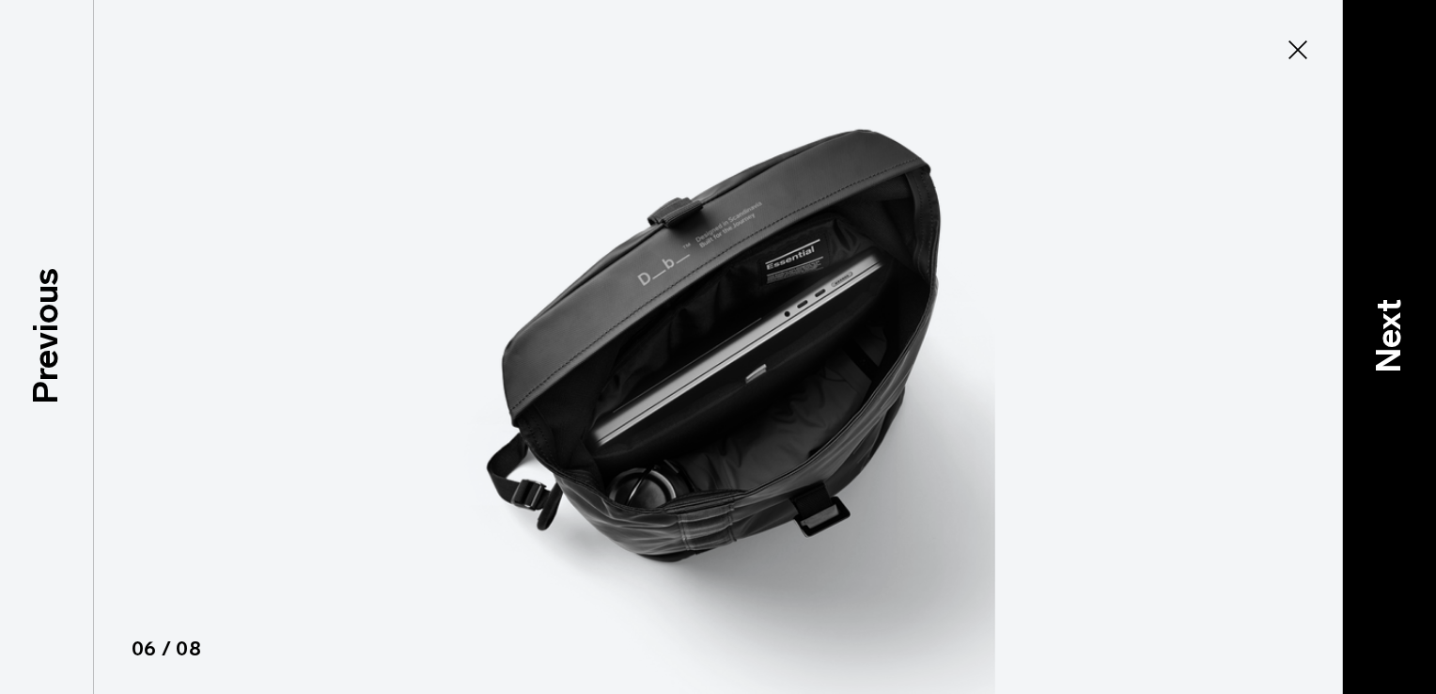
click at [1384, 329] on p "Next" at bounding box center [1389, 335] width 51 height 74
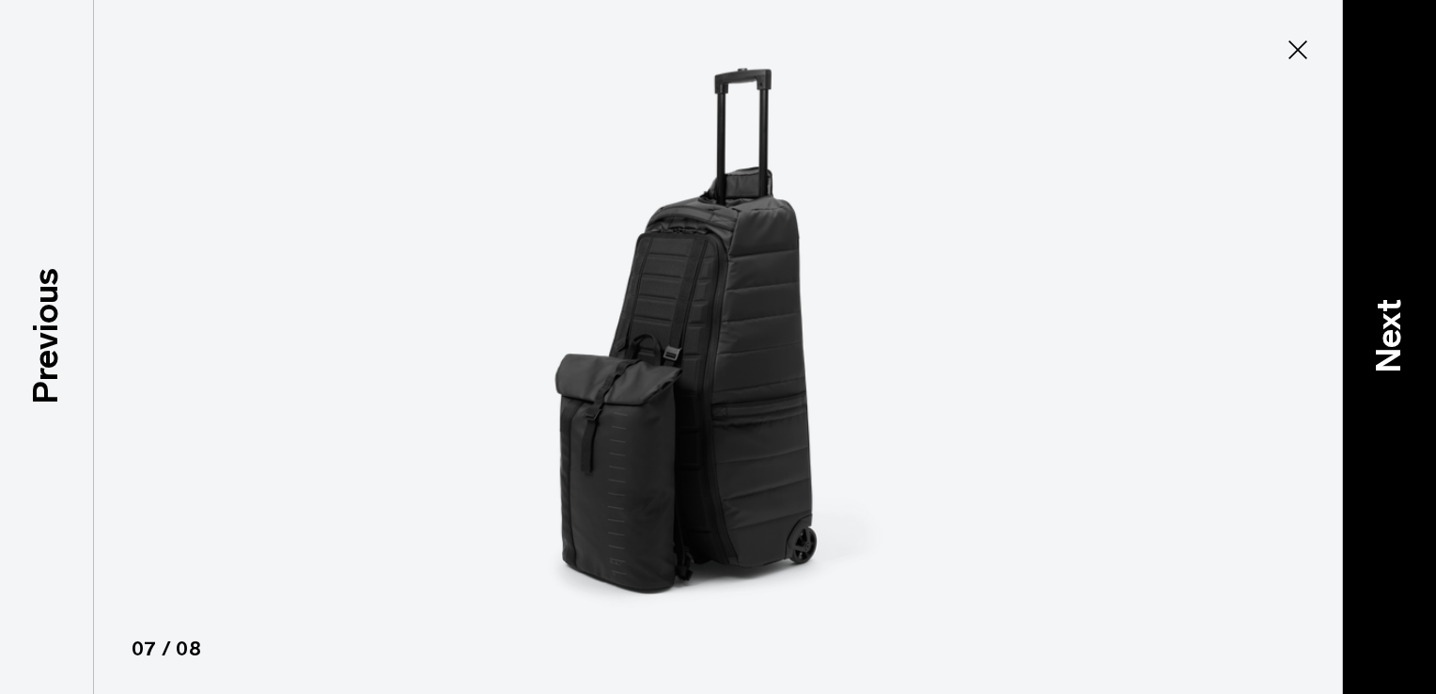
click at [1384, 329] on p "Next" at bounding box center [1389, 335] width 51 height 74
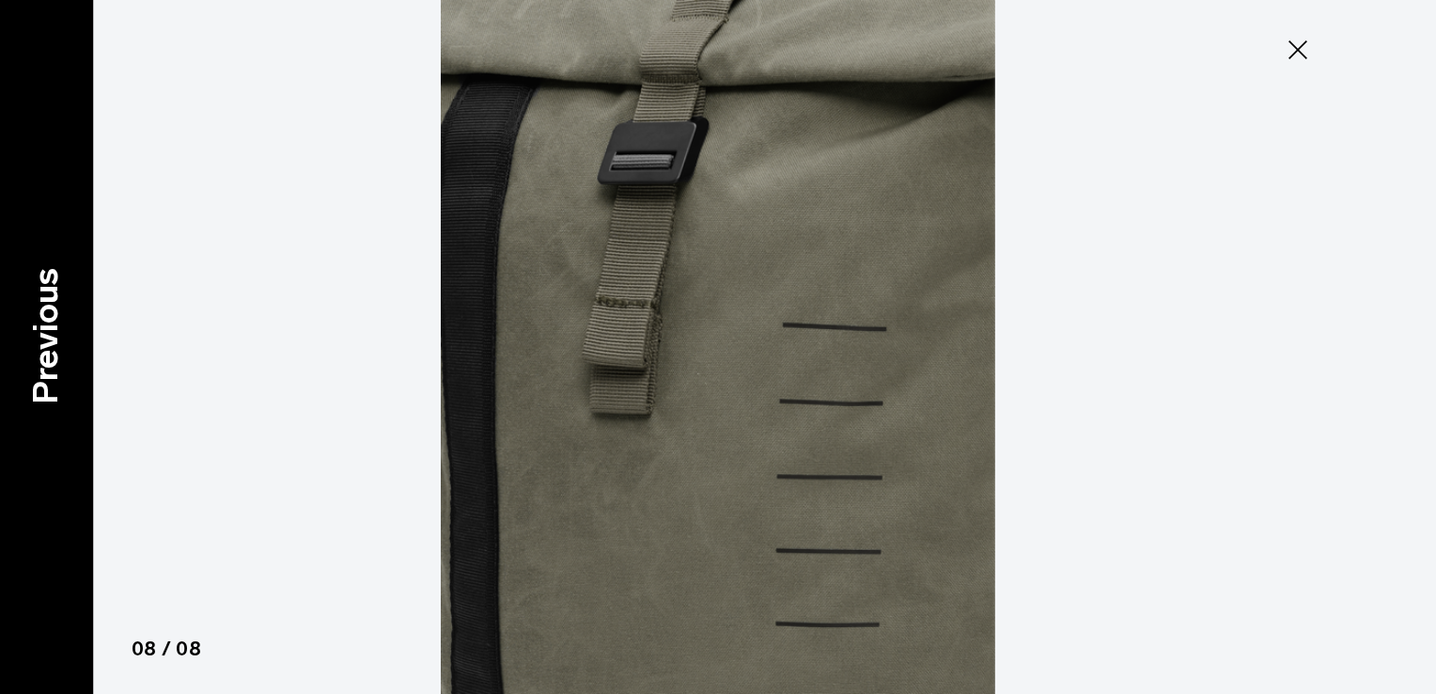
click at [34, 347] on p "Previous" at bounding box center [46, 335] width 51 height 136
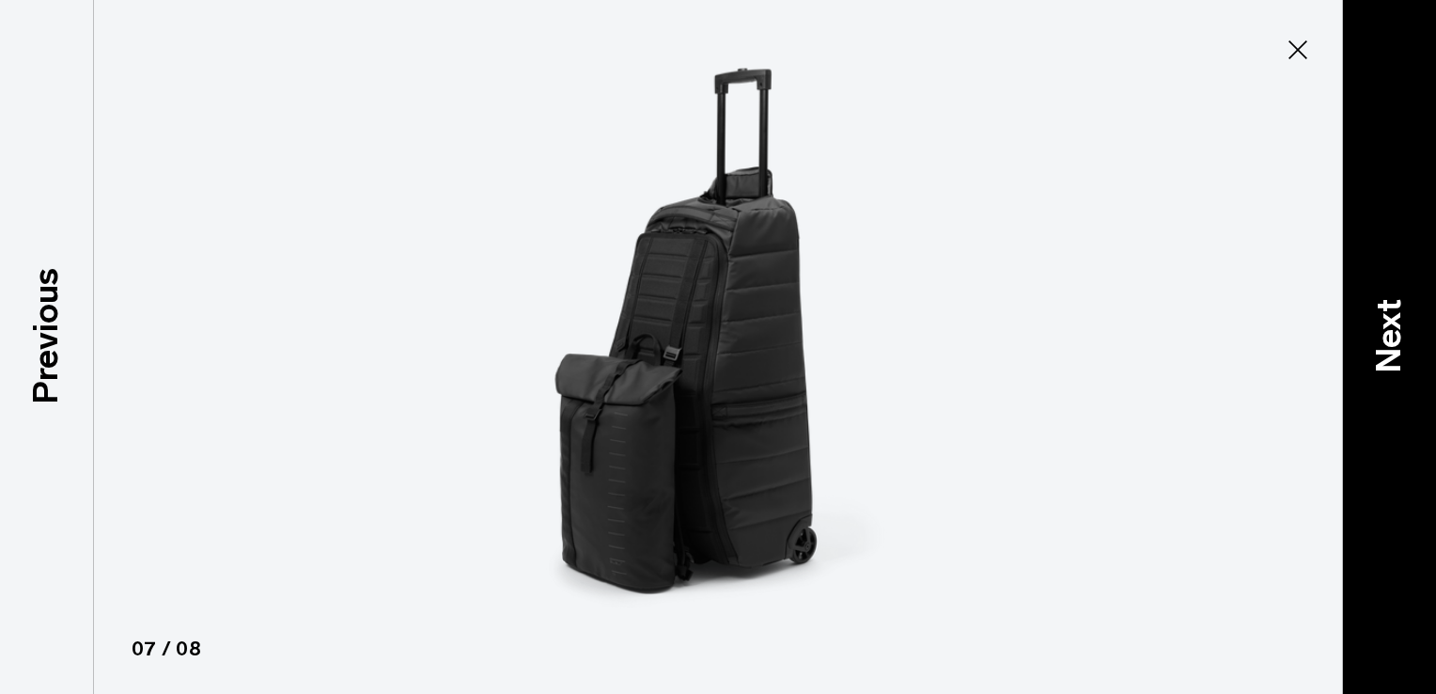
click at [1395, 327] on p "Next" at bounding box center [1389, 335] width 51 height 74
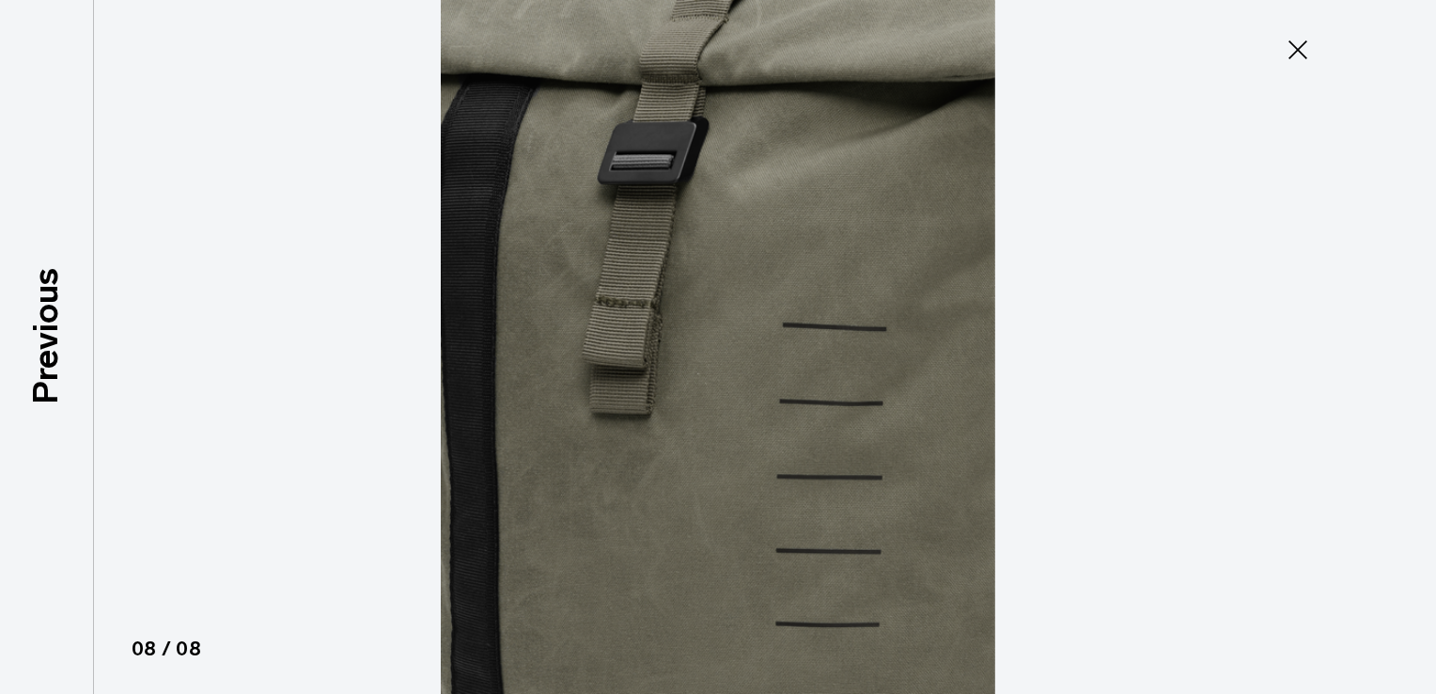
click at [1300, 44] on icon at bounding box center [1298, 50] width 30 height 30
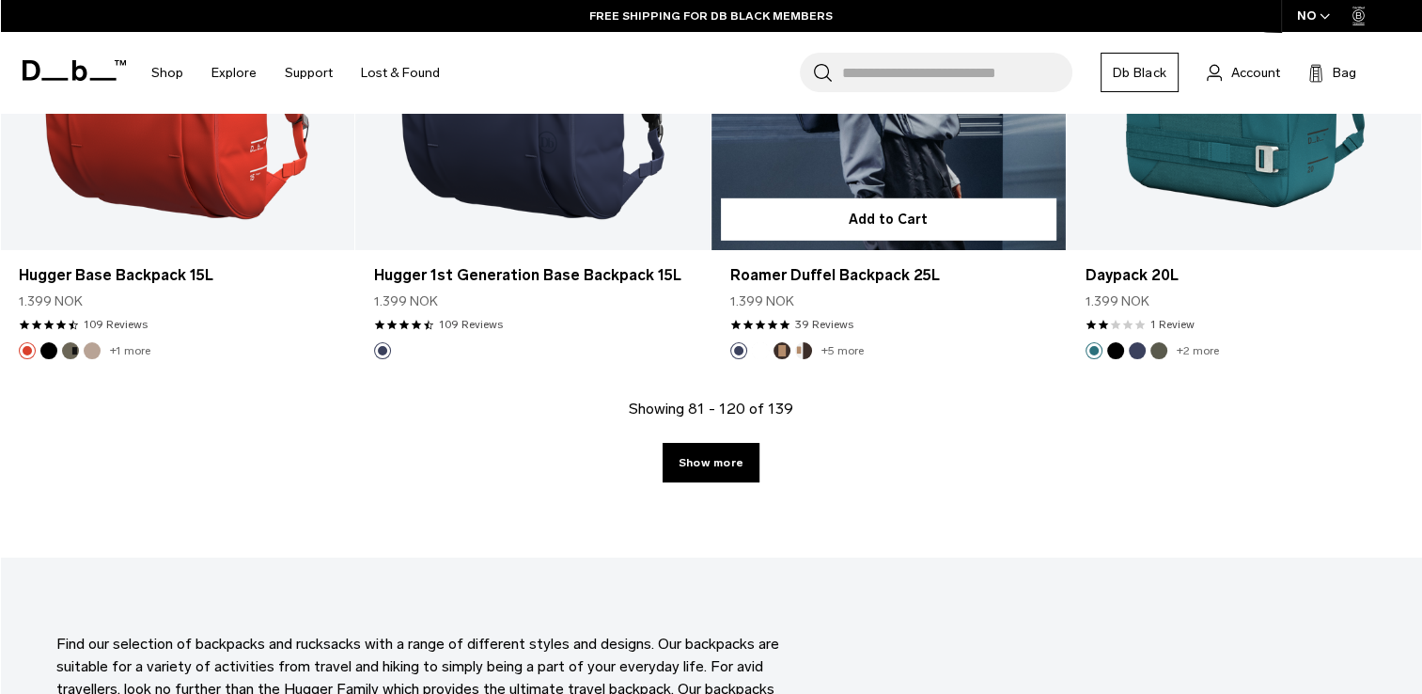
scroll to position [5615, 0]
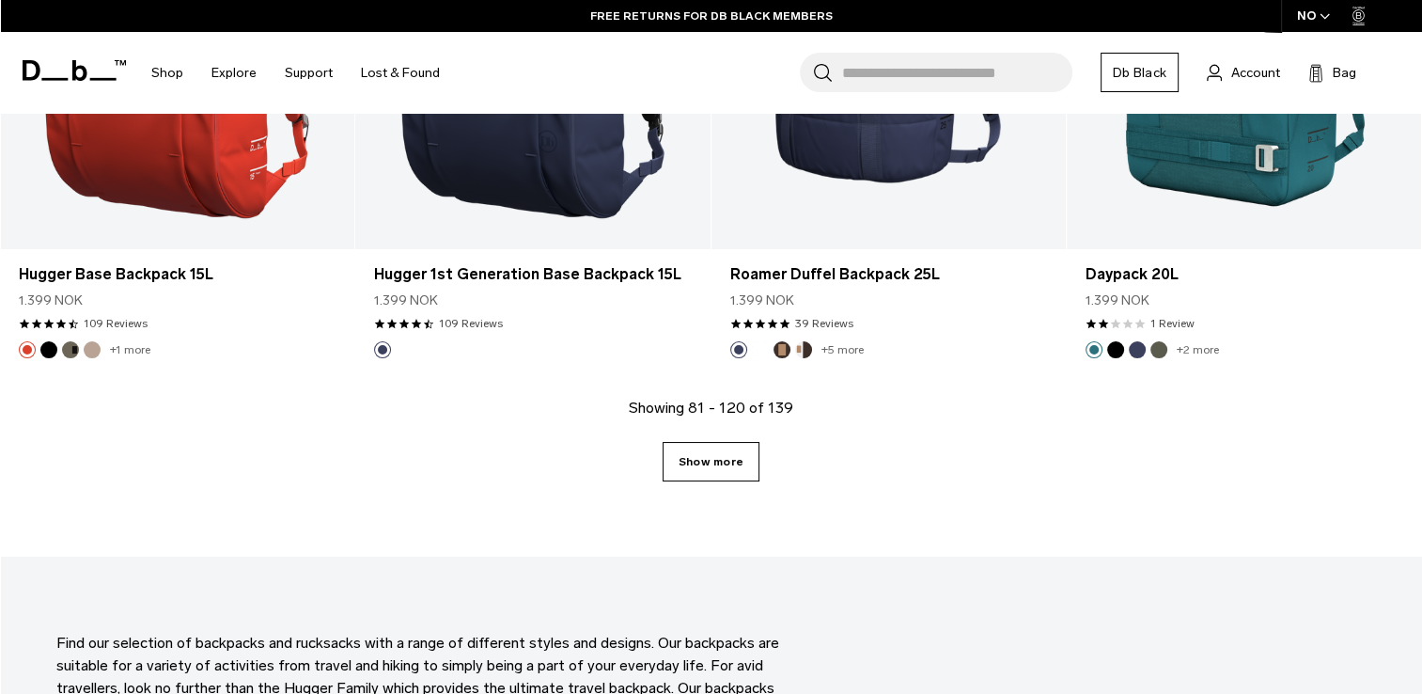
click at [719, 462] on link "Show more" at bounding box center [711, 461] width 97 height 39
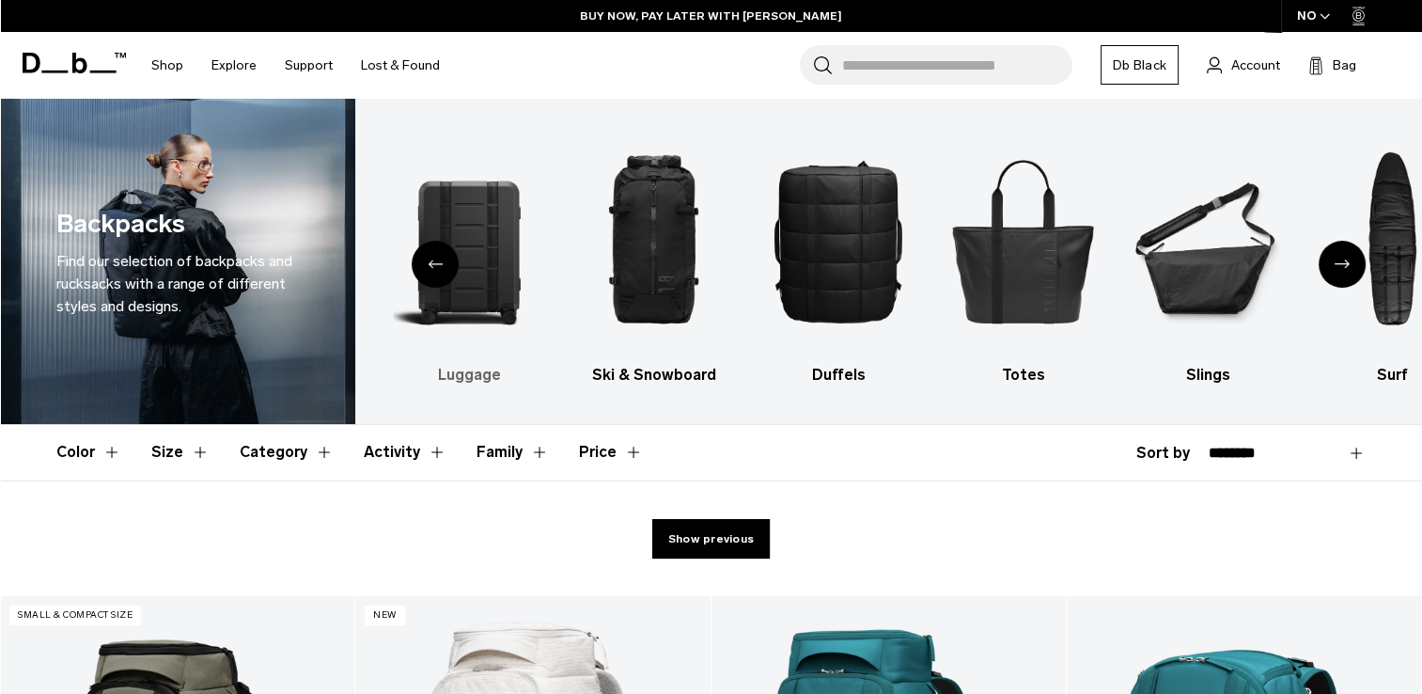
click at [470, 277] on img "2 / 10" at bounding box center [469, 240] width 152 height 227
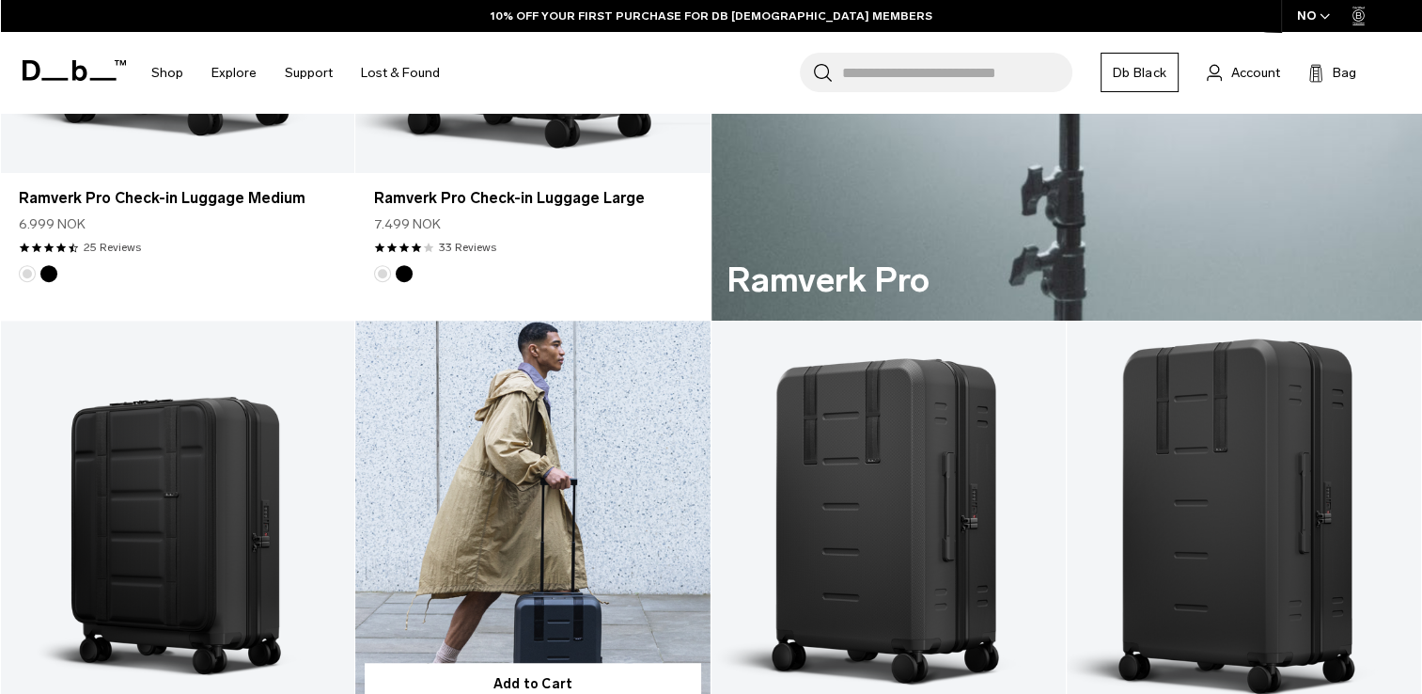
scroll to position [1504, 0]
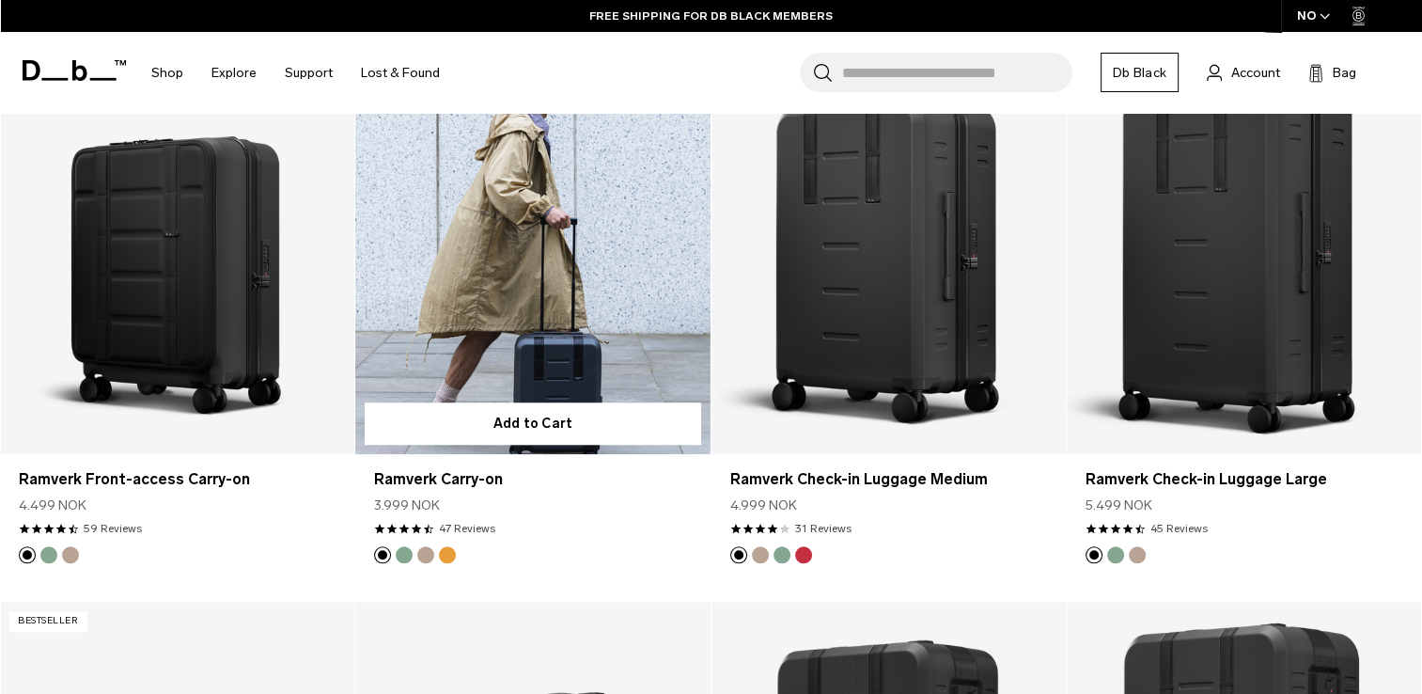
click at [552, 362] on link "Ramverk Carry-on" at bounding box center [532, 257] width 354 height 394
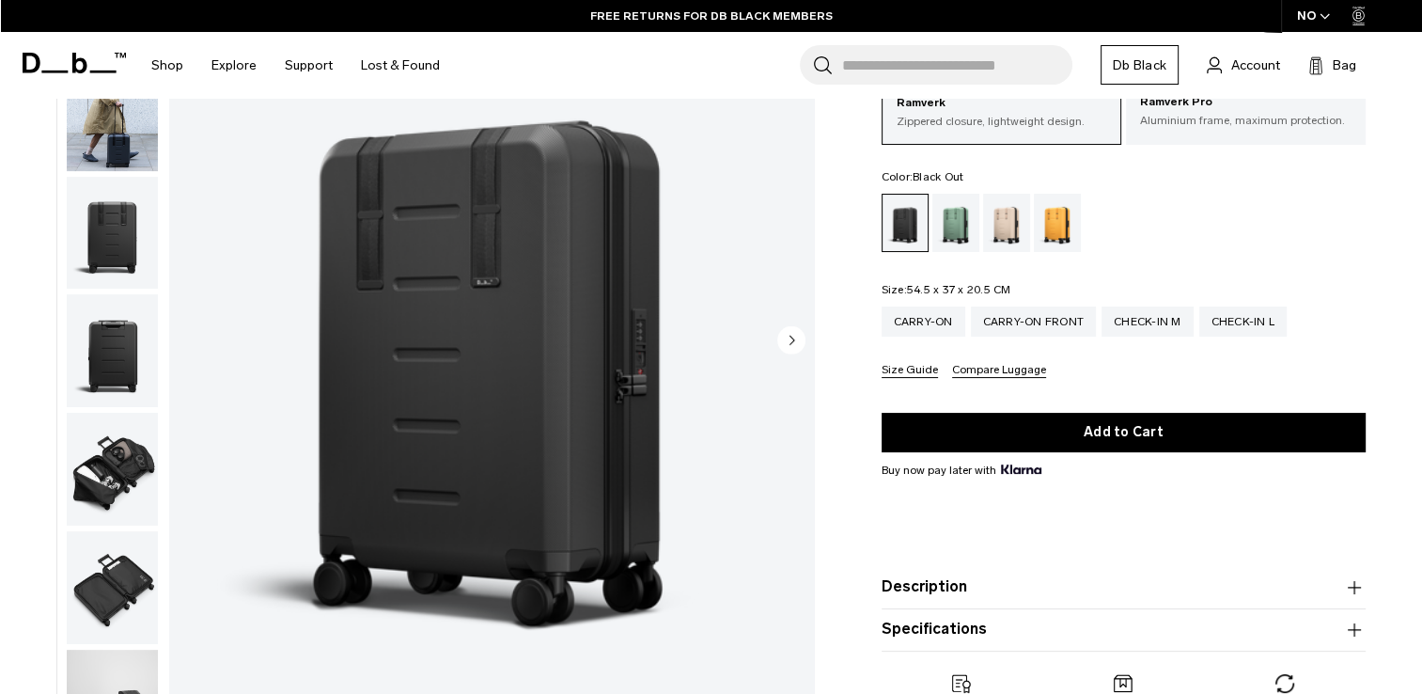
click at [110, 484] on img "button" at bounding box center [112, 469] width 91 height 113
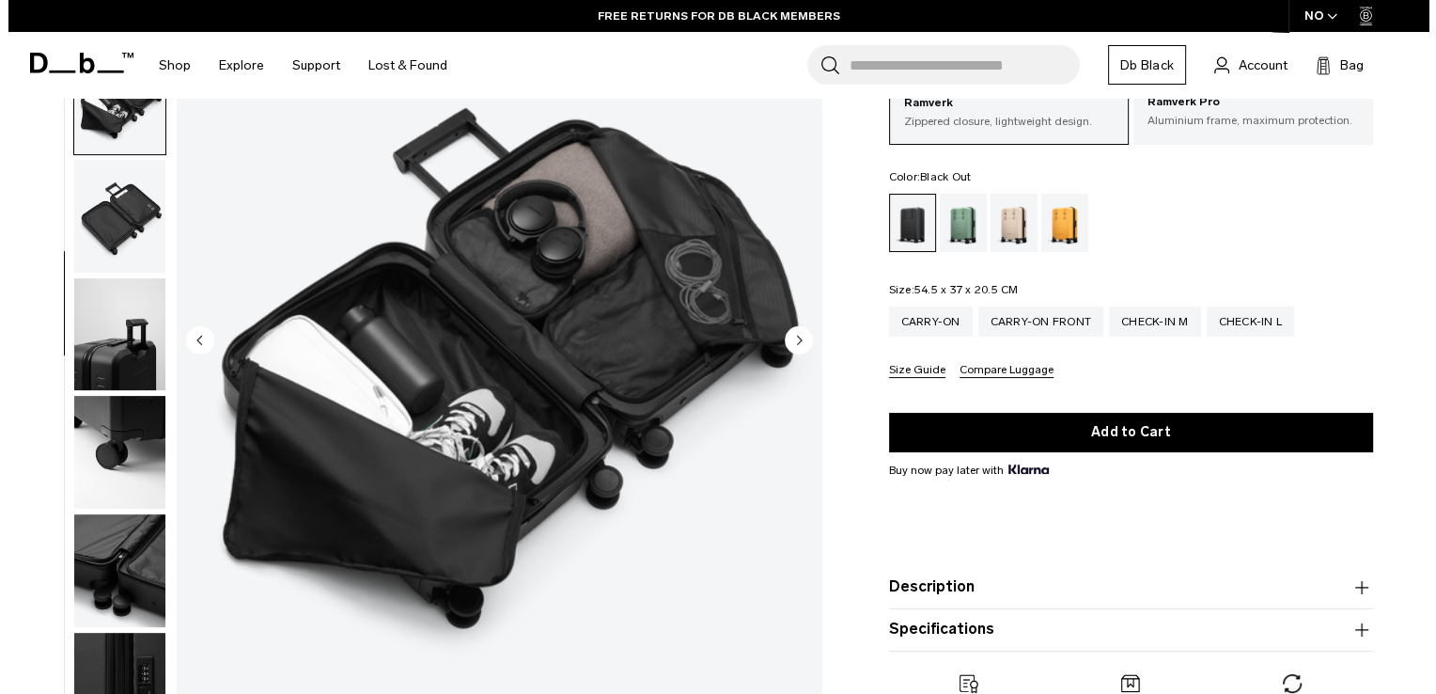
scroll to position [374, 0]
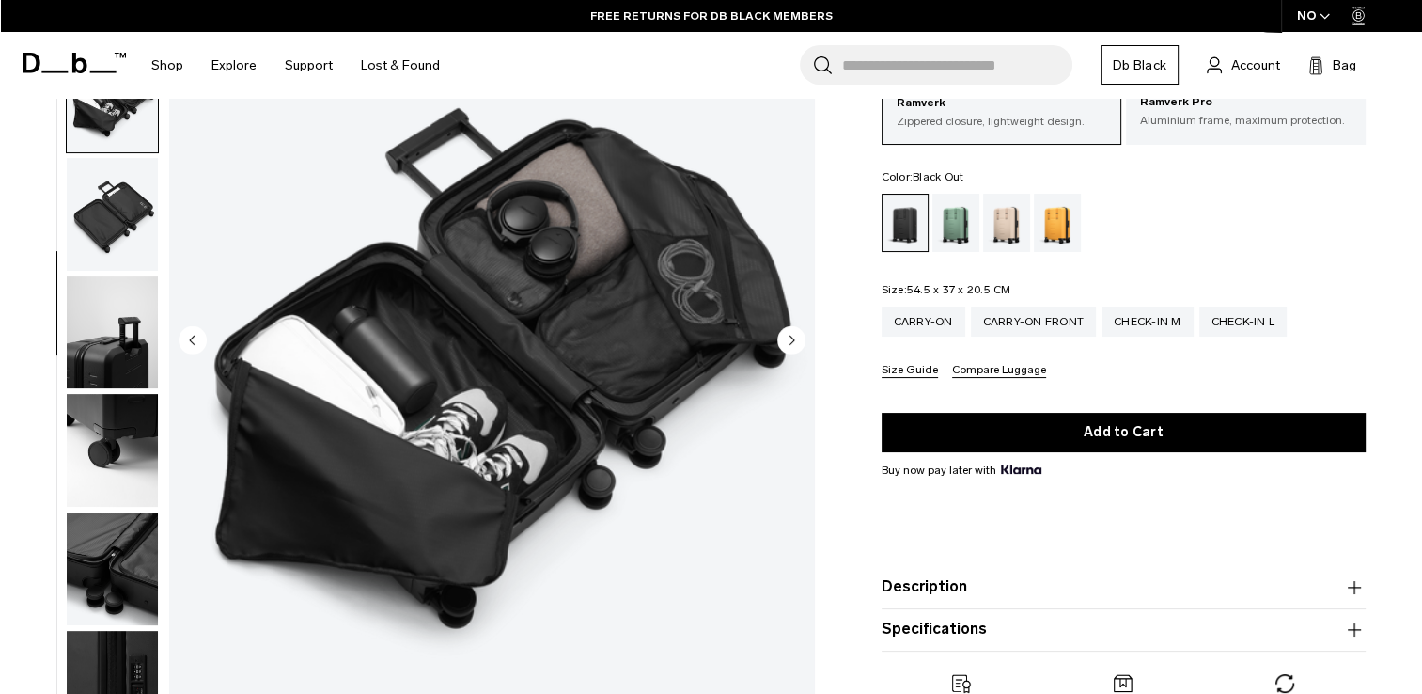
click at [703, 418] on img "5 / 10" at bounding box center [491, 342] width 645 height 806
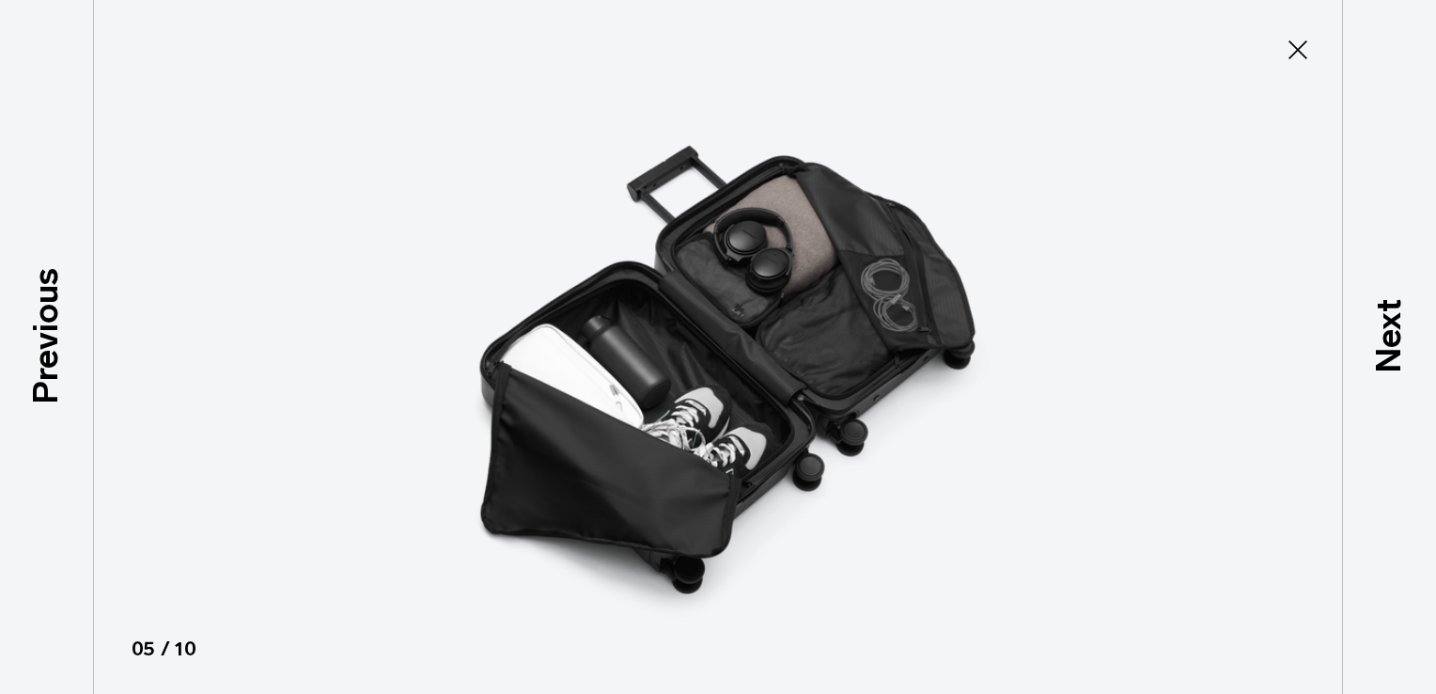
scroll to position [364, 0]
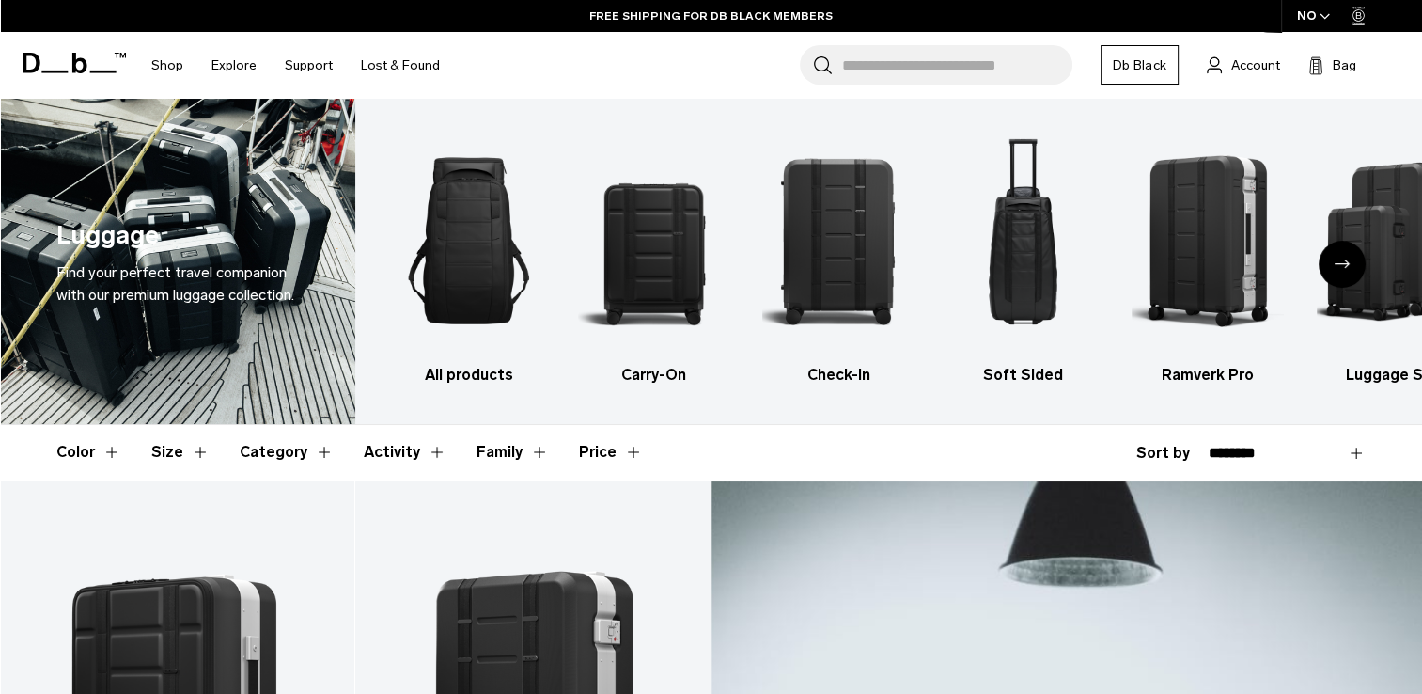
click at [1346, 260] on icon "Next slide" at bounding box center [1342, 263] width 15 height 8
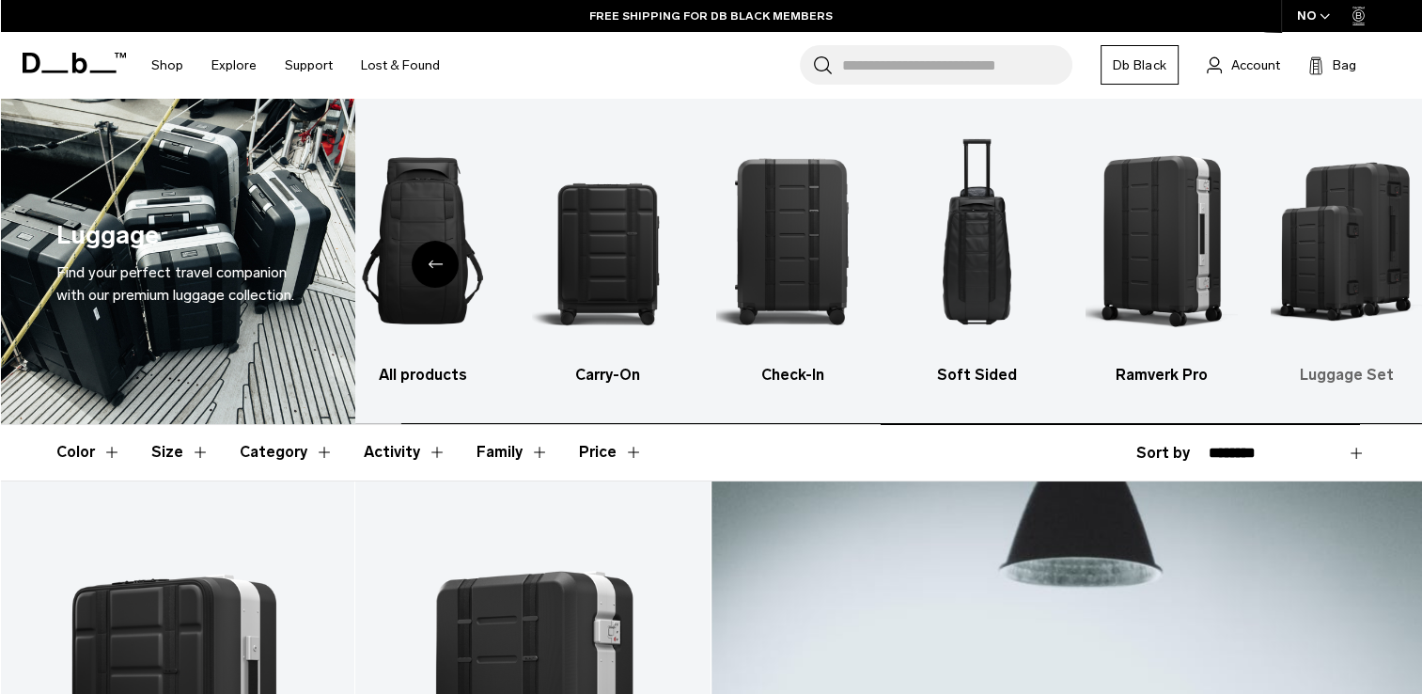
click at [1349, 260] on img "6 / 6" at bounding box center [1347, 240] width 152 height 227
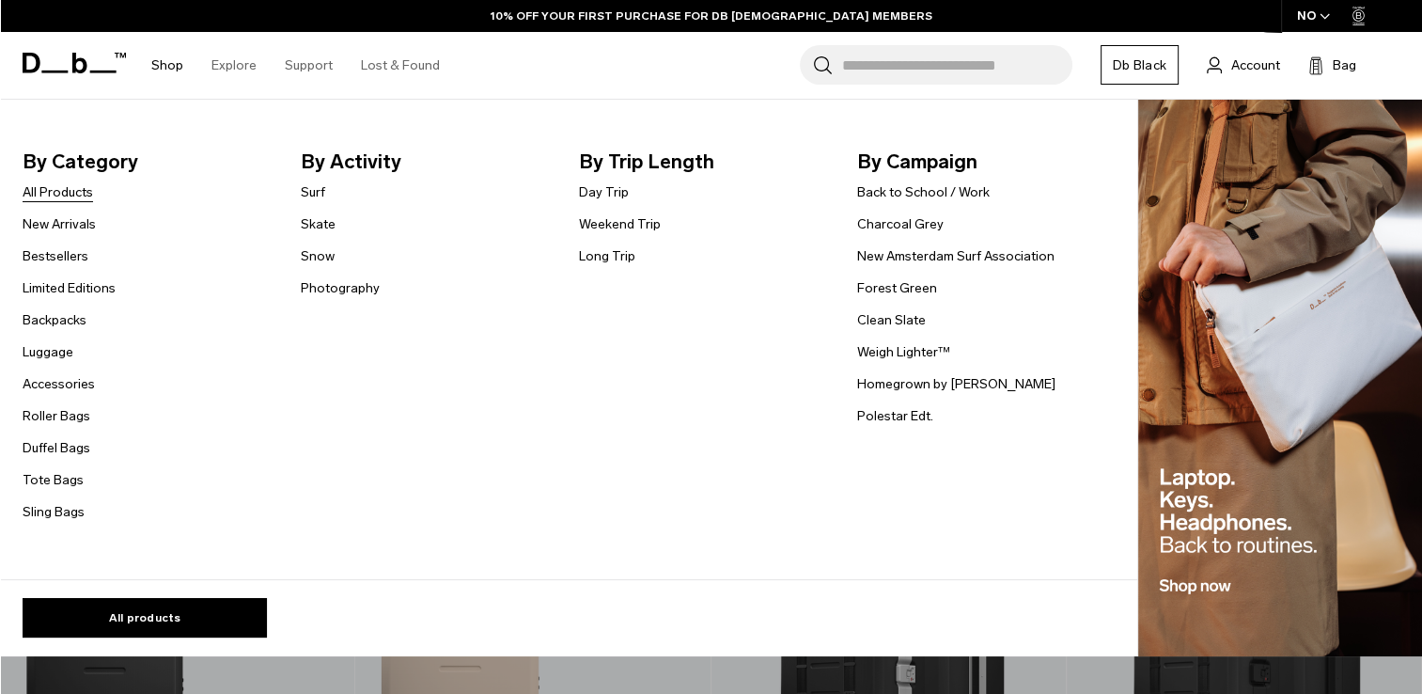
click at [64, 191] on link "All Products" at bounding box center [58, 192] width 71 height 20
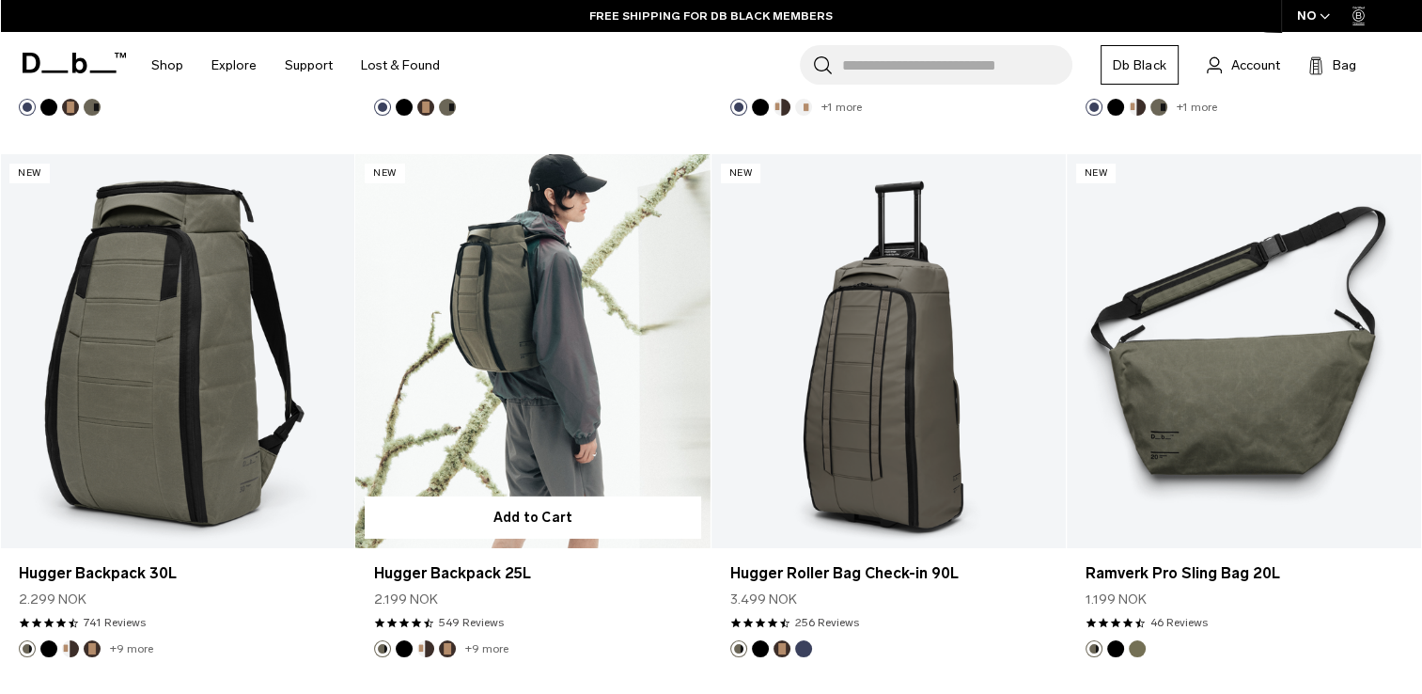
scroll to position [5673, 0]
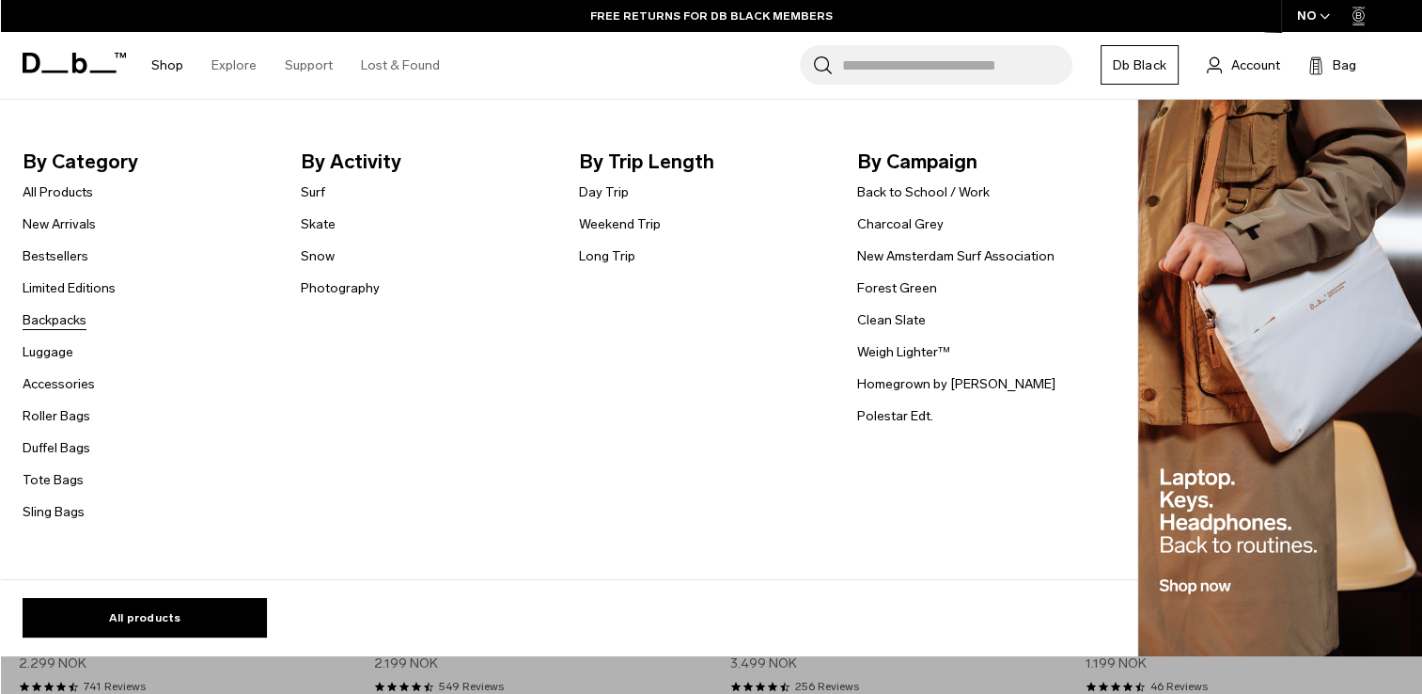
click at [64, 319] on link "Backpacks" at bounding box center [55, 320] width 64 height 20
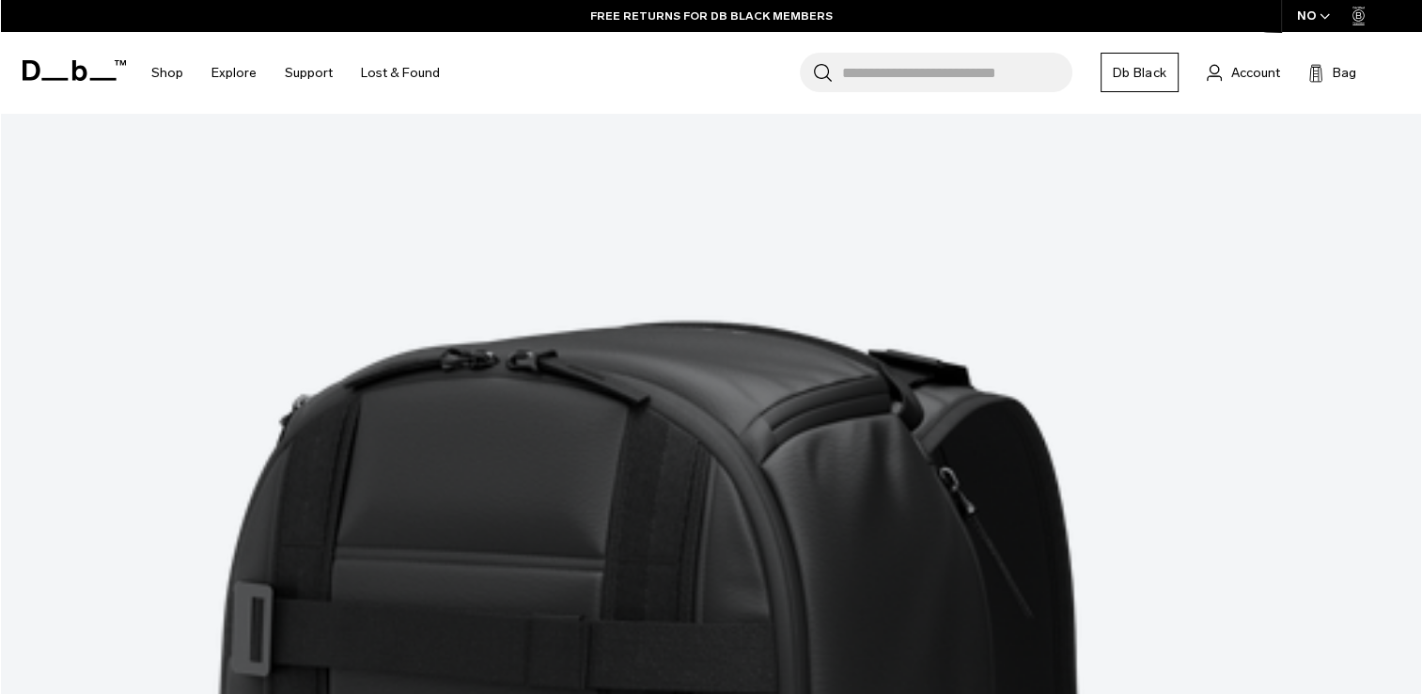
scroll to position [5546, 0]
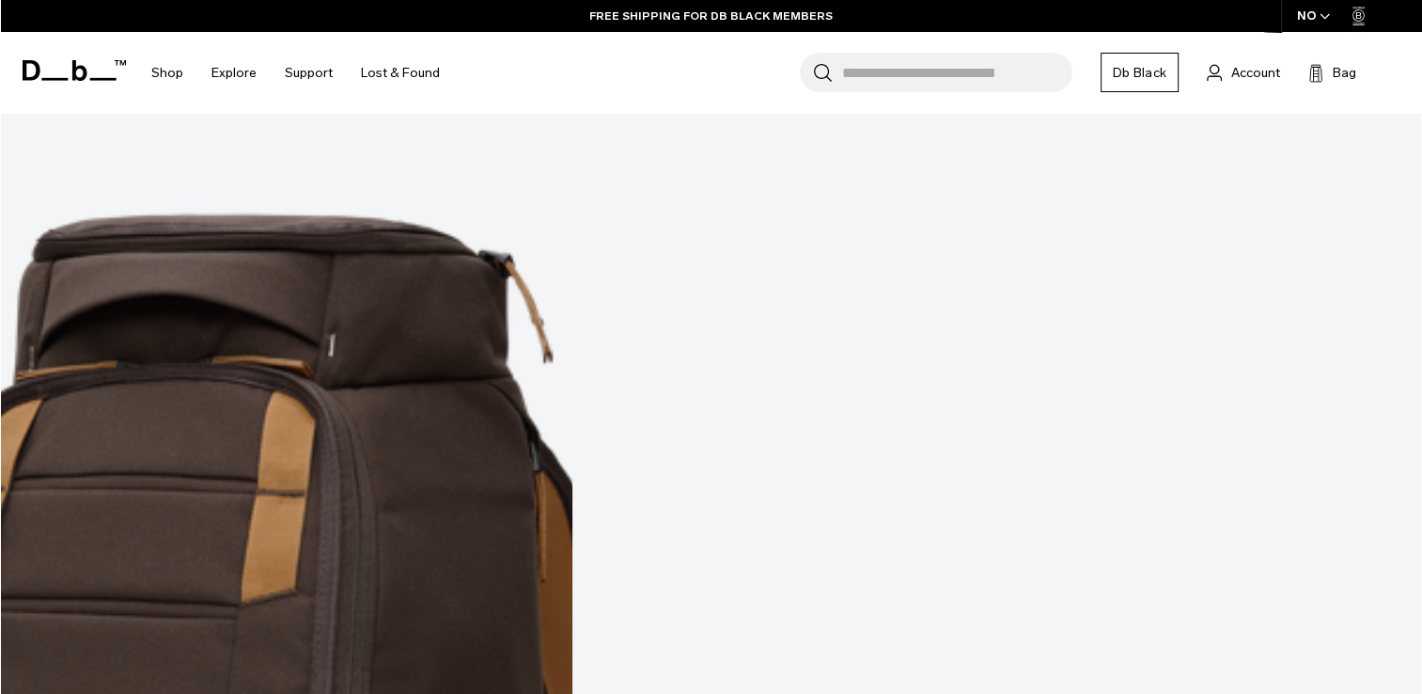
scroll to position [7383, 0]
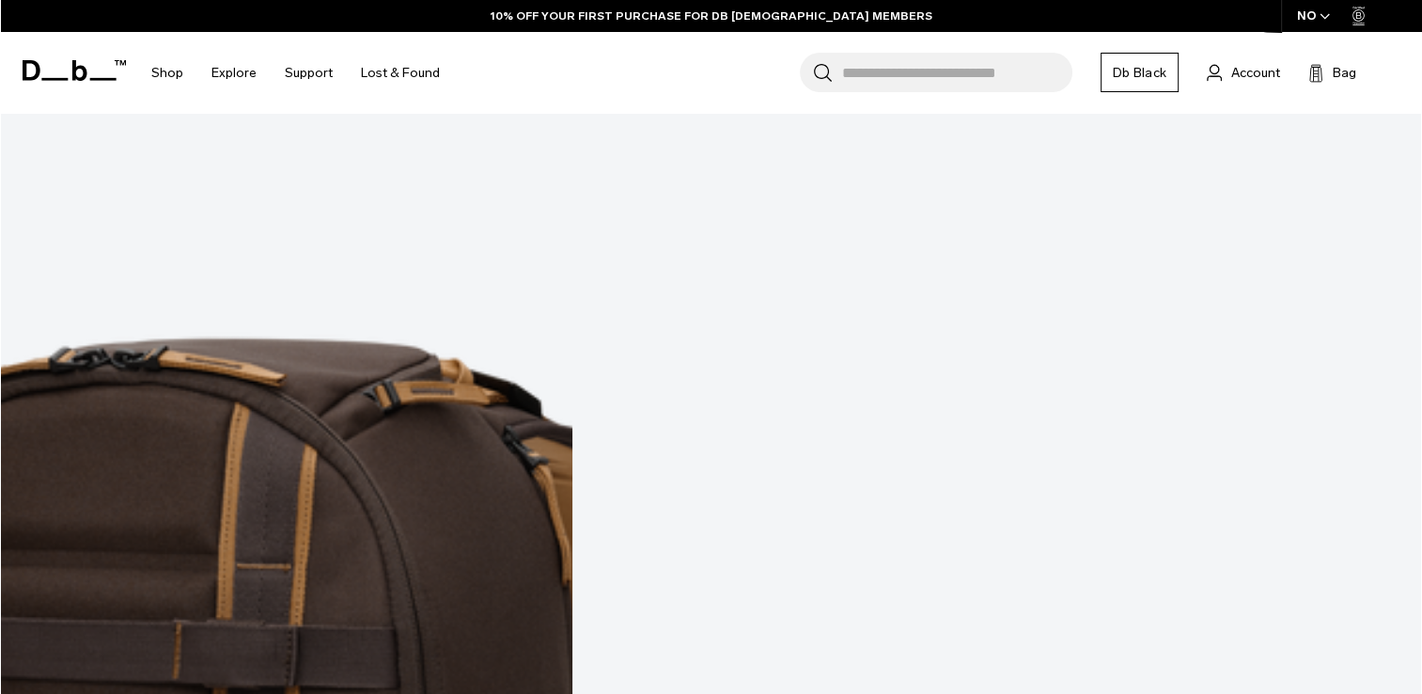
scroll to position [9075, 0]
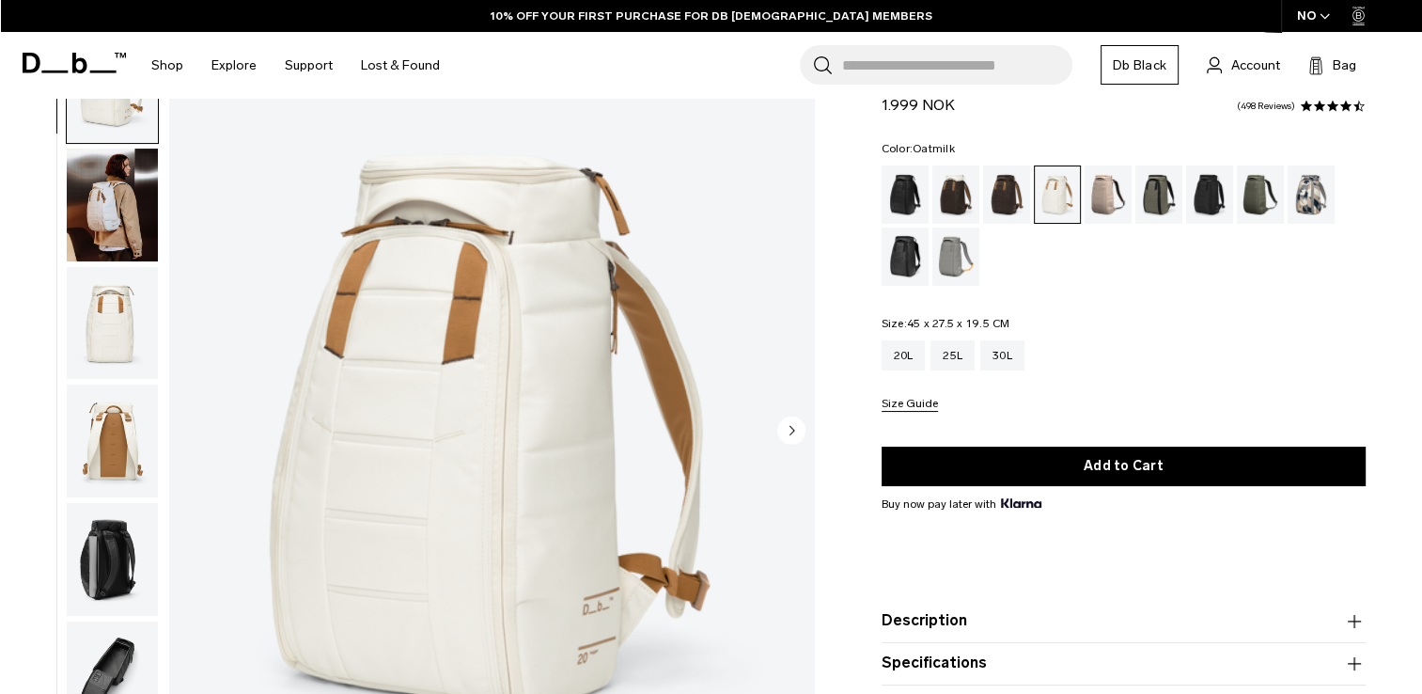
scroll to position [94, 0]
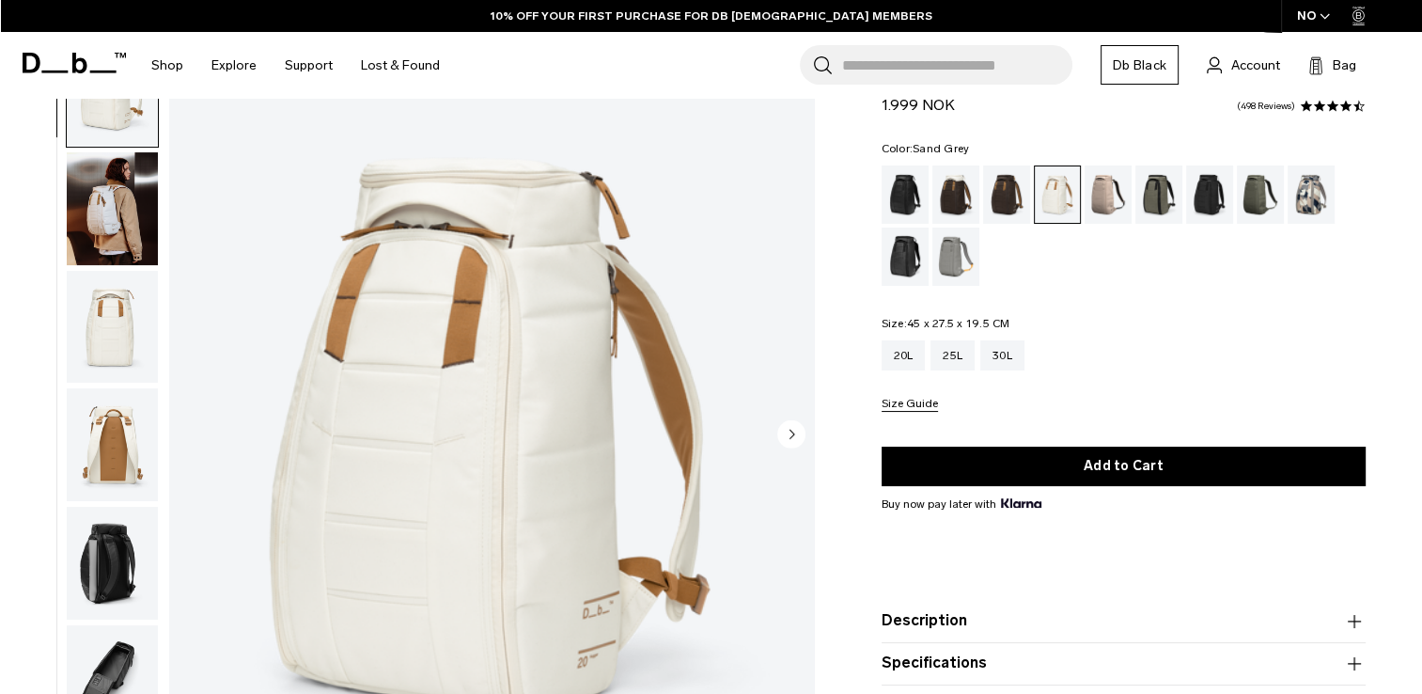
click at [957, 260] on div "Sand Grey" at bounding box center [957, 256] width 48 height 58
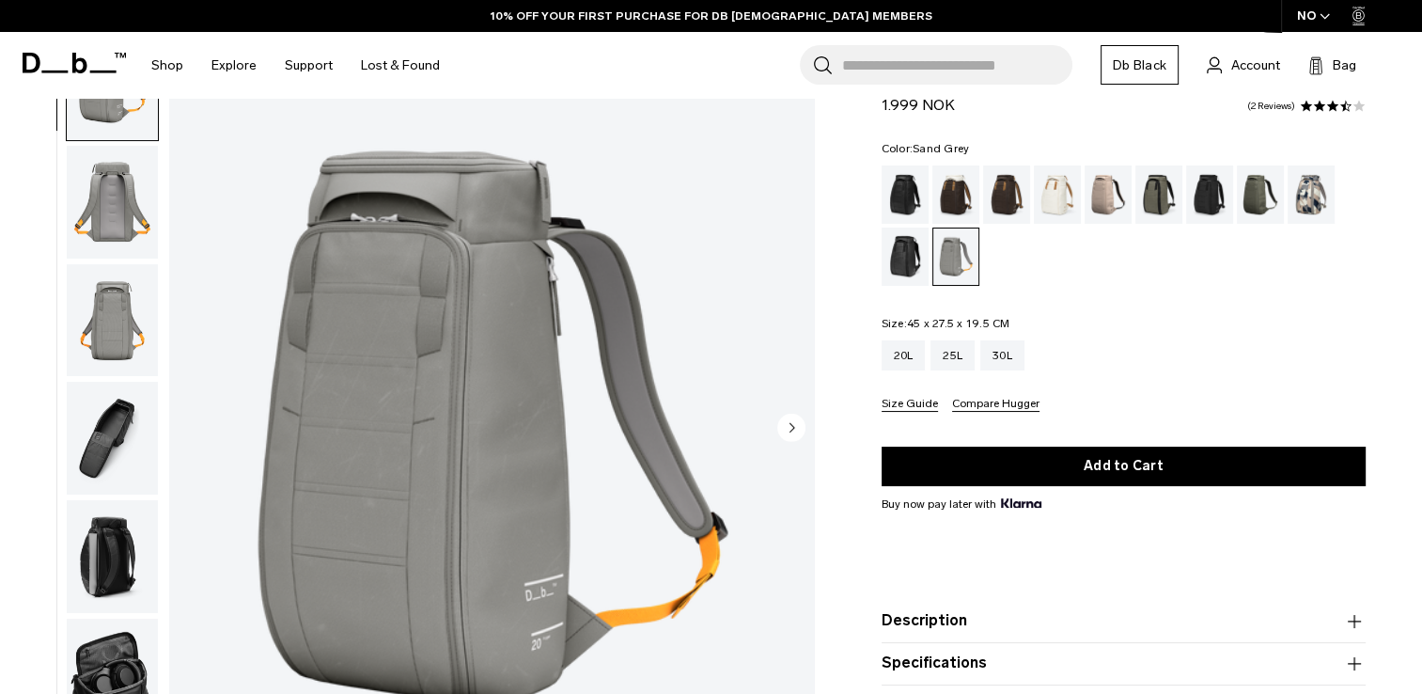
scroll to position [94, 0]
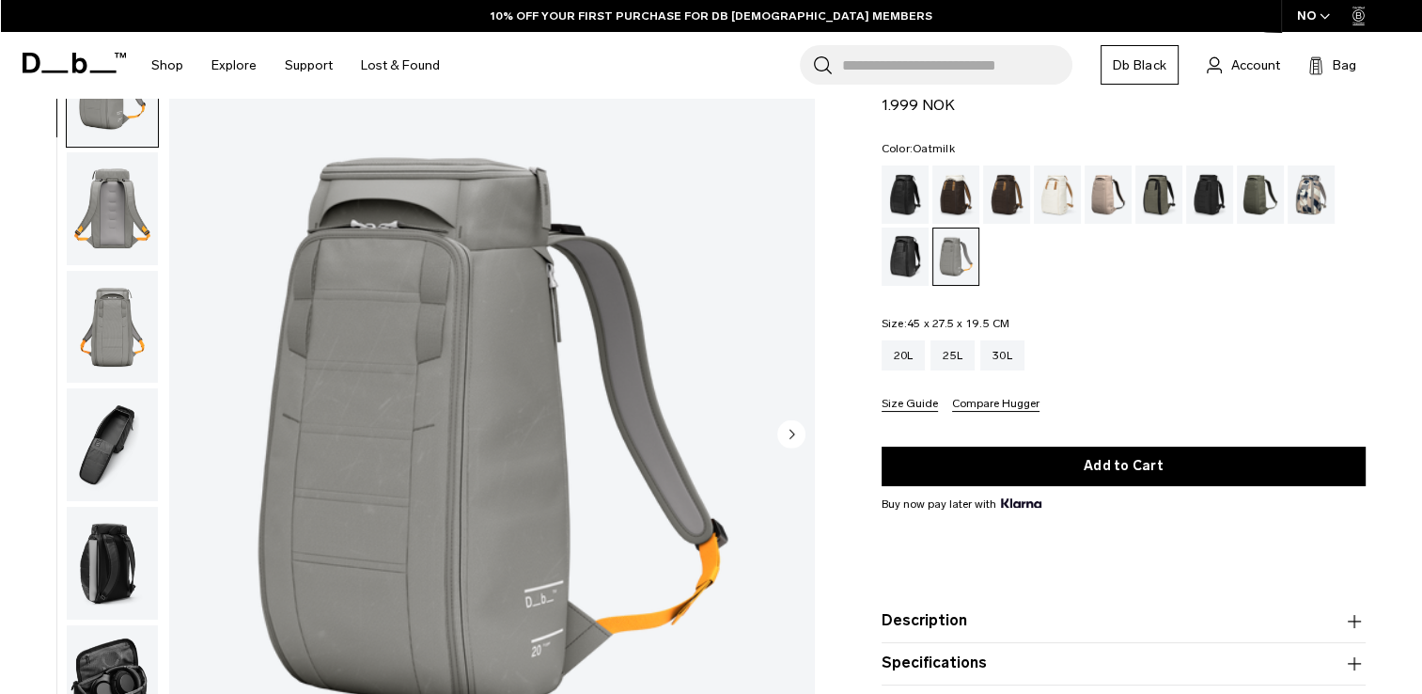
click at [1063, 190] on div "Oatmilk" at bounding box center [1058, 194] width 48 height 58
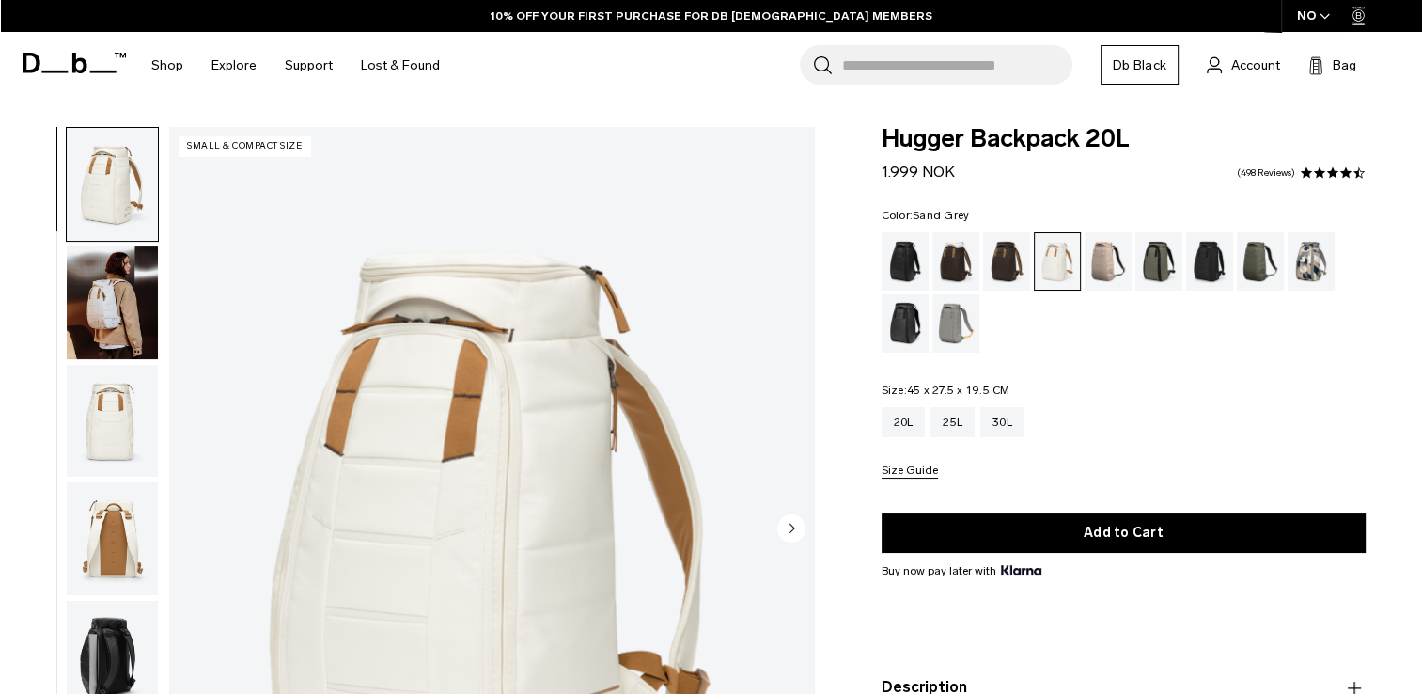
click at [955, 328] on div "Sand Grey" at bounding box center [957, 323] width 48 height 58
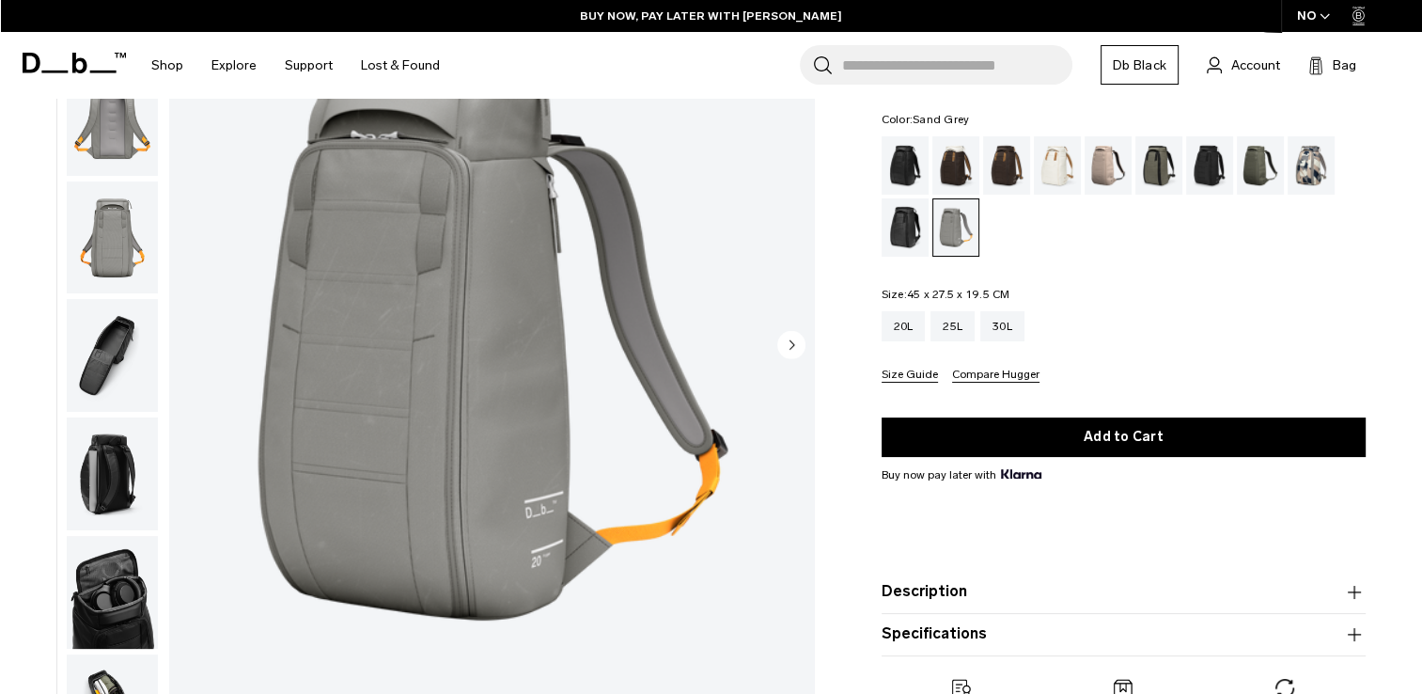
scroll to position [188, 0]
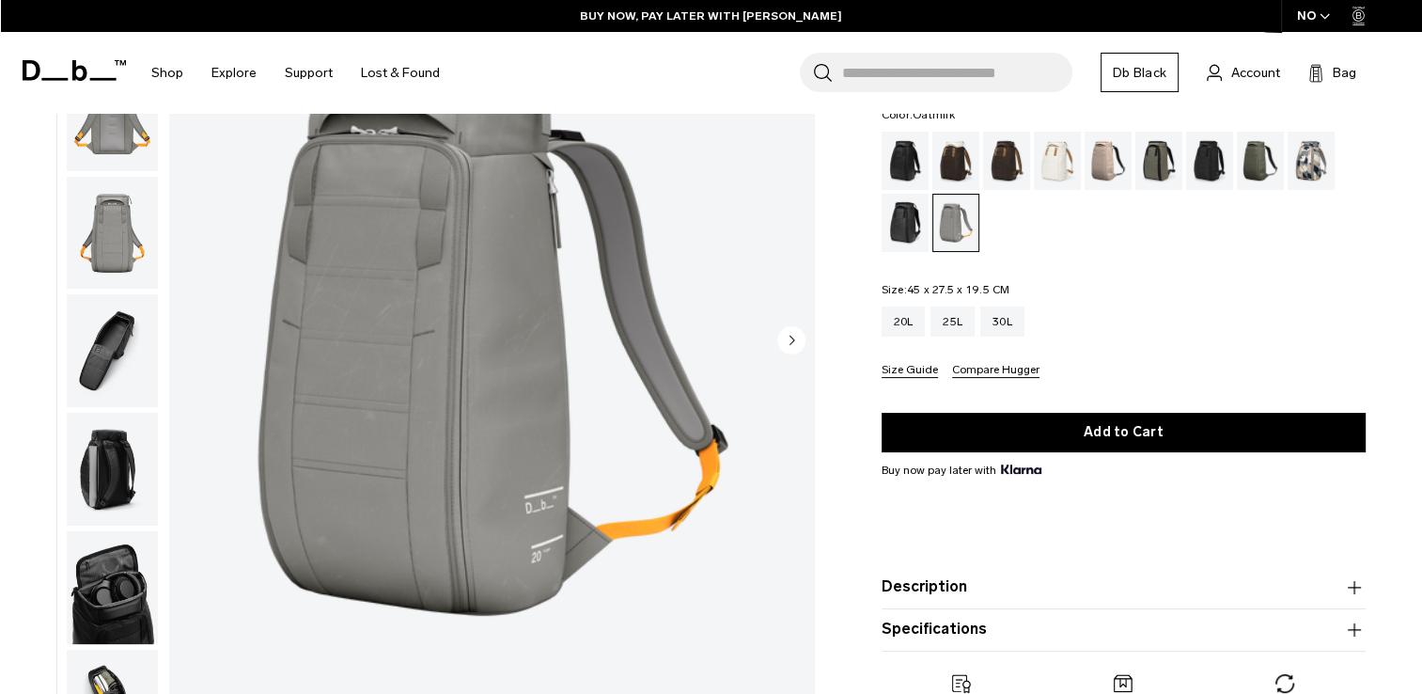
click at [1059, 160] on div "Oatmilk" at bounding box center [1058, 161] width 48 height 58
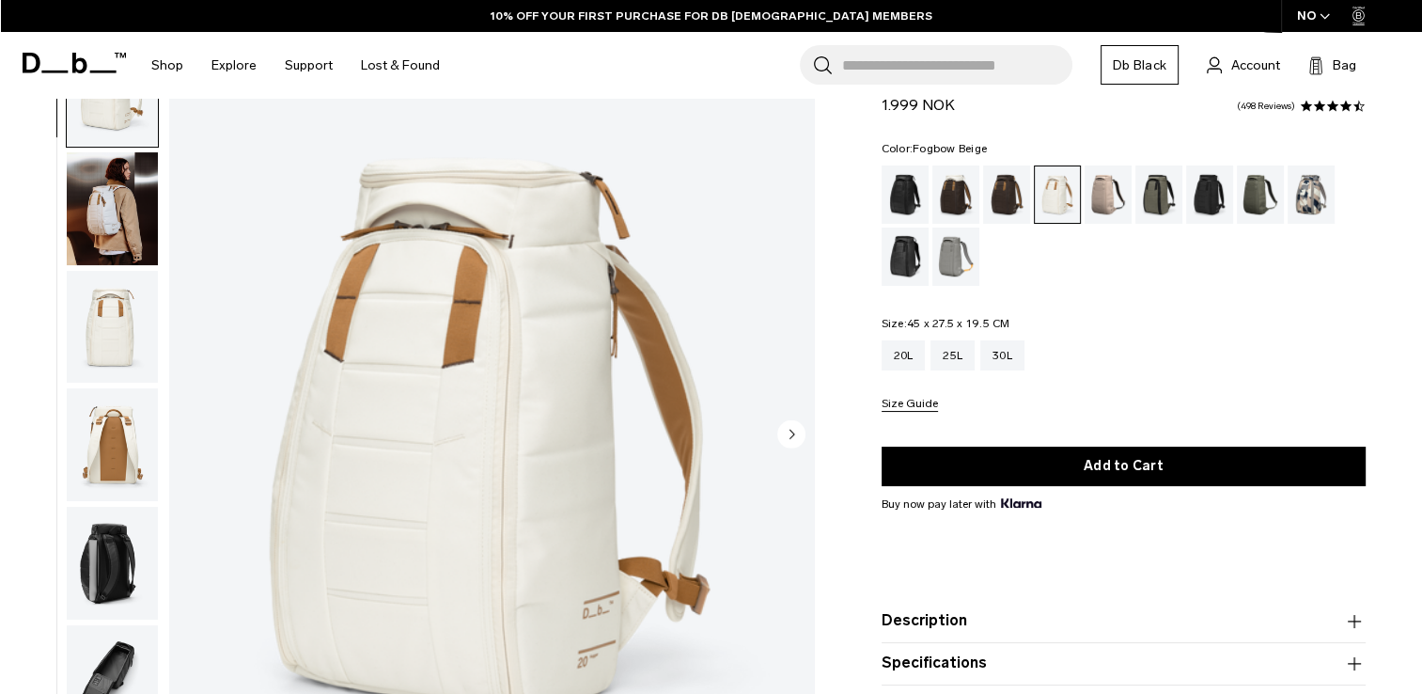
click at [1105, 196] on div "Fogbow Beige" at bounding box center [1109, 194] width 48 height 58
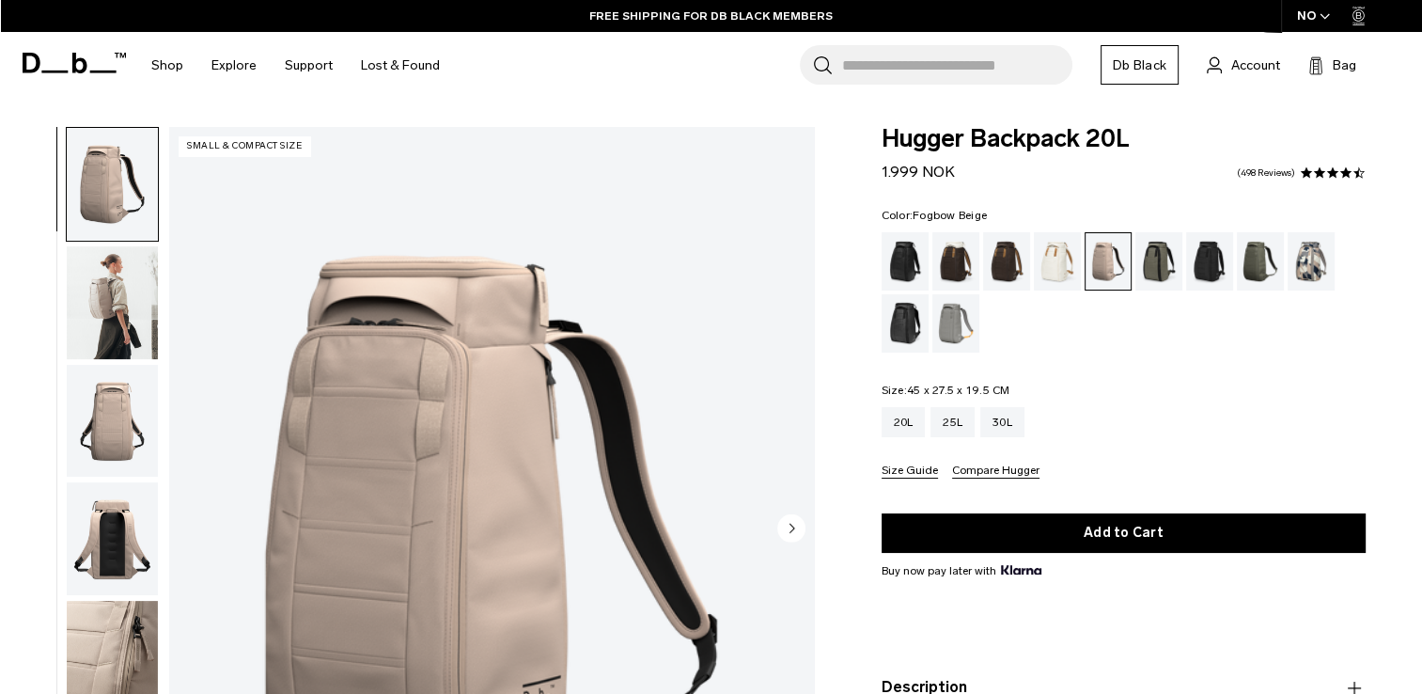
click at [117, 309] on img "button" at bounding box center [112, 302] width 91 height 113
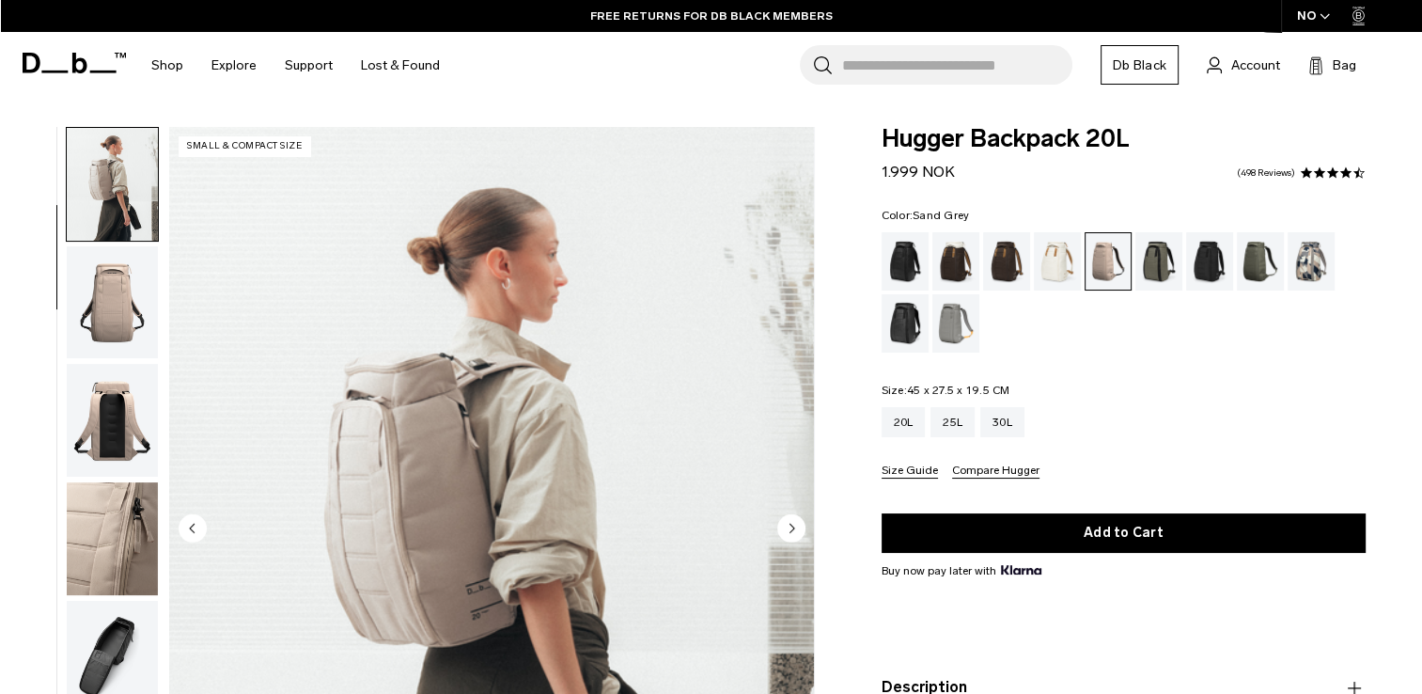
click at [951, 325] on div "Sand Grey" at bounding box center [957, 323] width 48 height 58
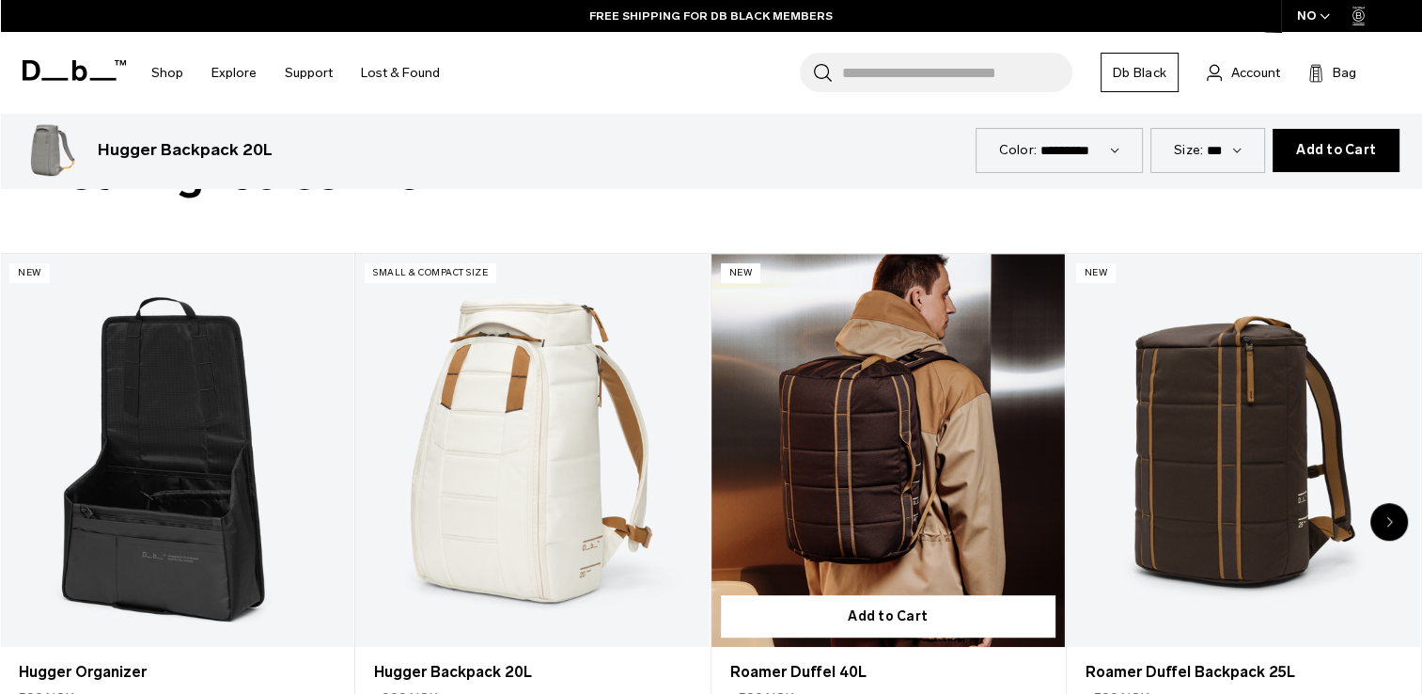
scroll to position [940, 0]
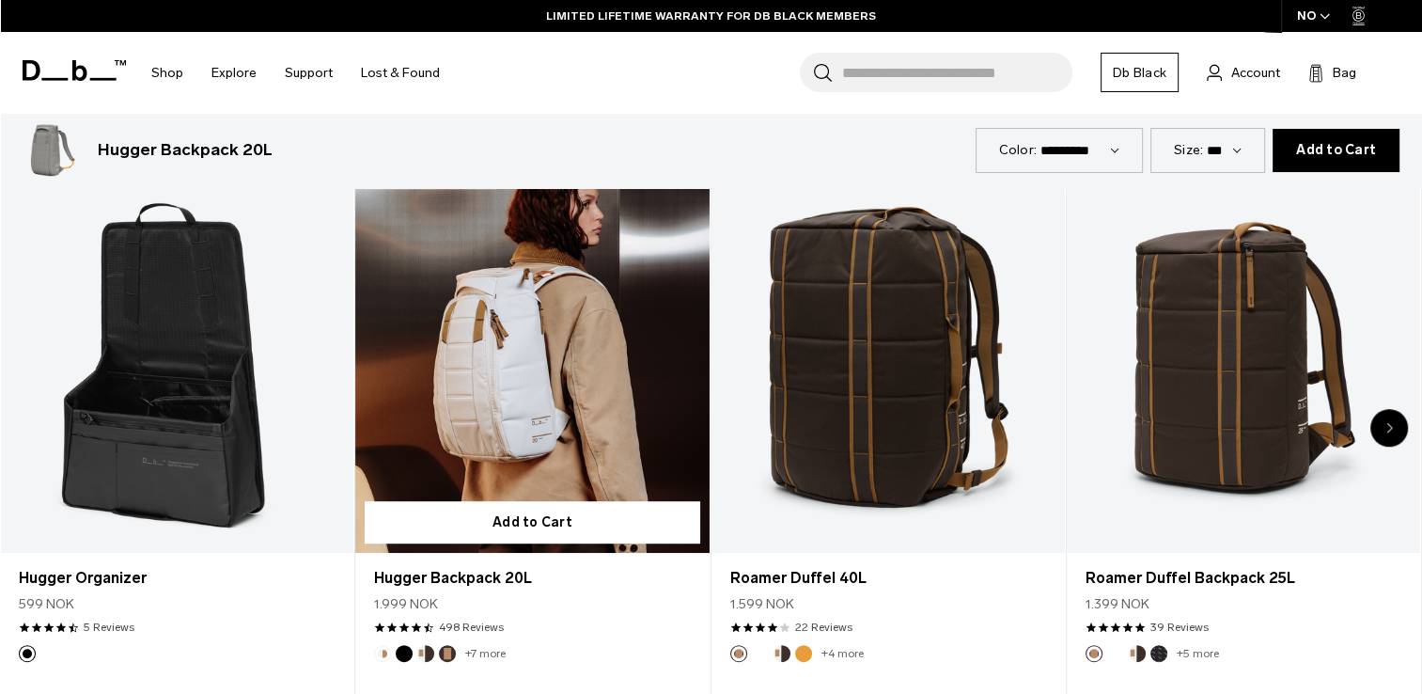
click at [527, 385] on link "Hugger Backpack 20L" at bounding box center [531, 356] width 353 height 393
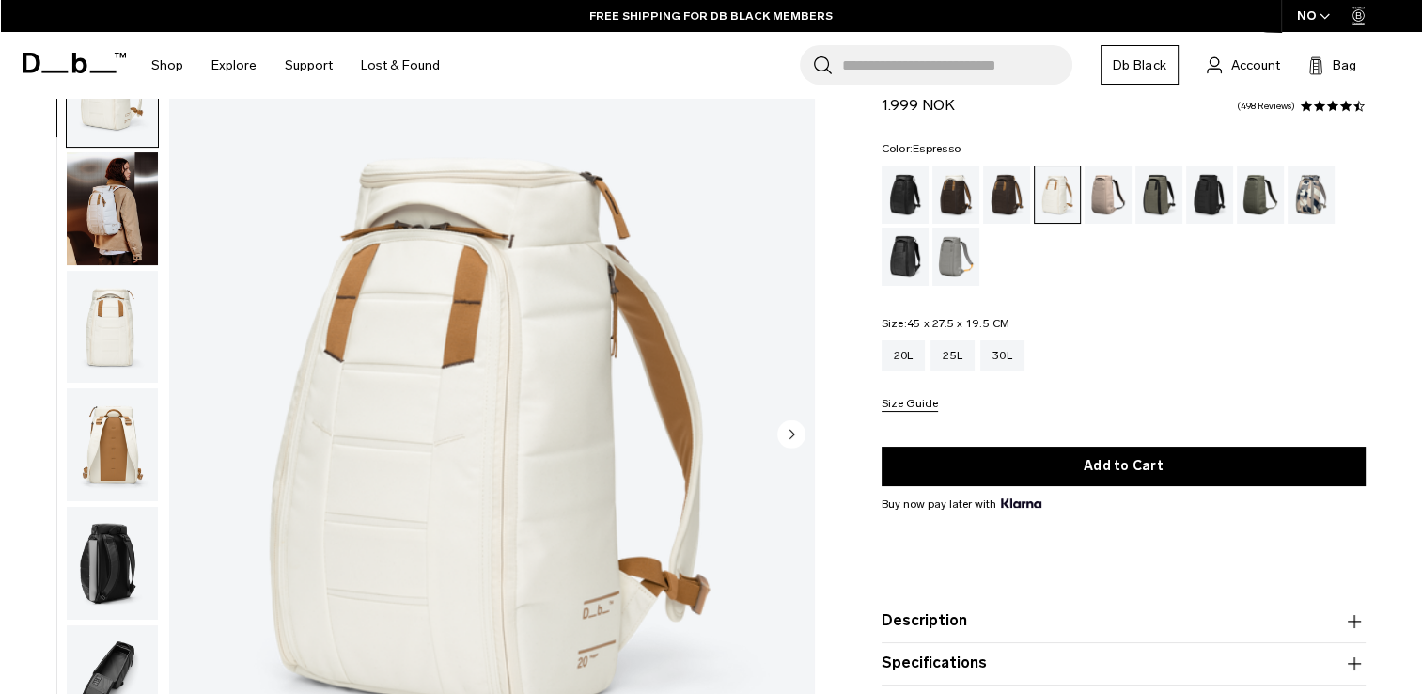
click at [1007, 194] on div "Espresso" at bounding box center [1007, 194] width 48 height 58
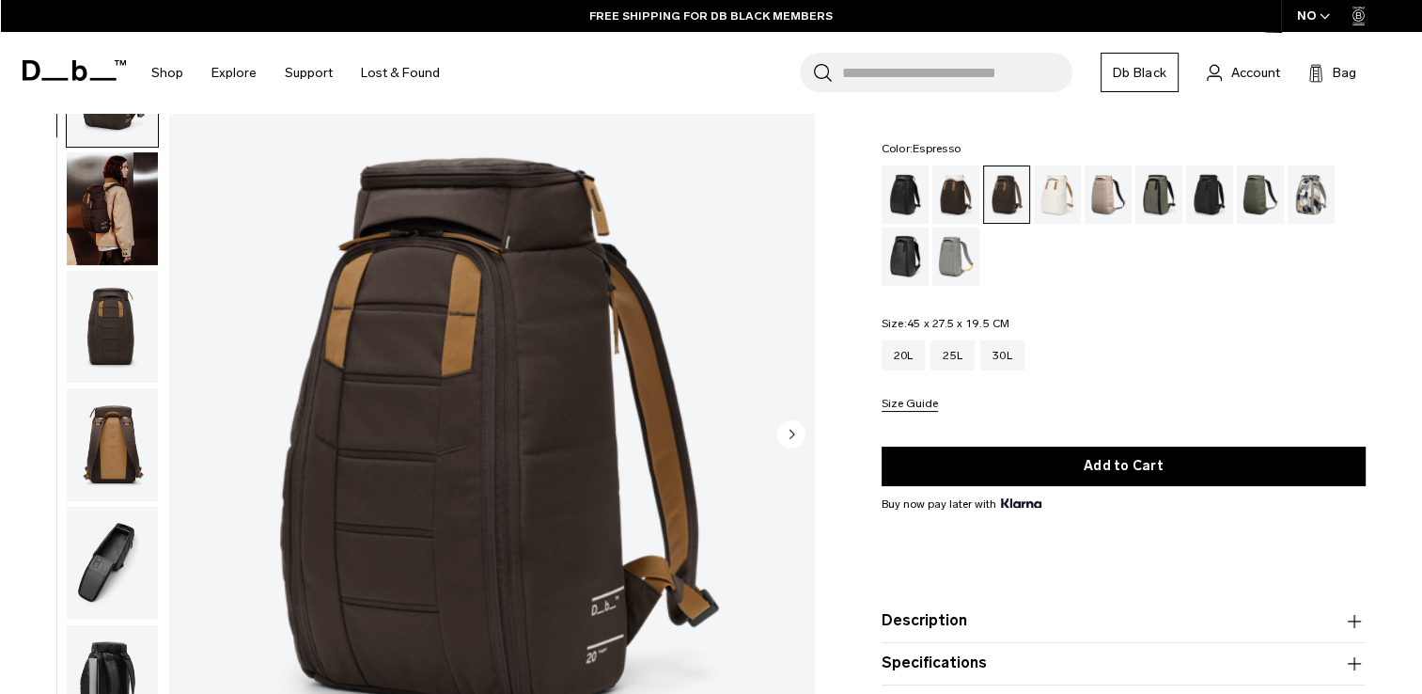
scroll to position [94, 0]
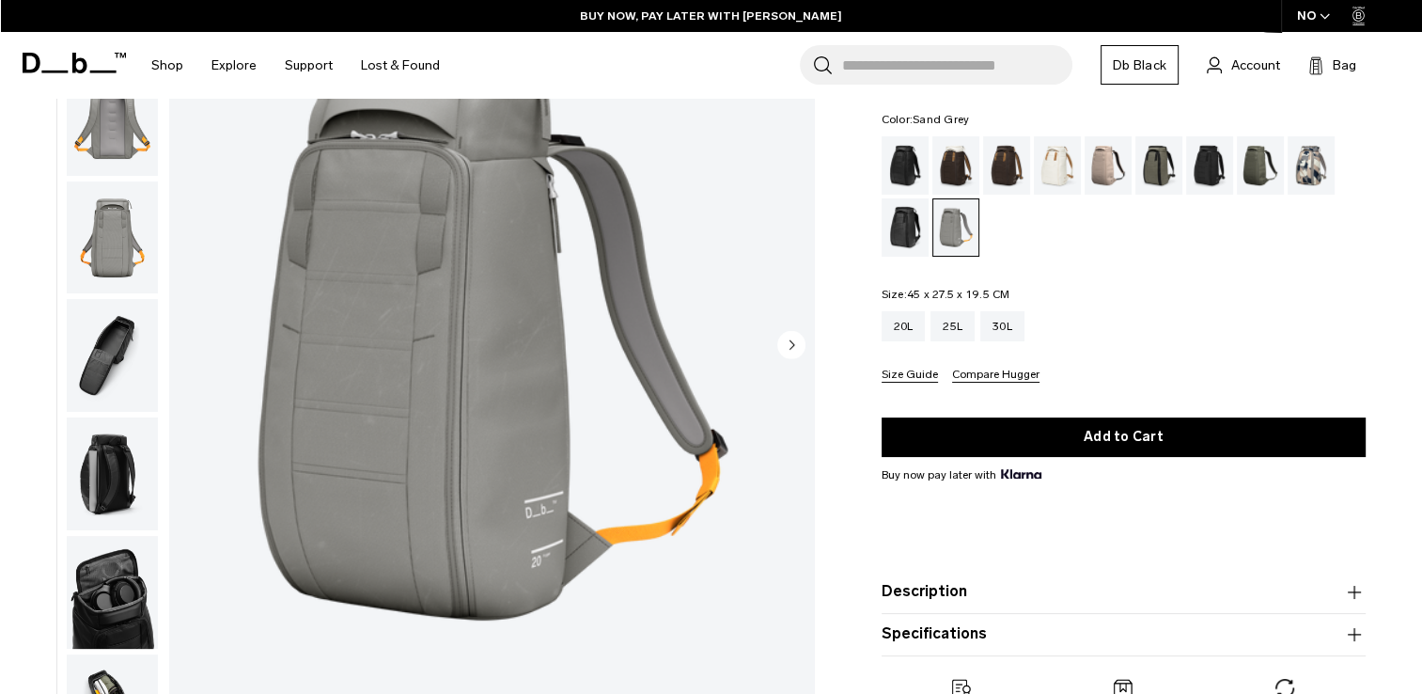
scroll to position [188, 0]
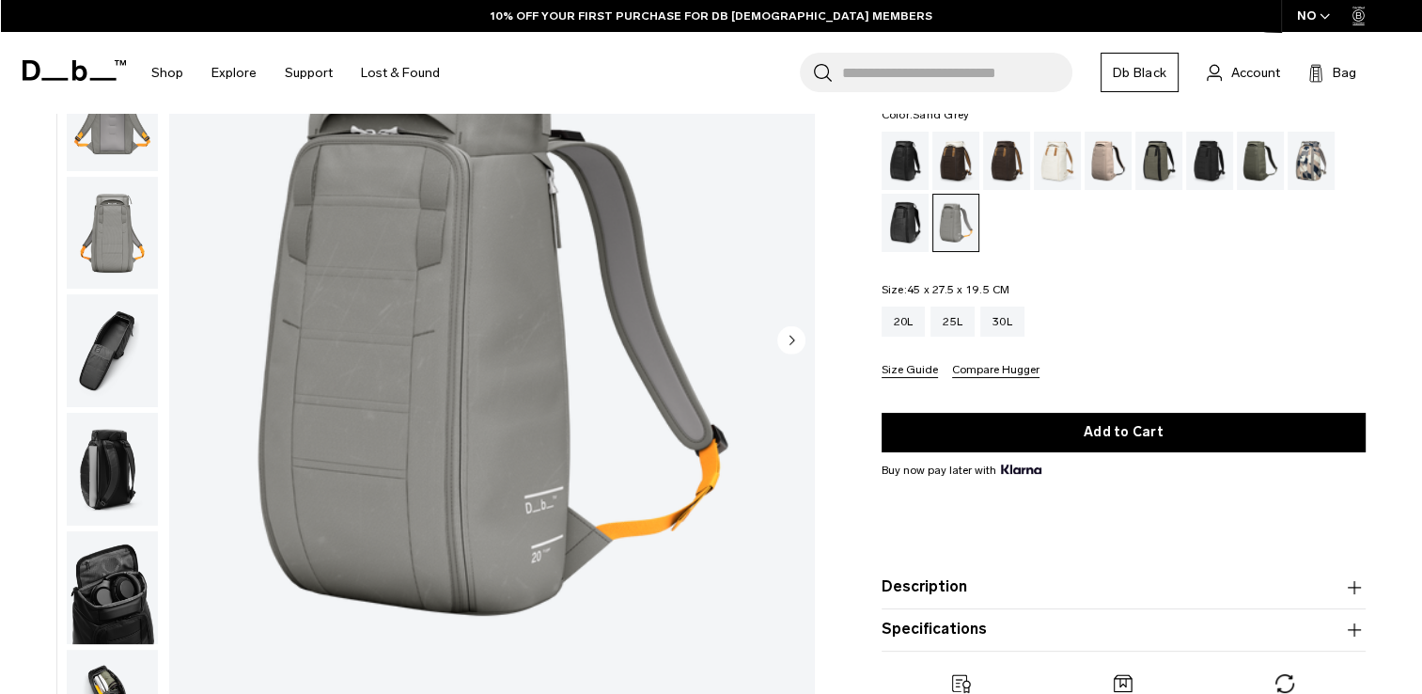
click at [109, 599] on img "button" at bounding box center [112, 587] width 91 height 113
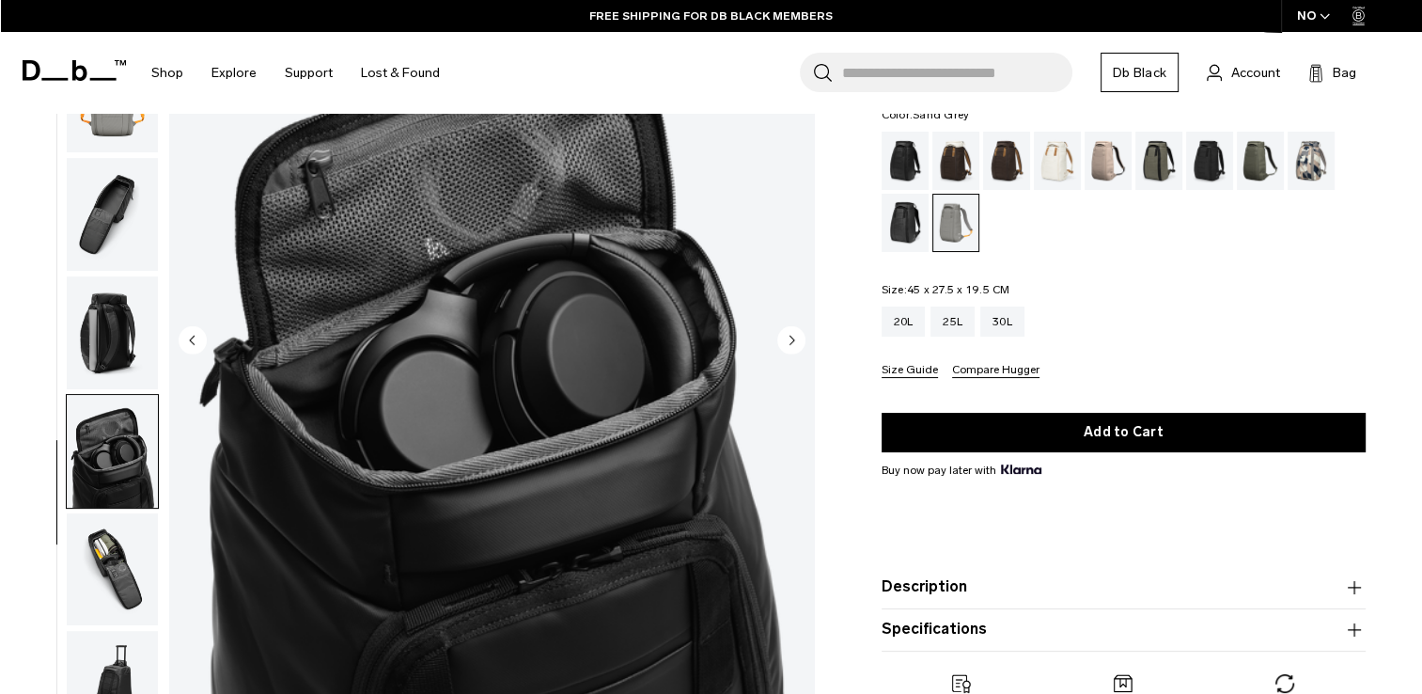
click at [959, 226] on div "Sand Grey" at bounding box center [956, 223] width 46 height 56
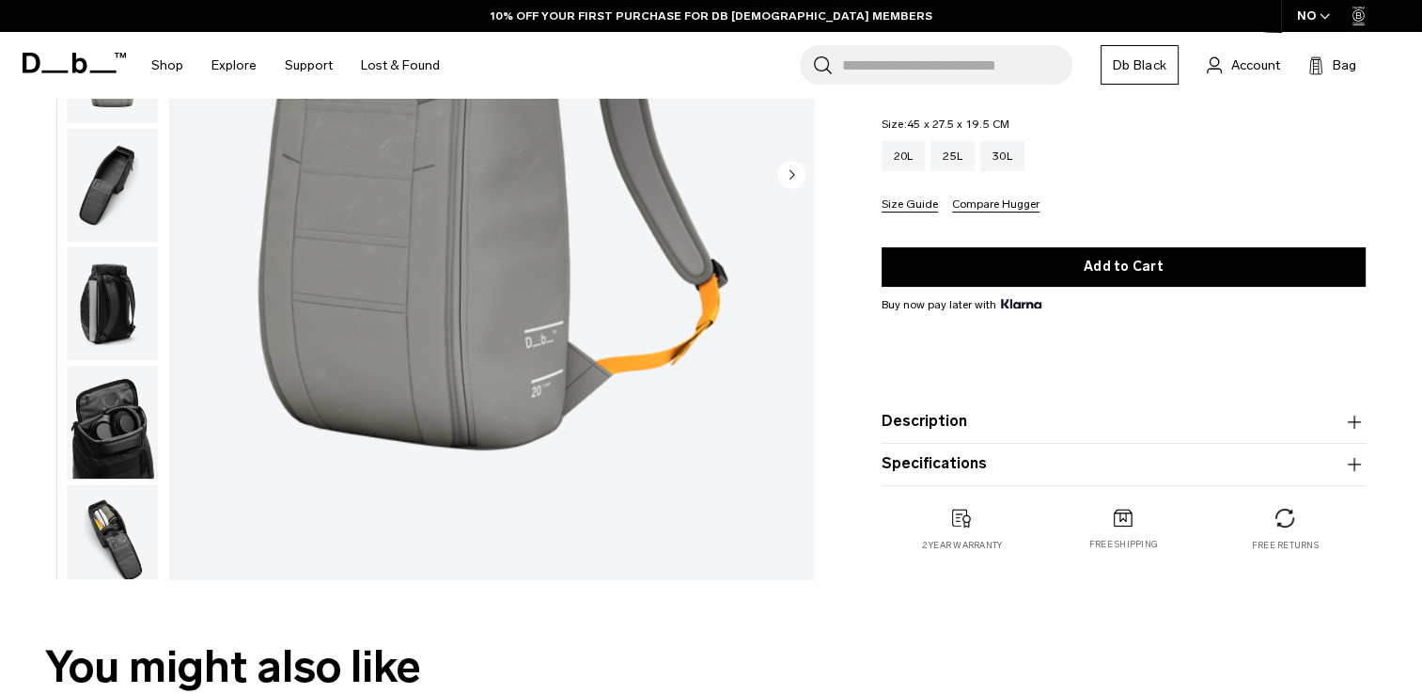
scroll to position [376, 0]
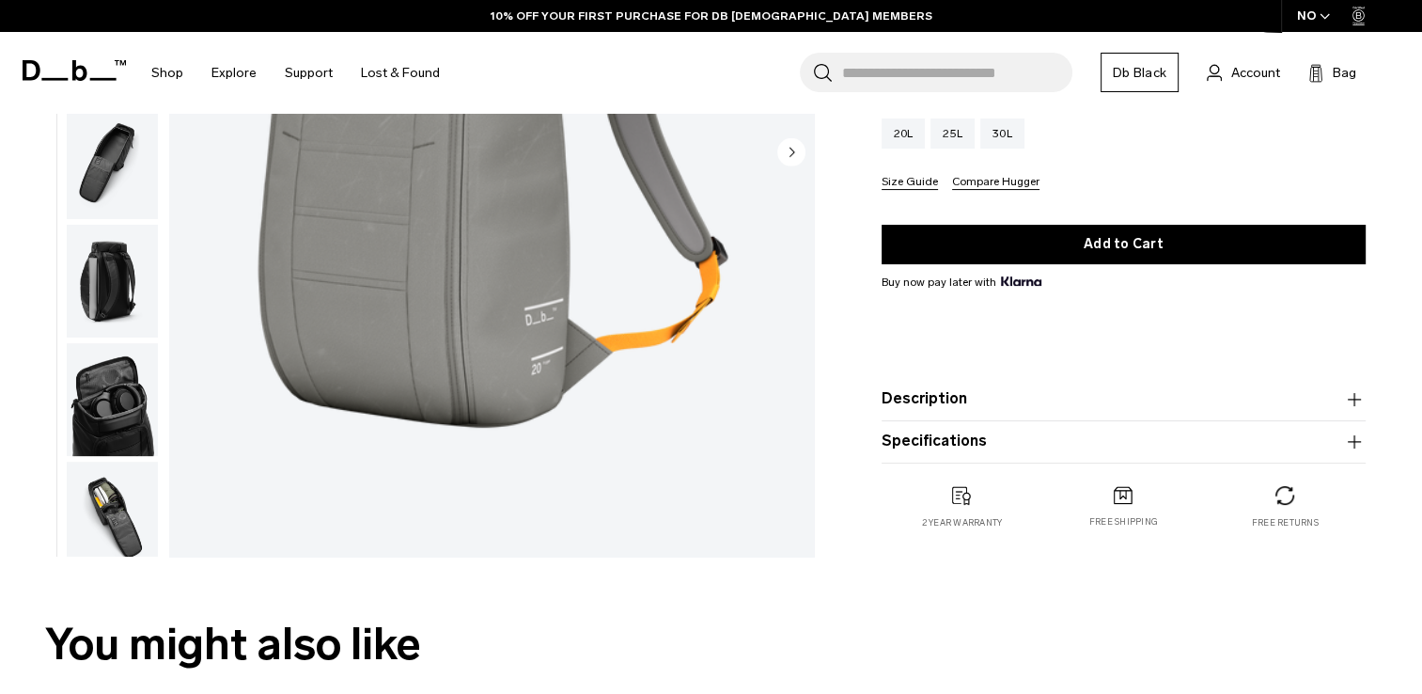
click at [120, 411] on img "button" at bounding box center [112, 399] width 91 height 113
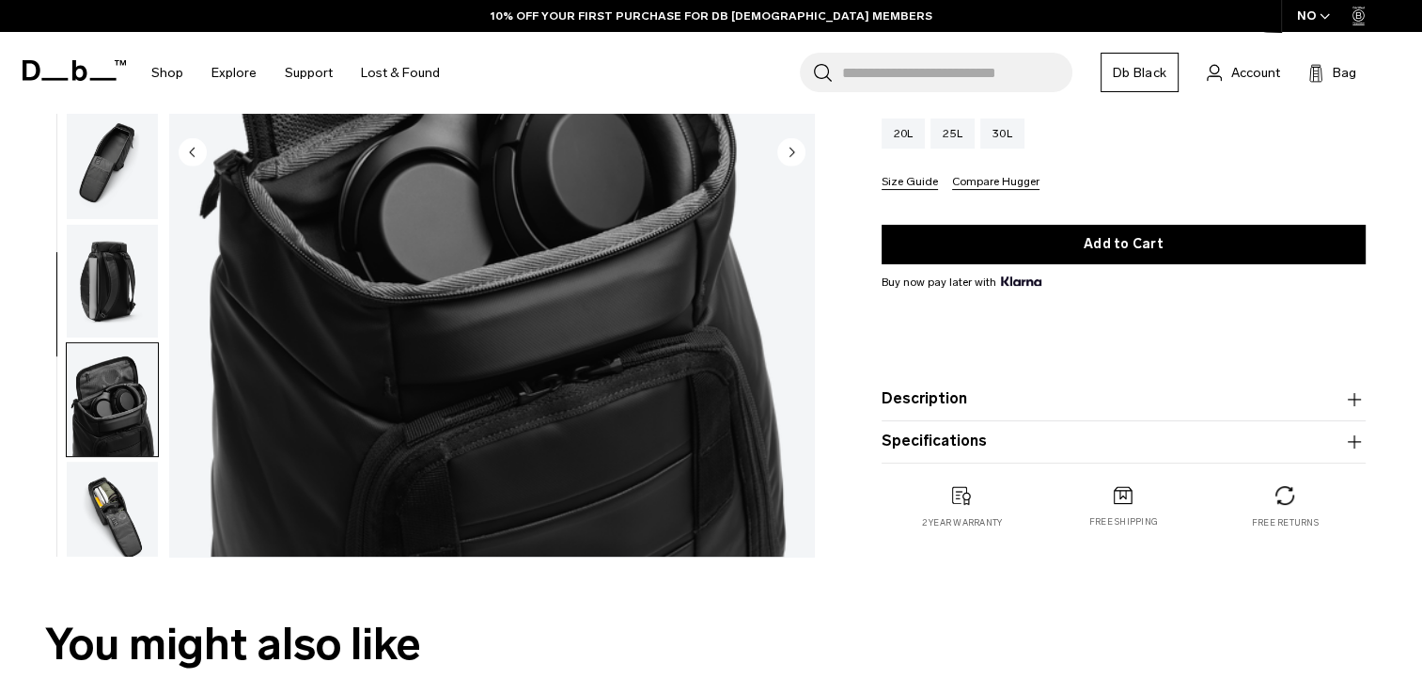
scroll to position [137, 0]
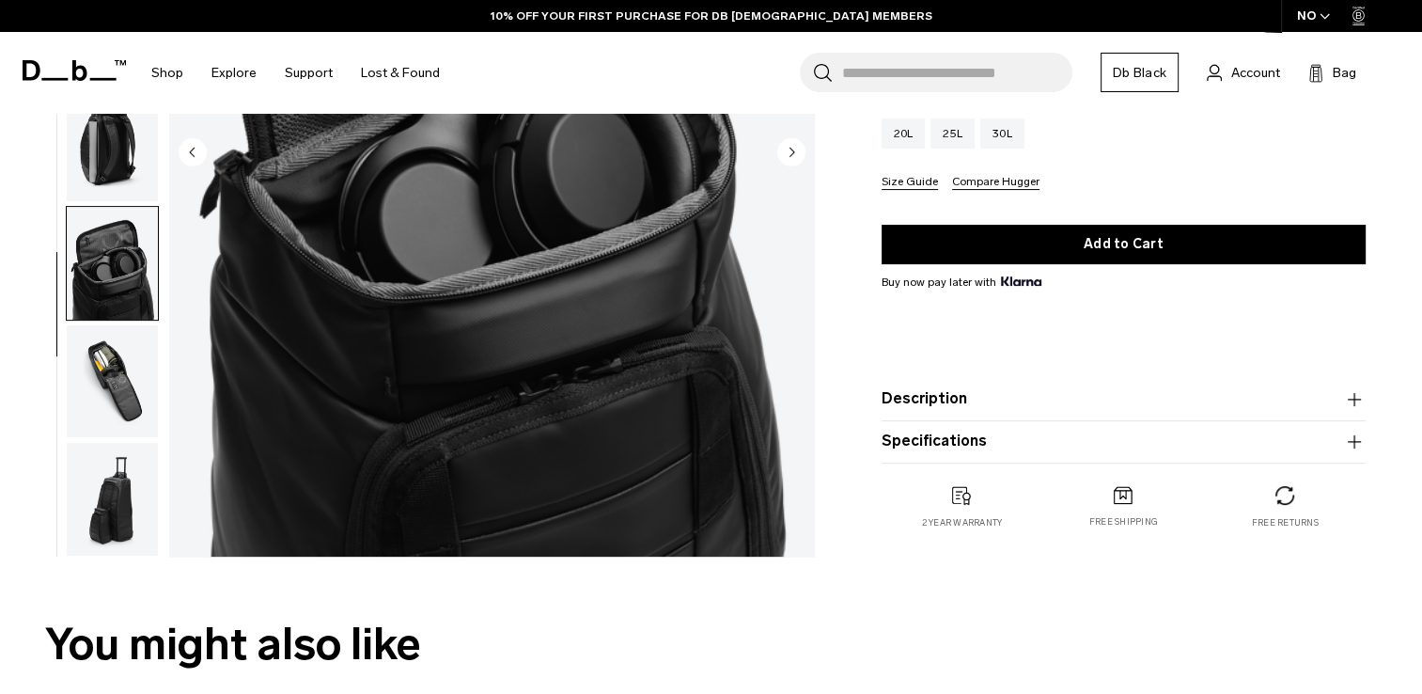
click at [115, 370] on img "button" at bounding box center [112, 381] width 91 height 113
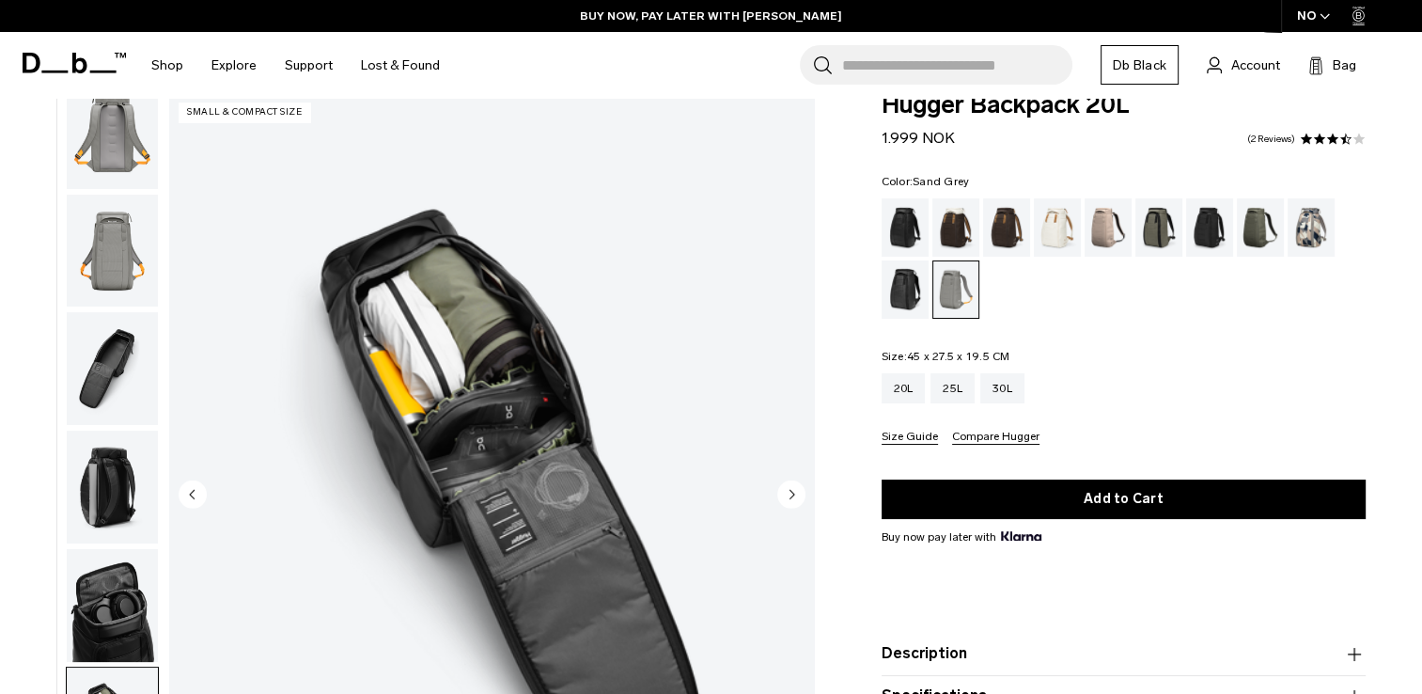
scroll to position [94, 0]
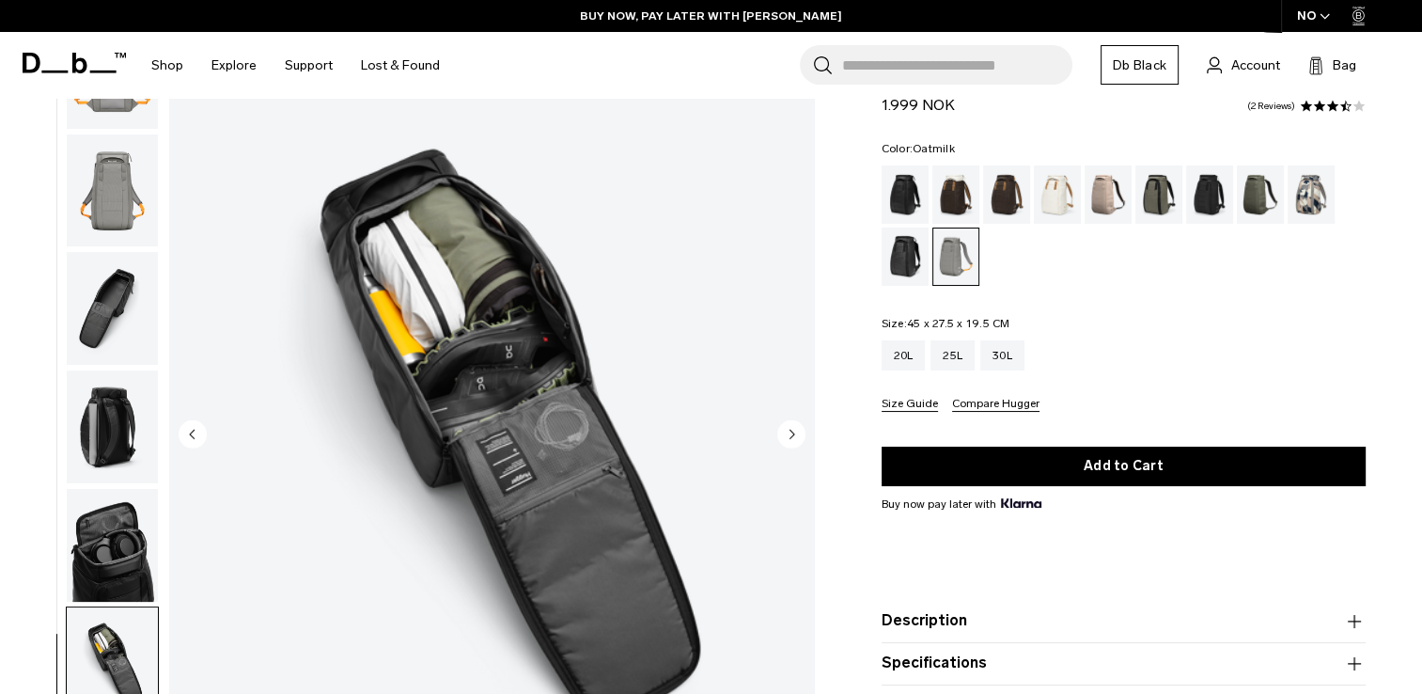
click at [1057, 190] on div "Oatmilk" at bounding box center [1058, 194] width 48 height 58
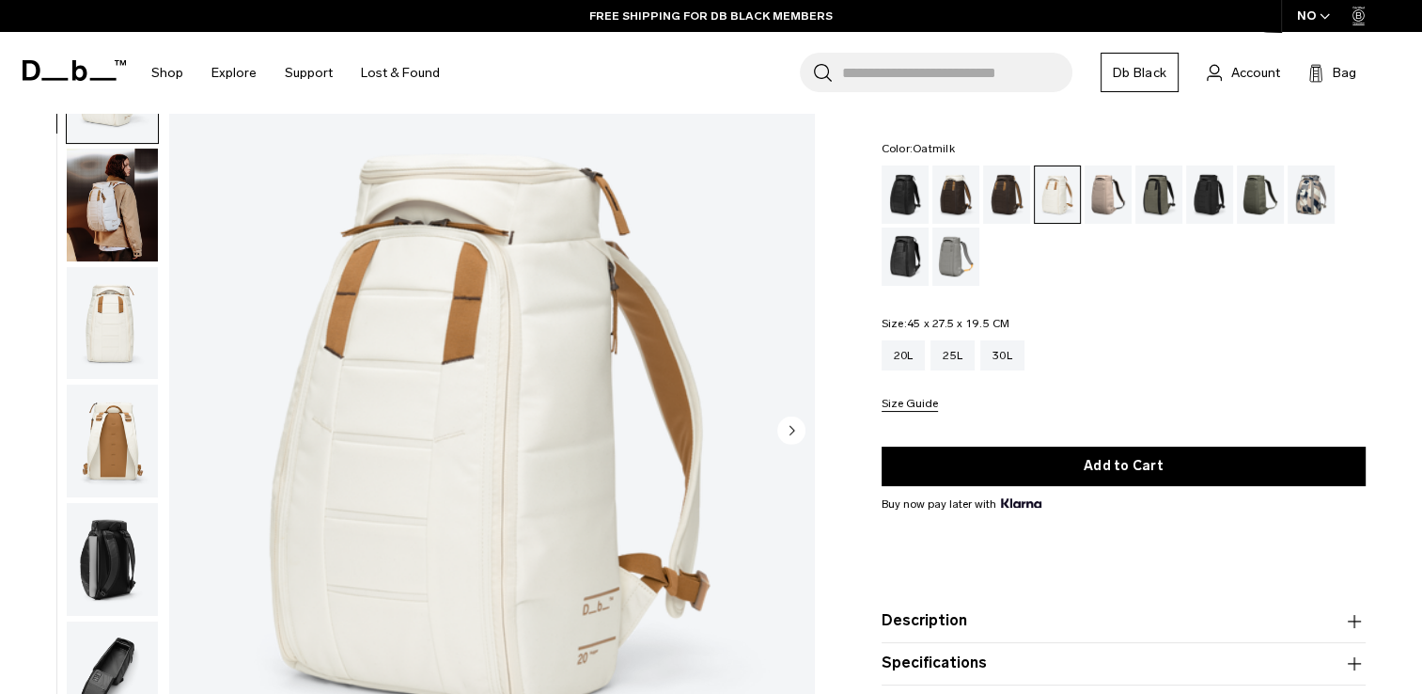
scroll to position [94, 0]
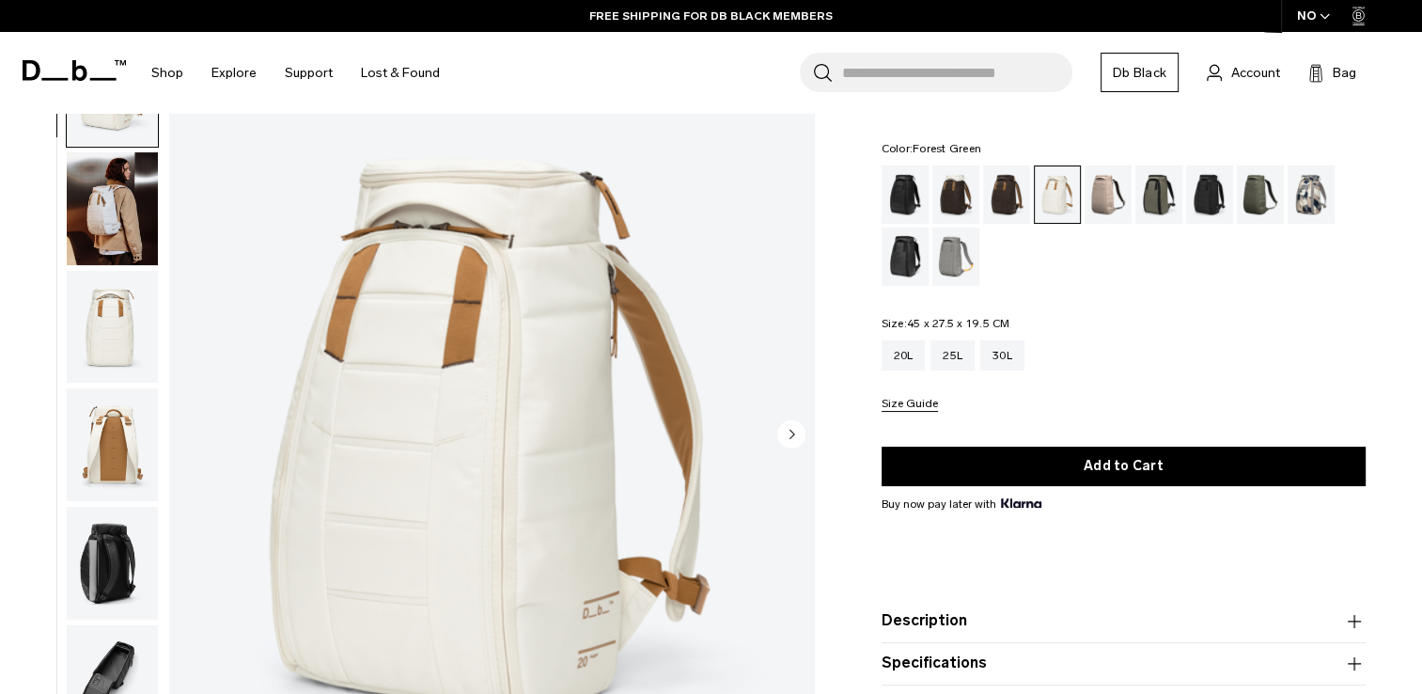
click at [1161, 192] on div "Forest Green" at bounding box center [1160, 194] width 48 height 58
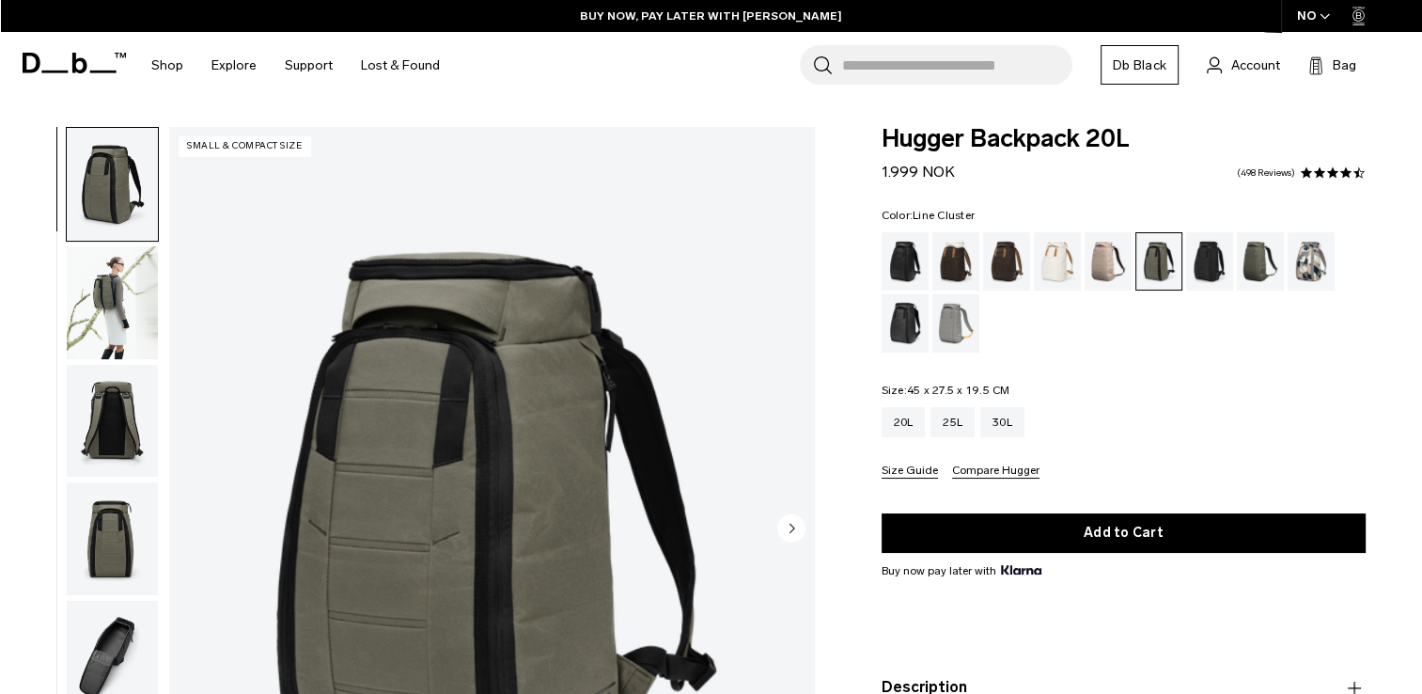
click at [1306, 263] on div "Line Cluster" at bounding box center [1312, 261] width 48 height 58
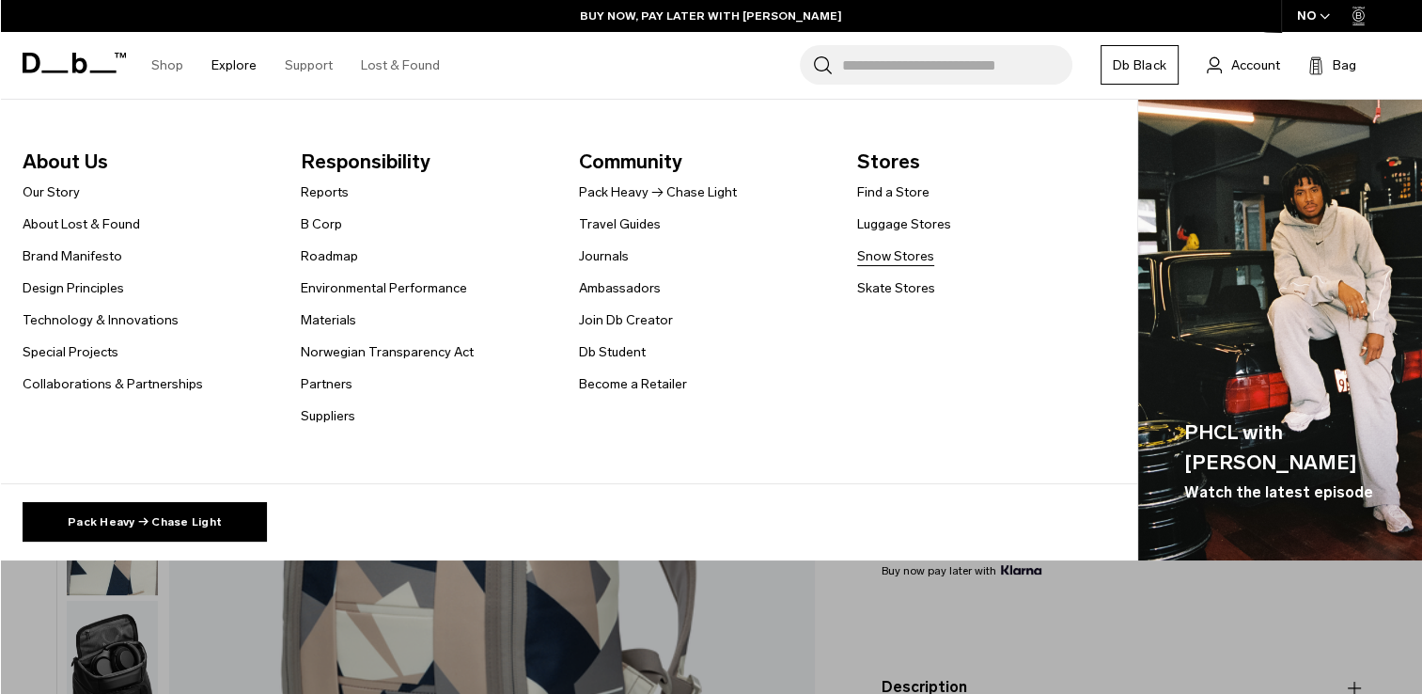
click at [901, 258] on link "Snow Stores" at bounding box center [895, 256] width 77 height 20
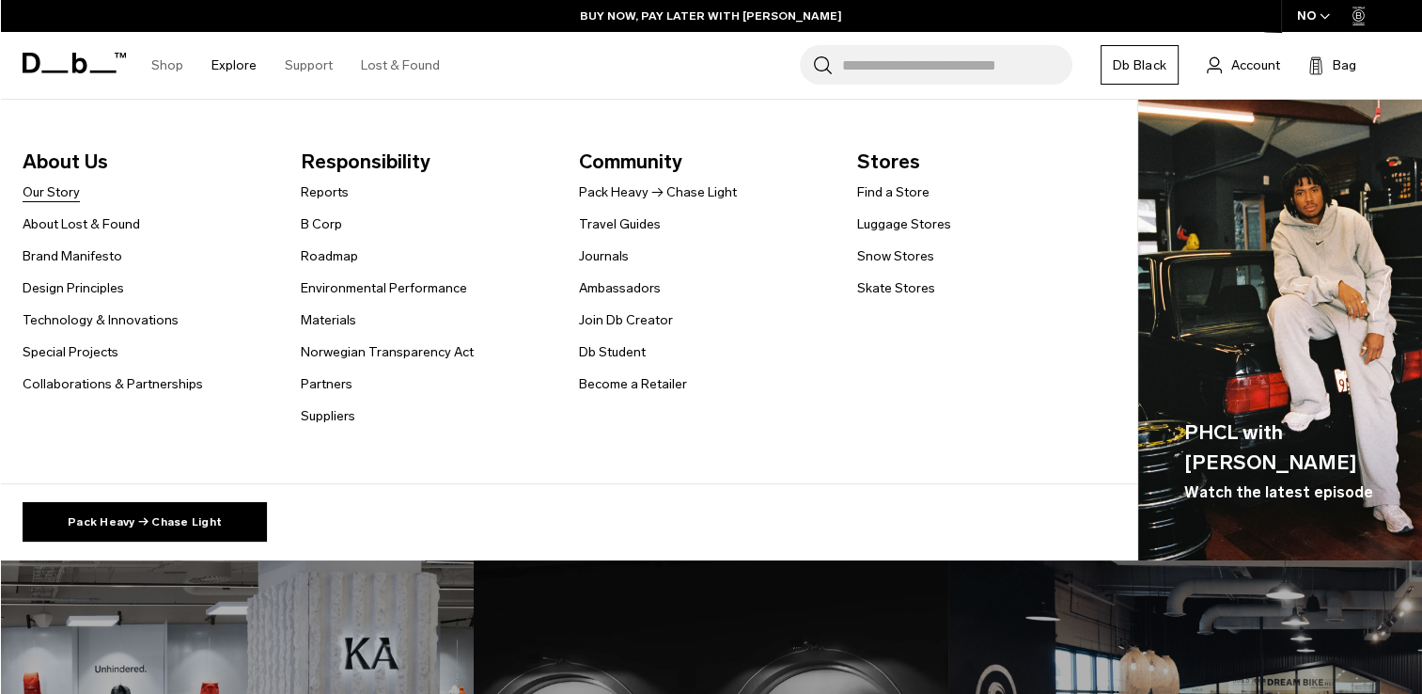
click at [60, 194] on link "Our Story" at bounding box center [51, 192] width 57 height 20
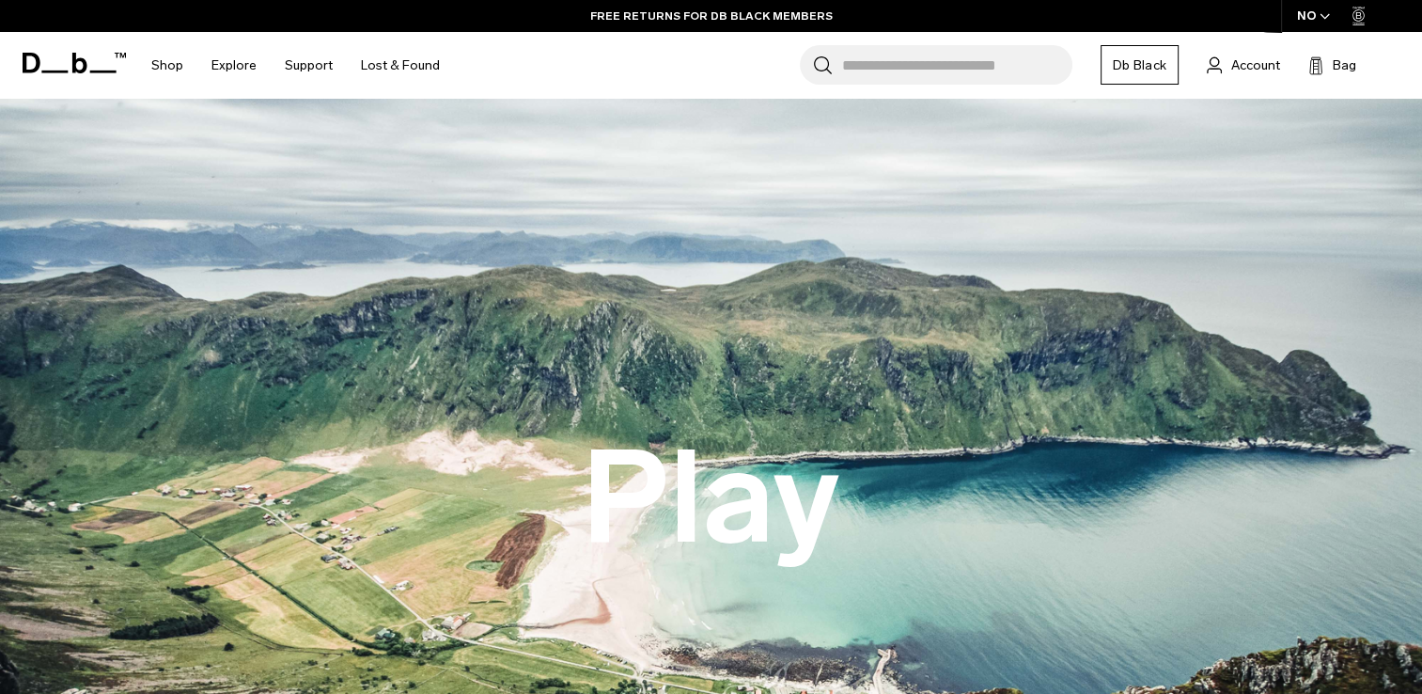
click at [858, 56] on input "Search for Bags, Luggage..." at bounding box center [957, 64] width 230 height 39
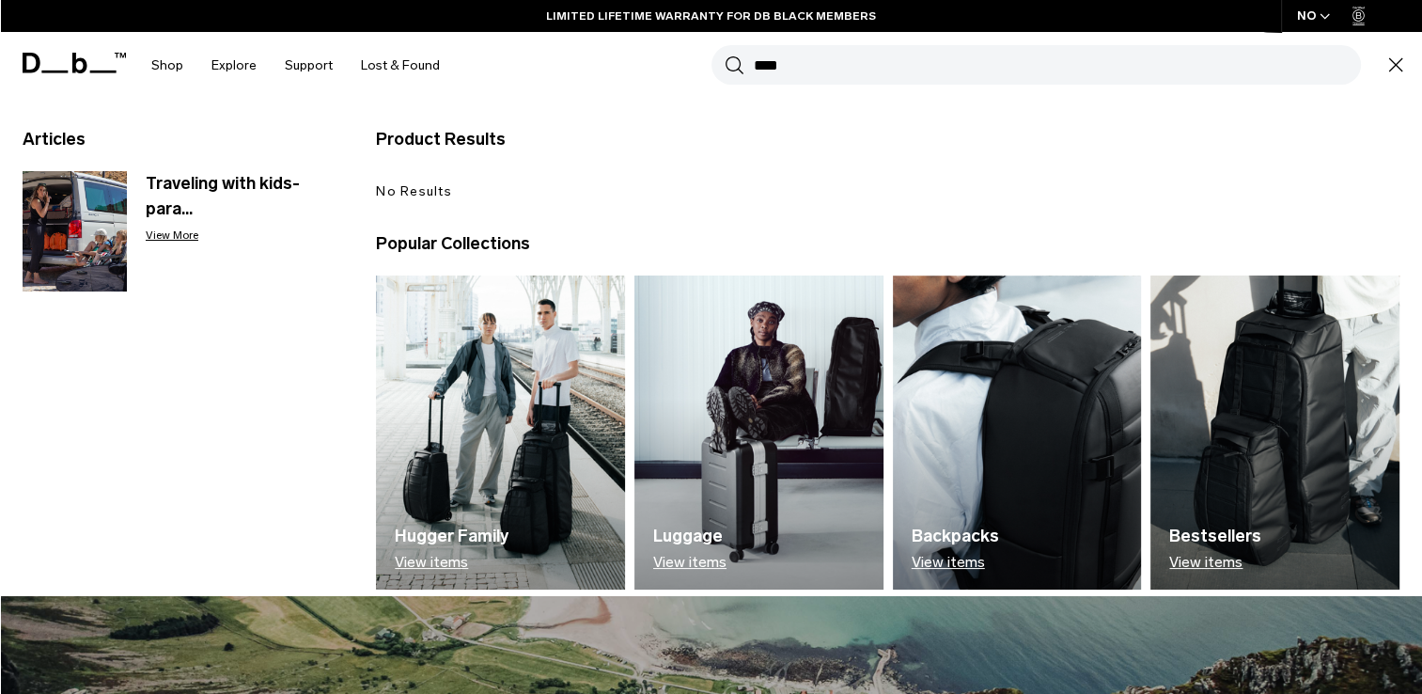
type input "****"
click at [725, 55] on button "Search" at bounding box center [735, 65] width 20 height 21
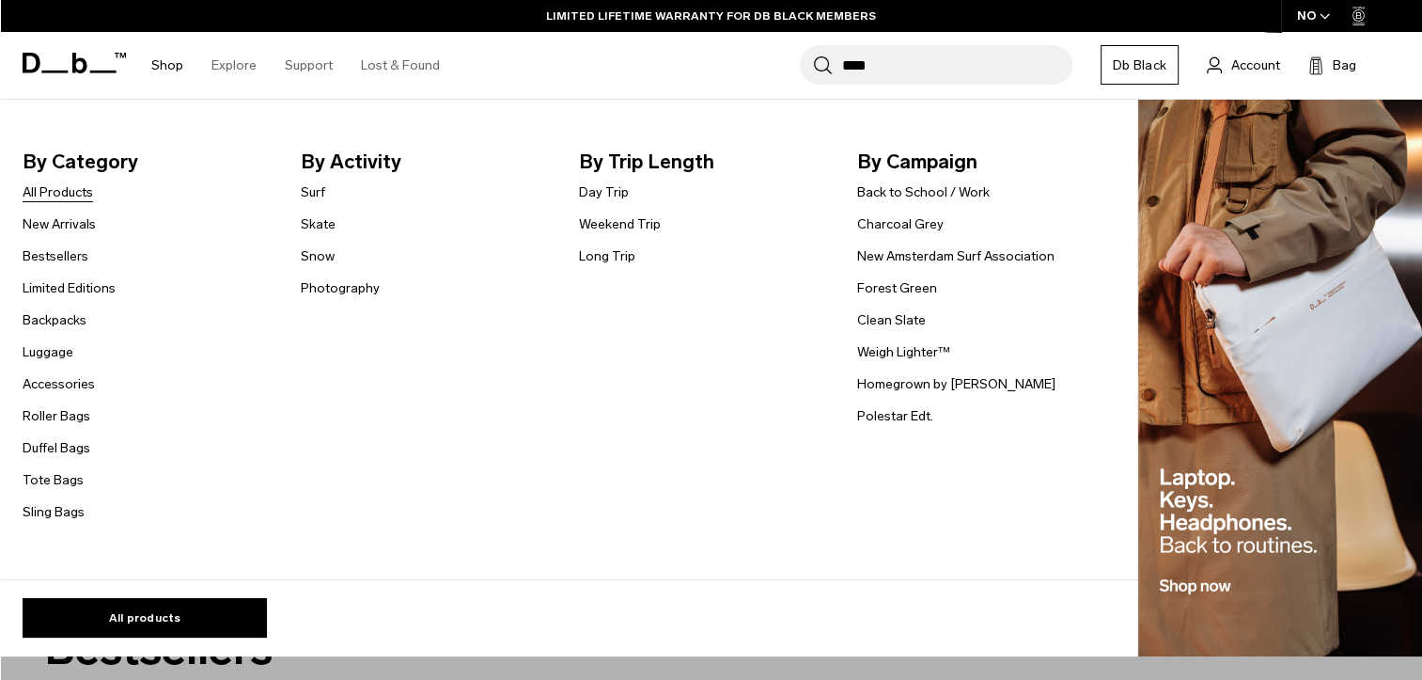
click at [68, 192] on link "All Products" at bounding box center [58, 192] width 71 height 20
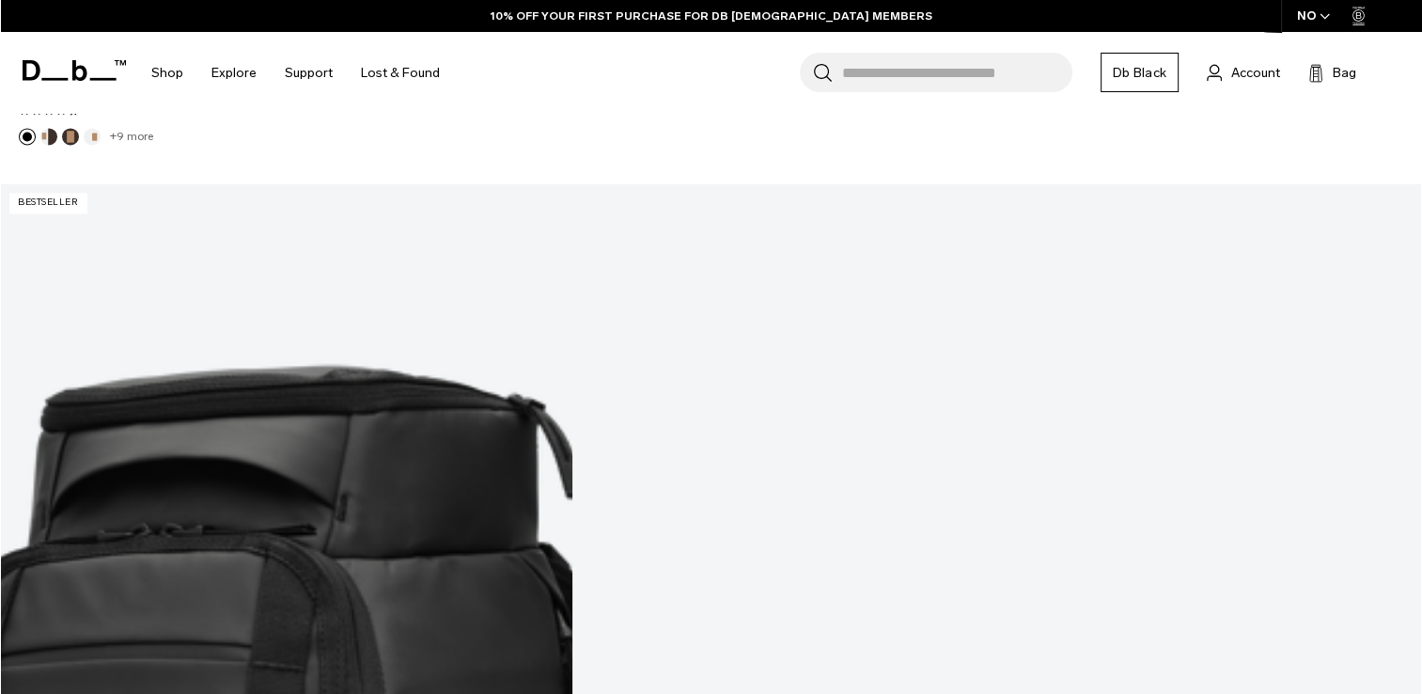
scroll to position [3102, 0]
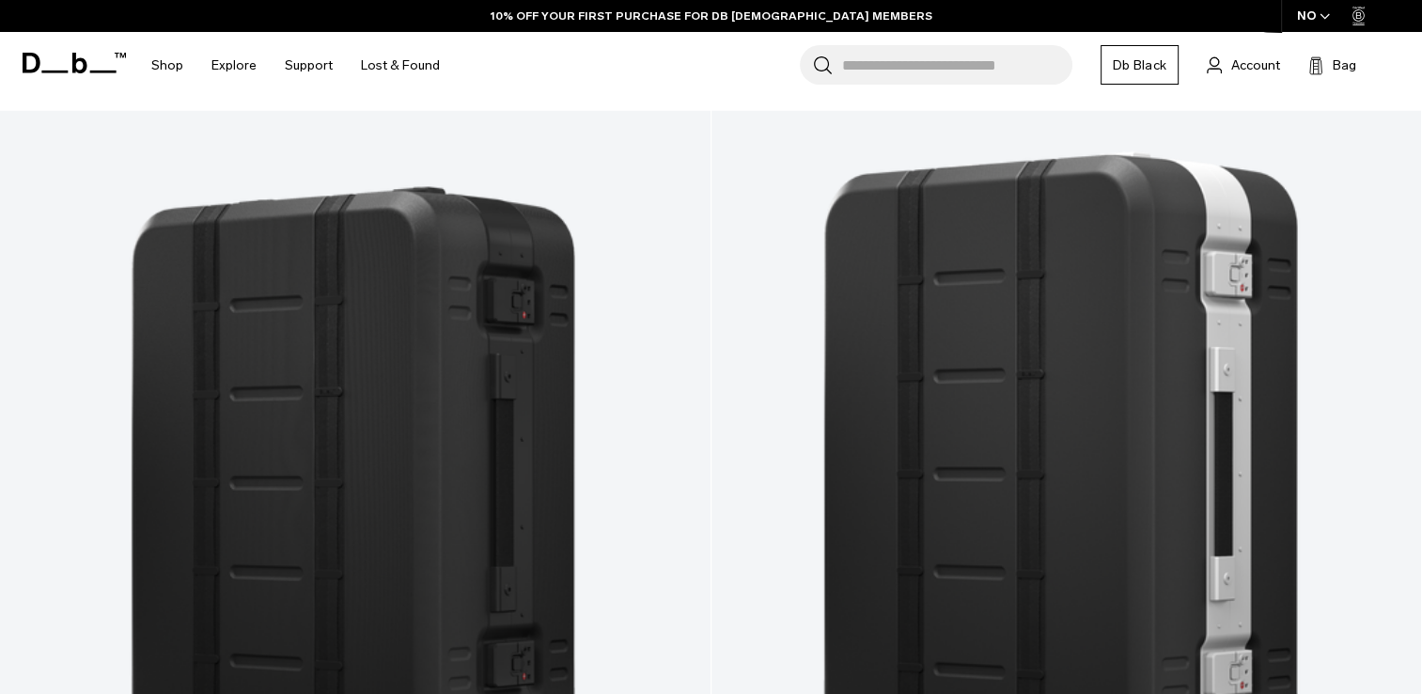
scroll to position [3151, 0]
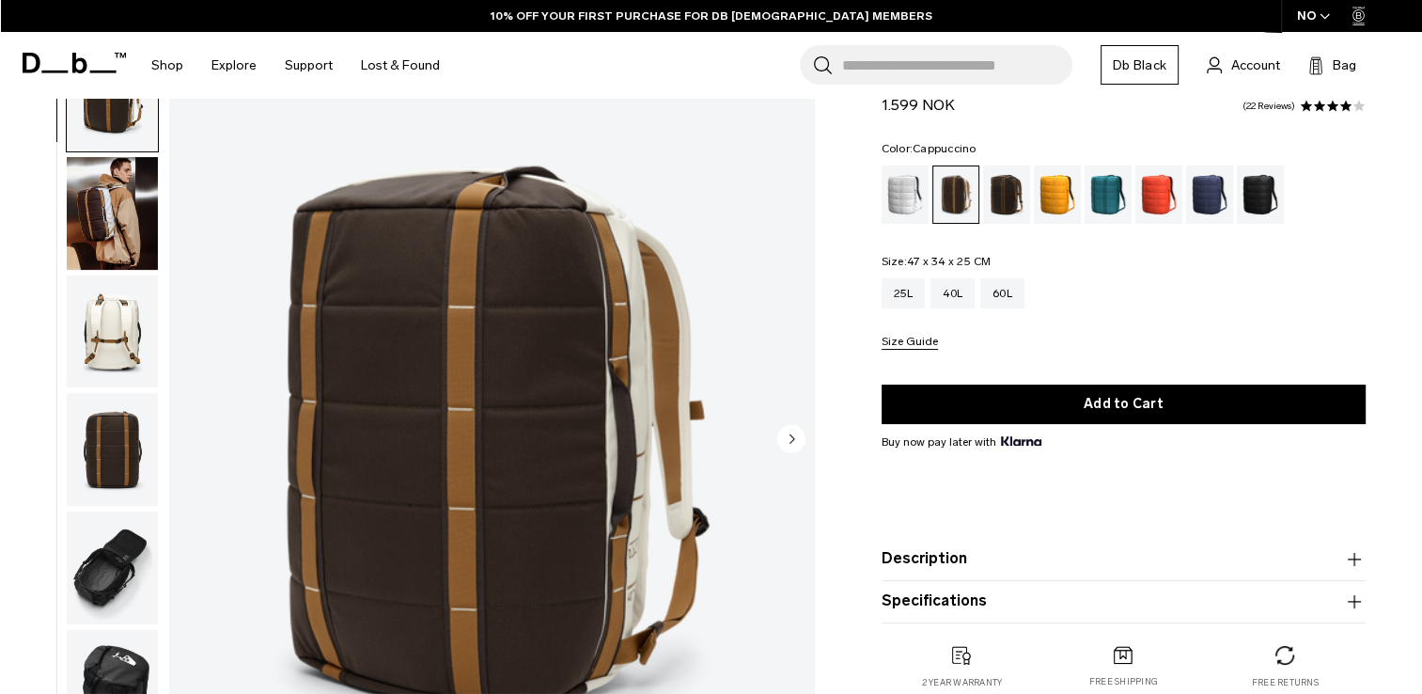
scroll to position [94, 0]
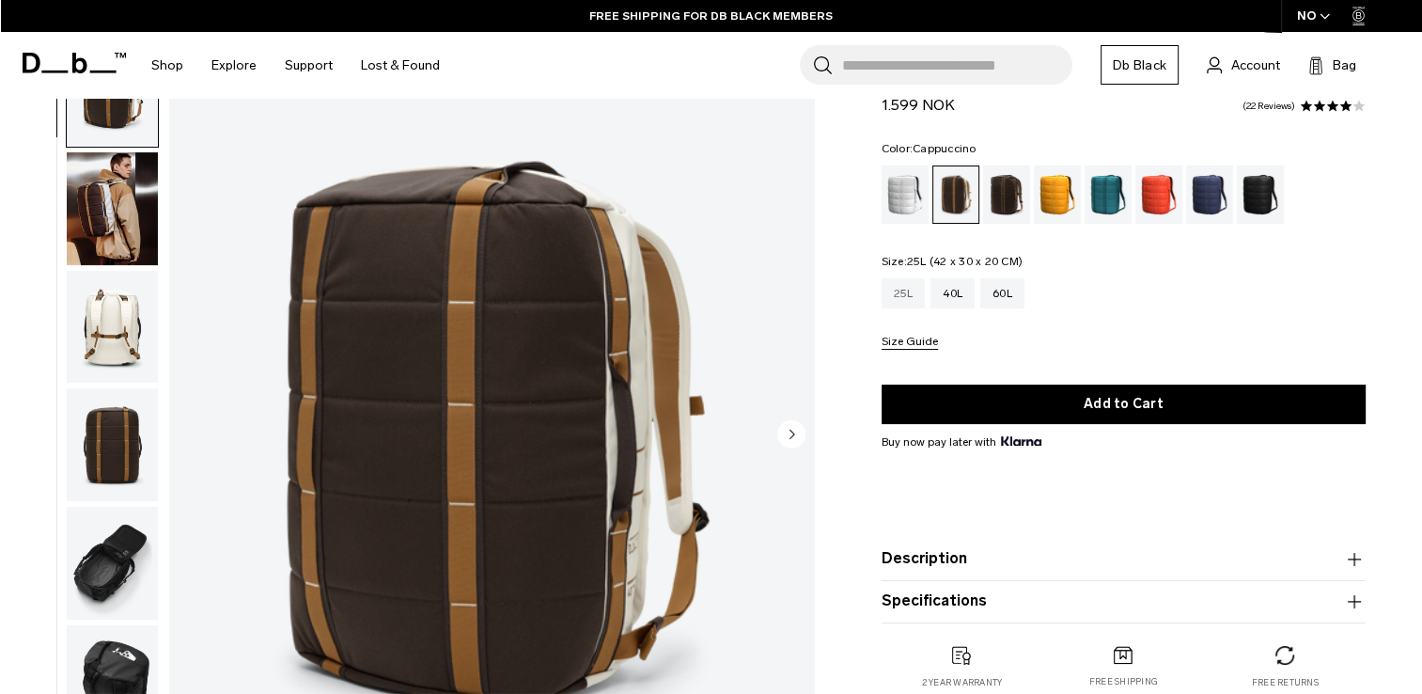
click at [900, 295] on div "25L" at bounding box center [904, 293] width 44 height 30
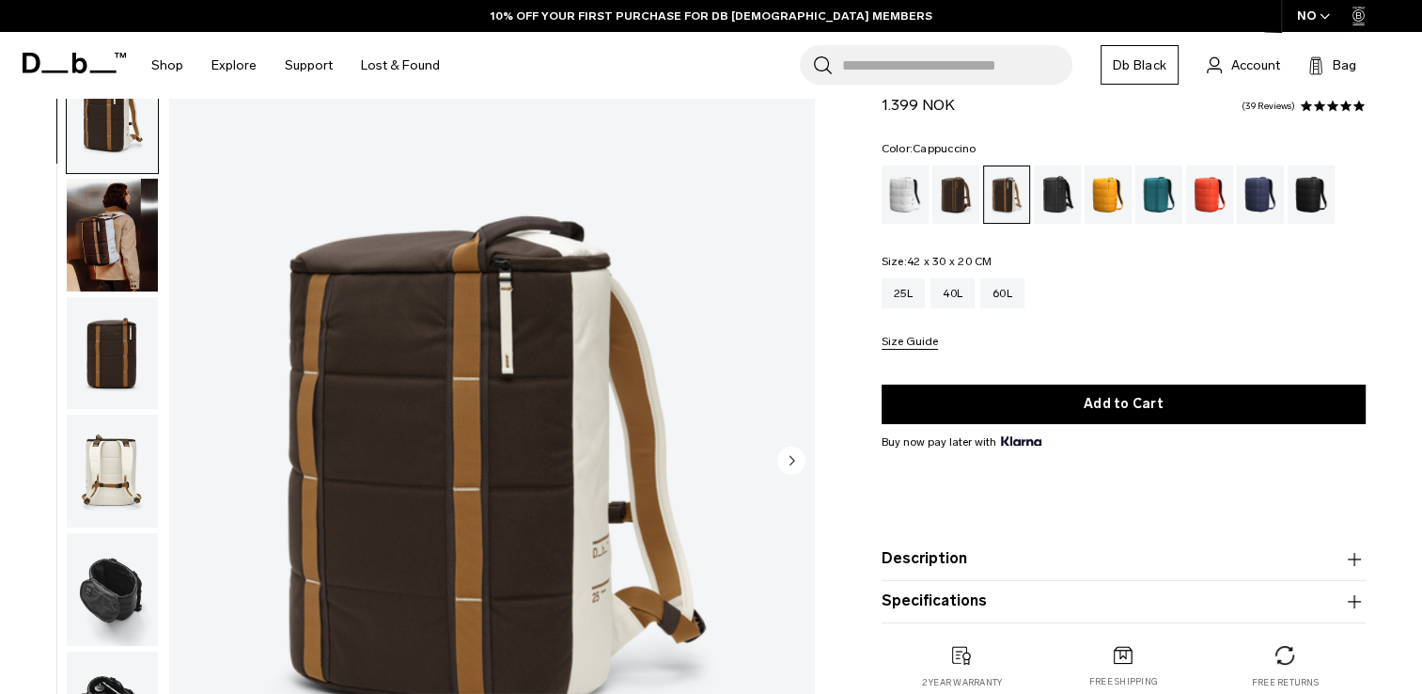
scroll to position [94, 0]
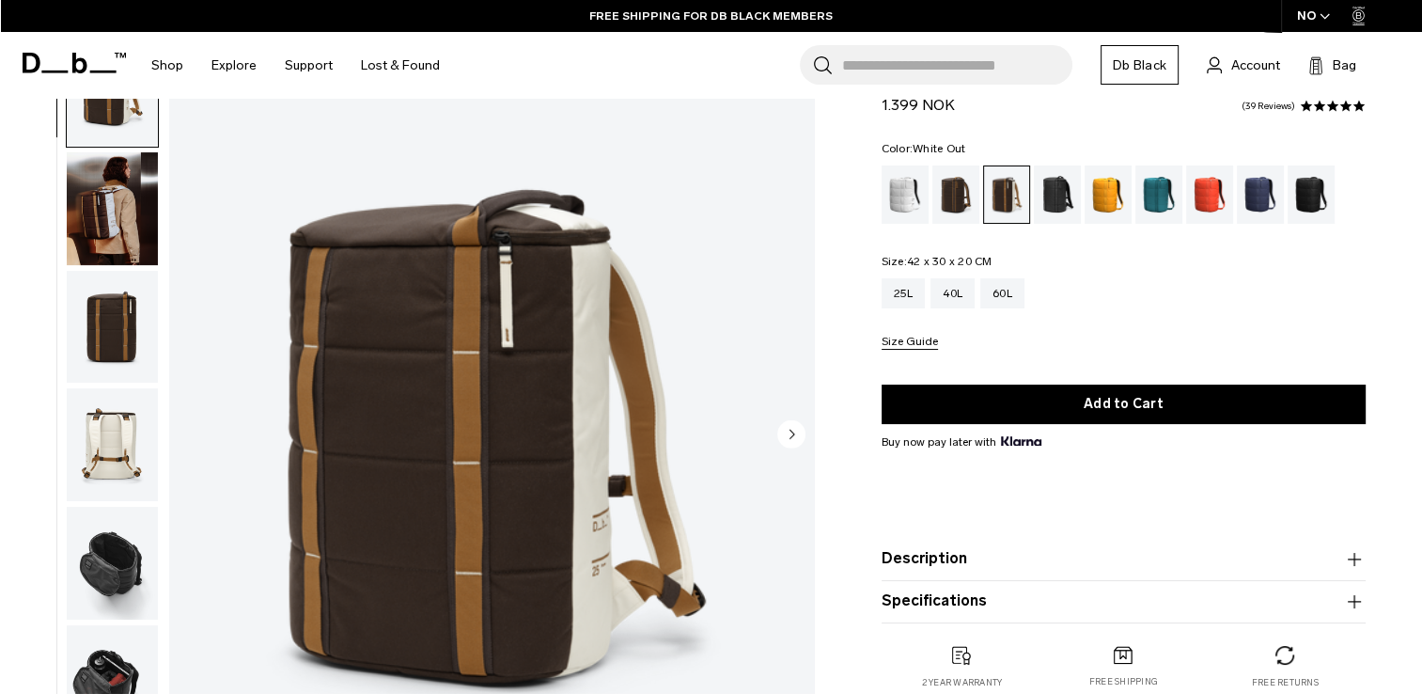
click at [916, 197] on div "White Out" at bounding box center [906, 194] width 48 height 58
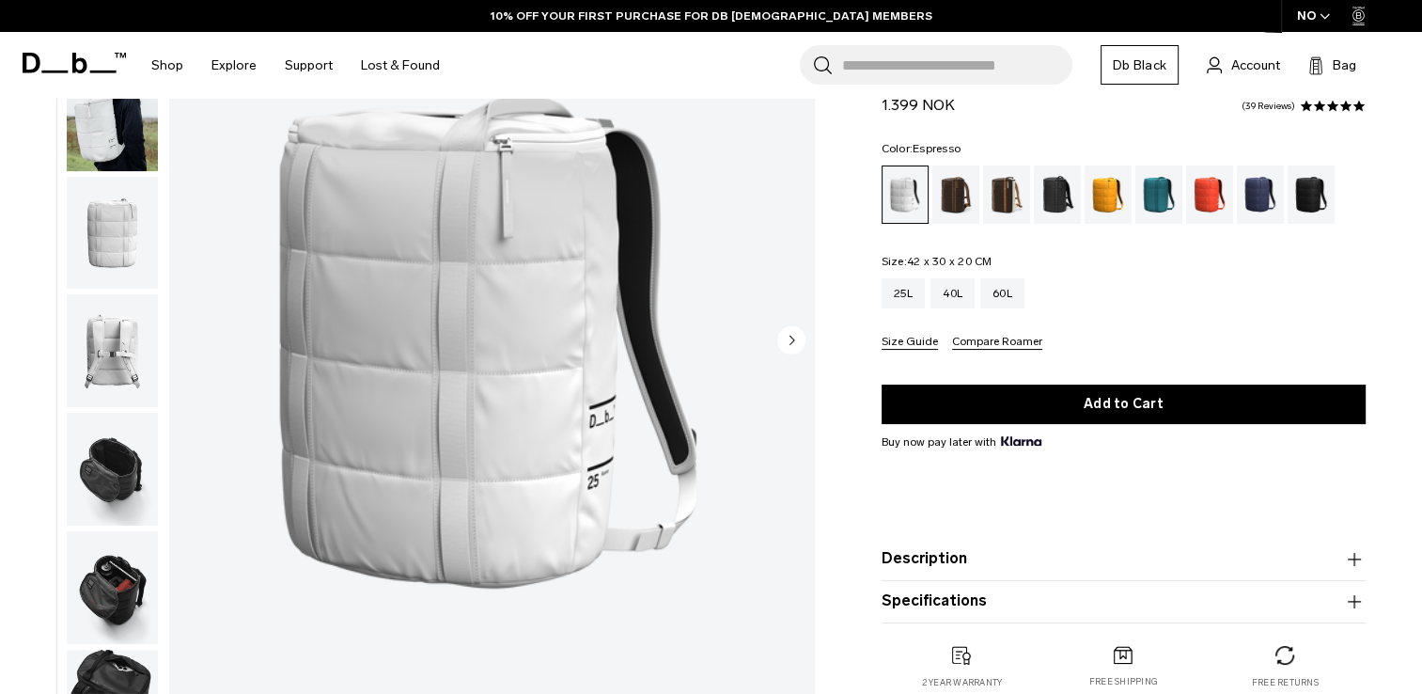
click at [955, 201] on div "Espresso" at bounding box center [957, 194] width 48 height 58
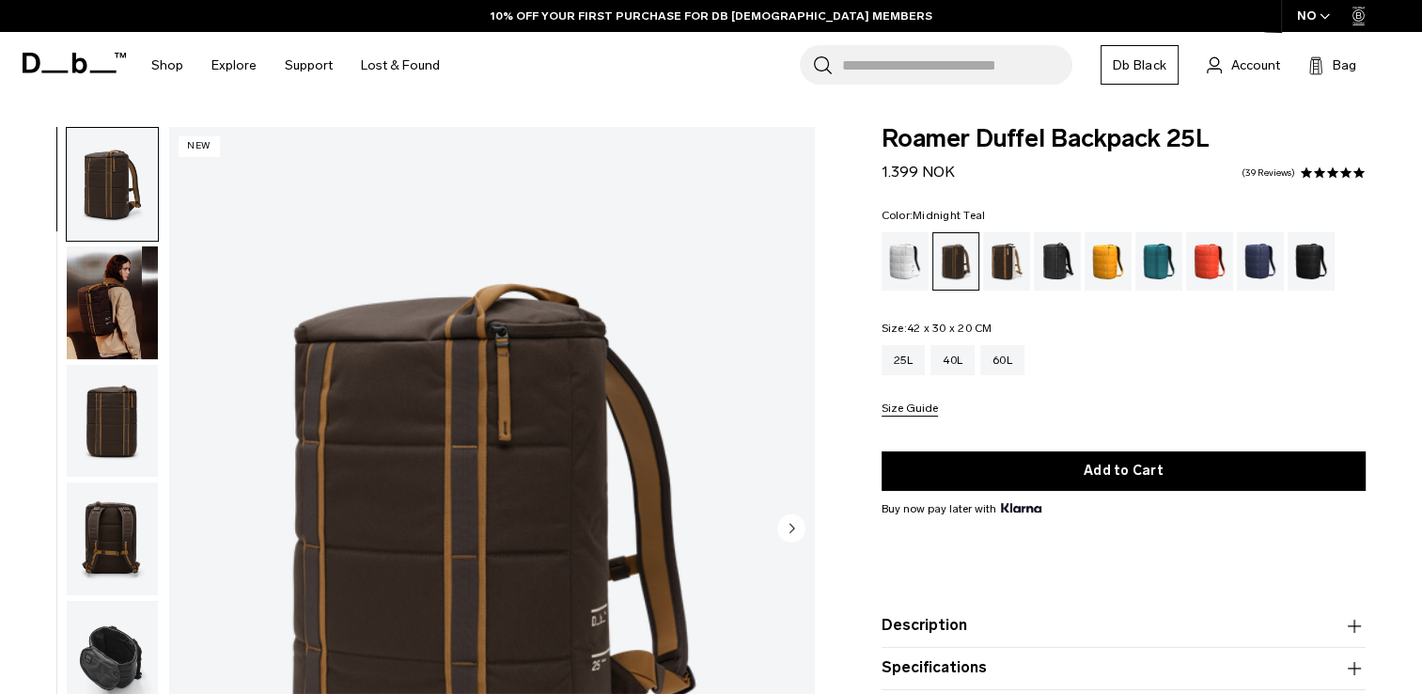
click at [1158, 261] on div "Midnight Teal" at bounding box center [1160, 261] width 48 height 58
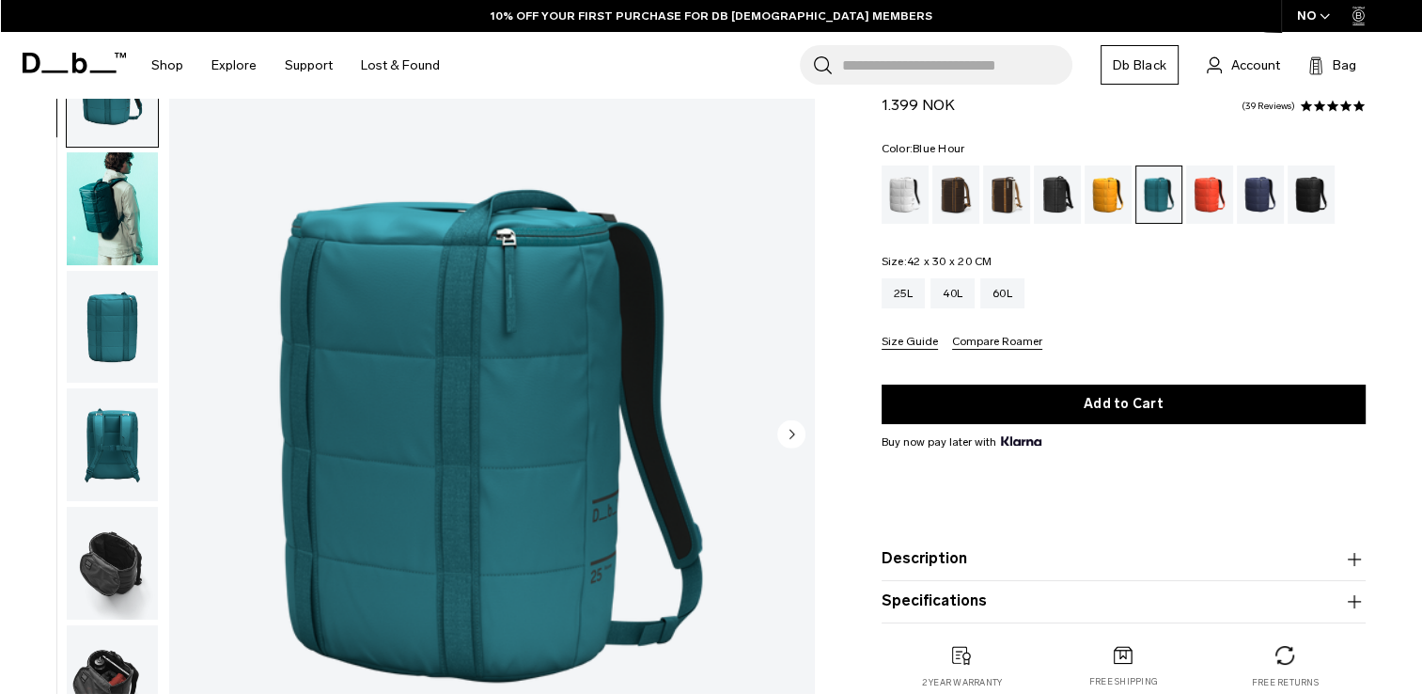
click at [1260, 190] on div "Blue Hour" at bounding box center [1261, 194] width 48 height 58
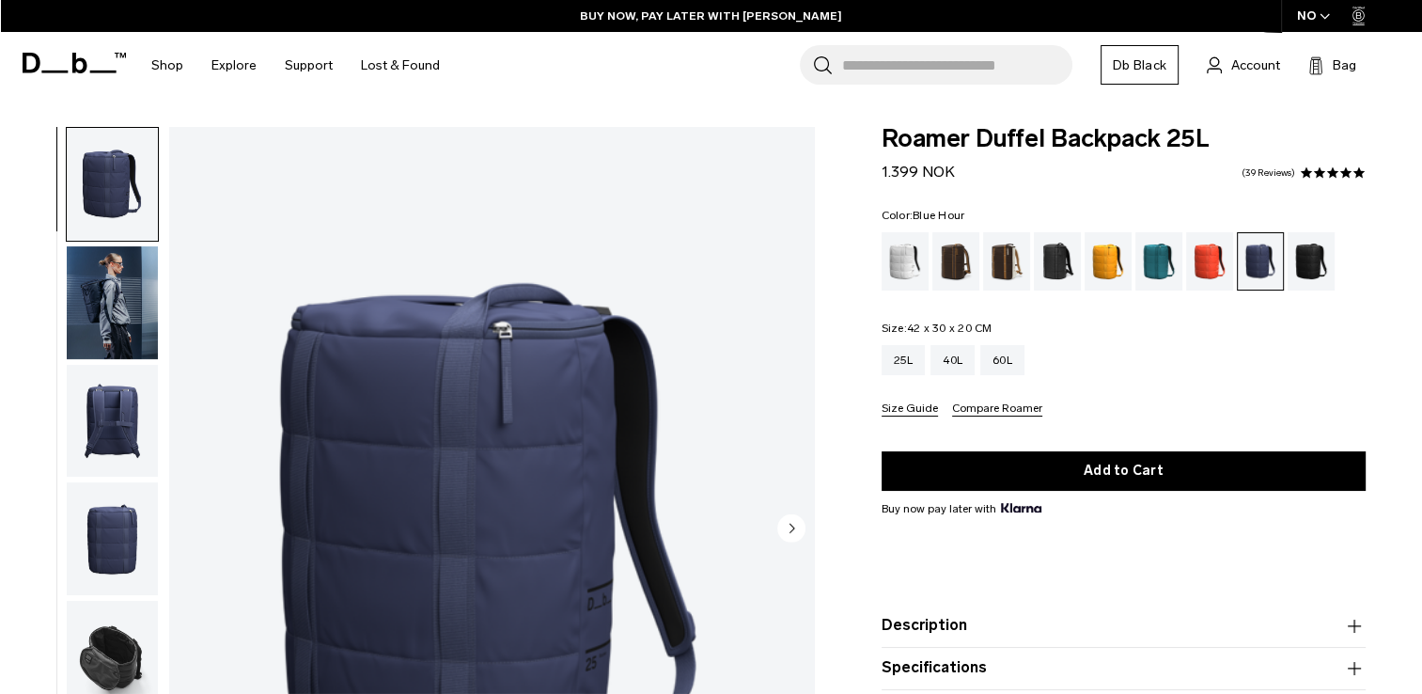
click at [114, 306] on img "button" at bounding box center [112, 302] width 91 height 113
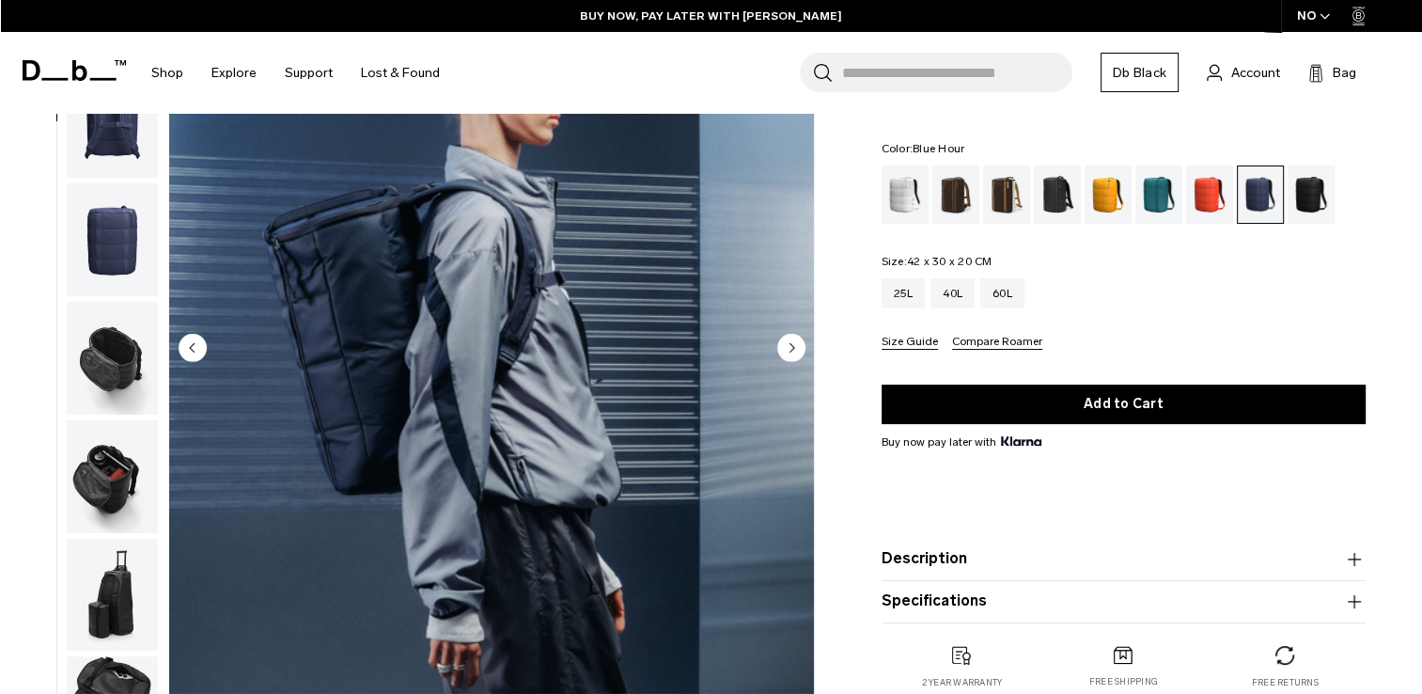
scroll to position [188, 0]
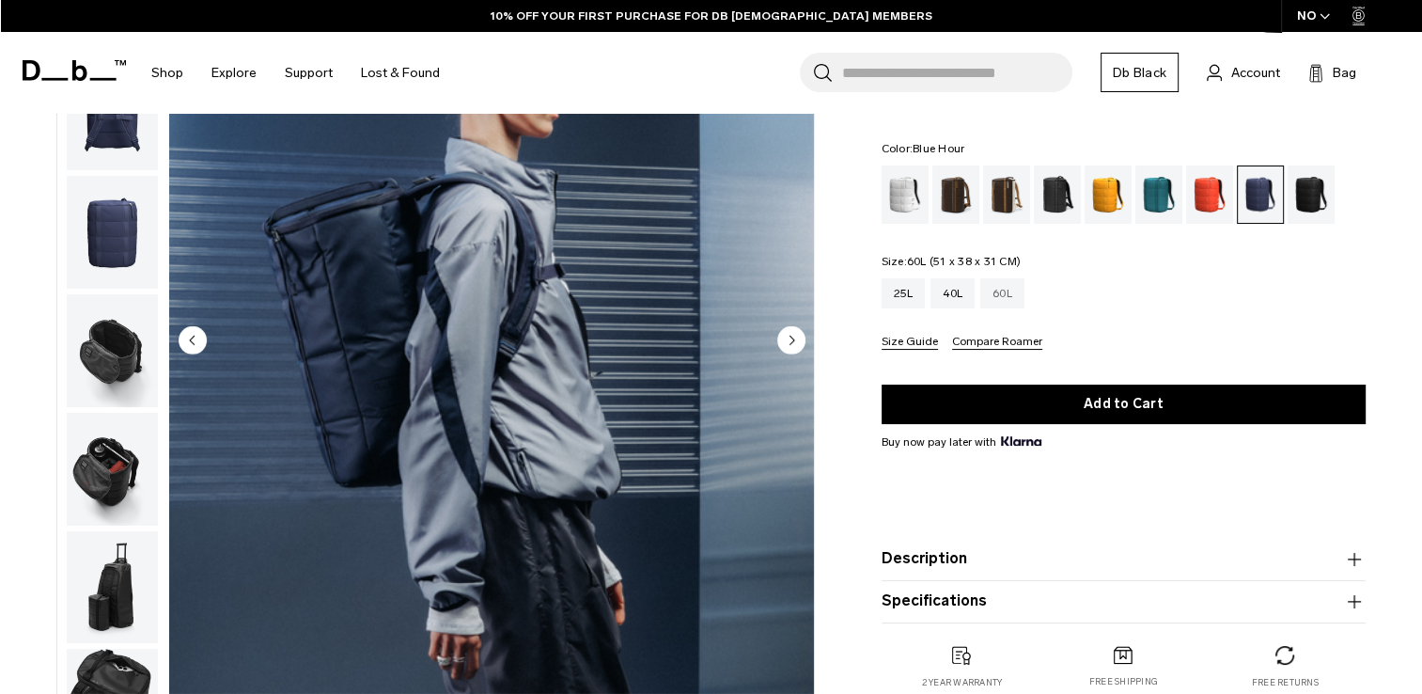
click at [1011, 290] on div "60L" at bounding box center [1002, 293] width 44 height 30
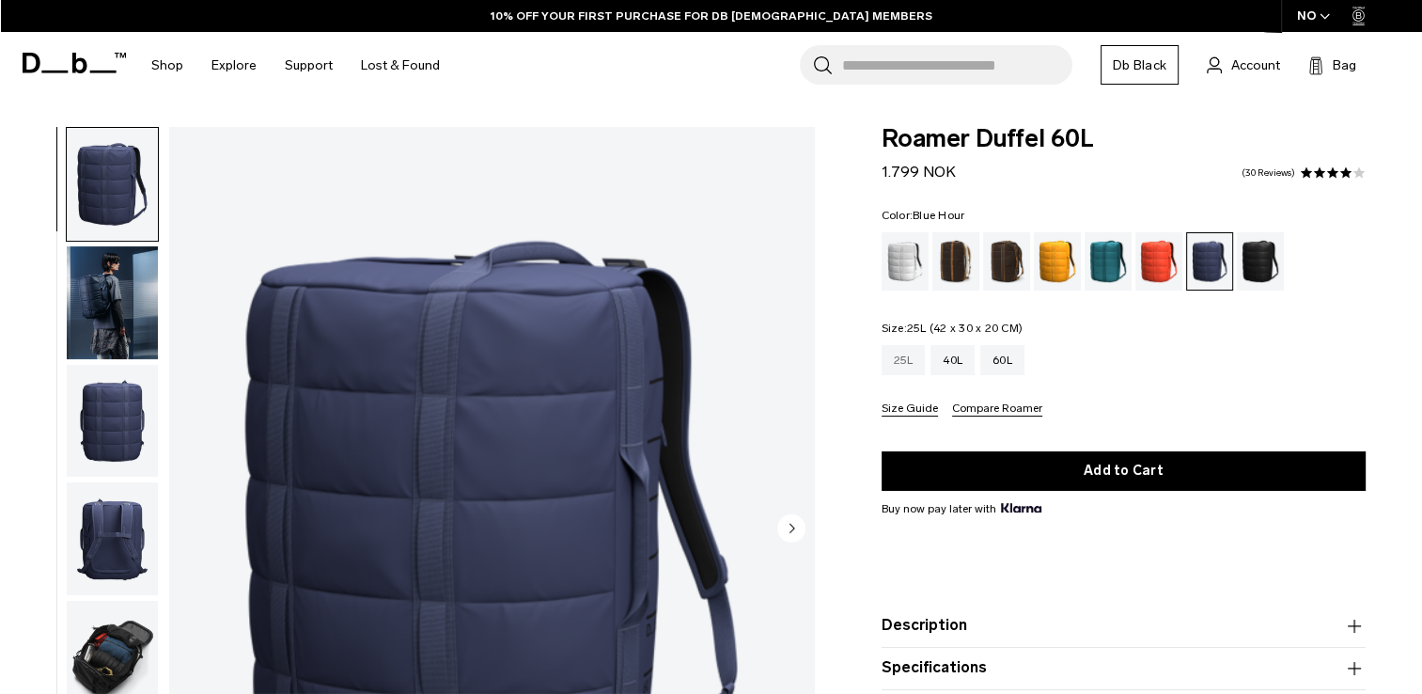
click at [901, 360] on div "25L" at bounding box center [904, 360] width 44 height 30
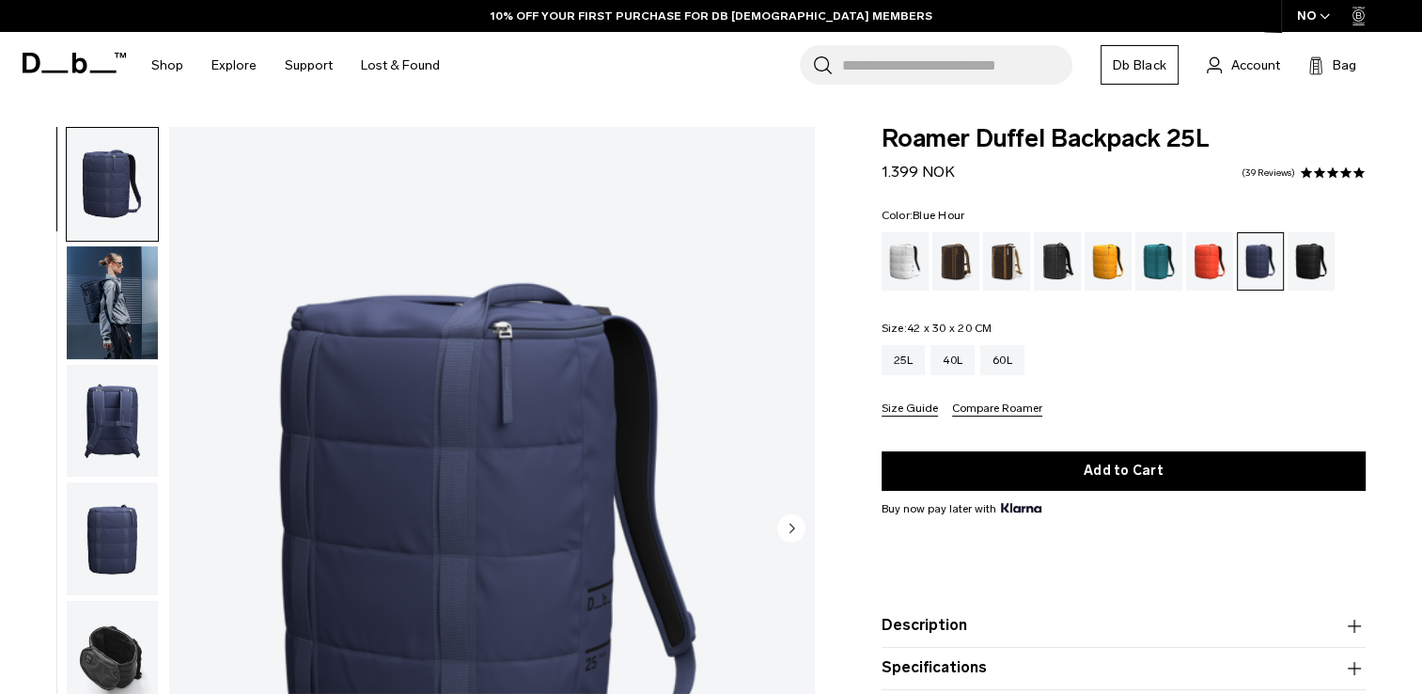
drag, startPoint x: 0, startPoint y: 0, endPoint x: 912, endPoint y: 405, distance: 997.8
click at [912, 405] on button "Size Guide" at bounding box center [910, 409] width 56 height 14
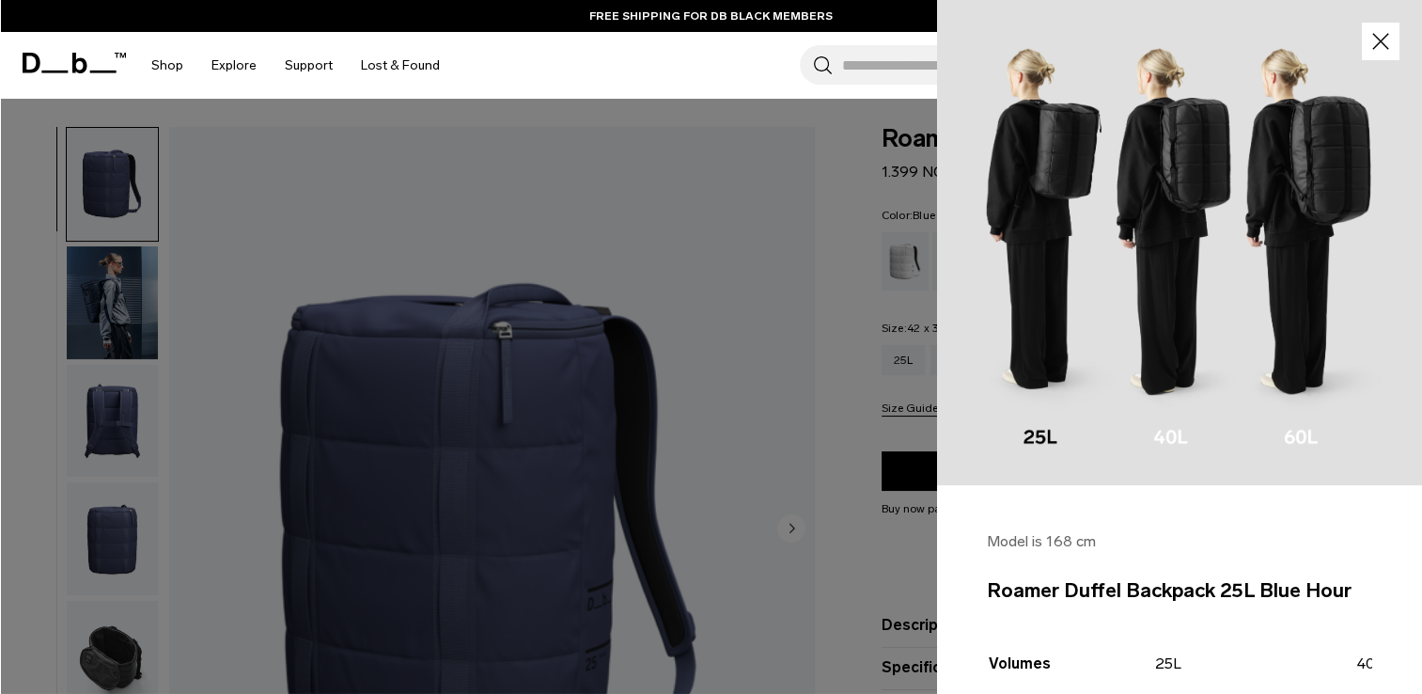
click at [1372, 43] on icon "button" at bounding box center [1380, 41] width 17 height 17
